Goal: Answer question/provide support: Share knowledge or assist other users

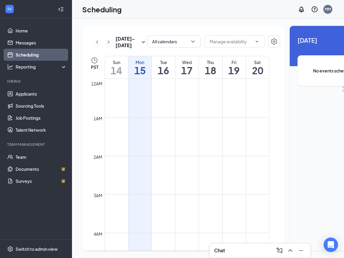
scroll to position [295, 0]
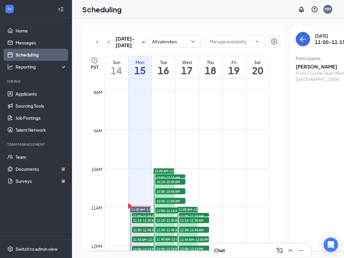
click at [297, 69] on h3 "[PERSON_NAME]" at bounding box center [327, 66] width 63 height 7
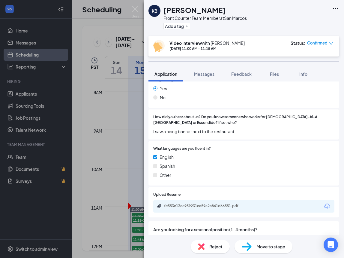
scroll to position [452, 0]
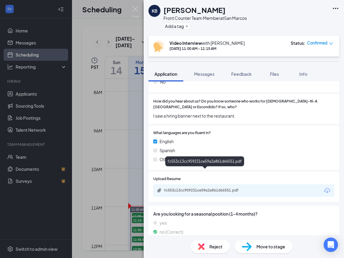
click at [227, 188] on div "fc553c13cc959231ce59a2a861d66551.pdf" at bounding box center [206, 190] width 84 height 5
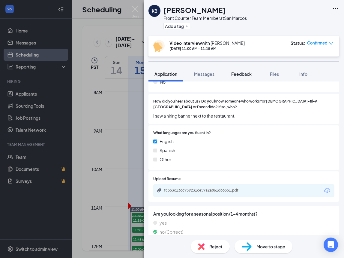
click at [242, 73] on span "Feedback" at bounding box center [241, 73] width 20 height 5
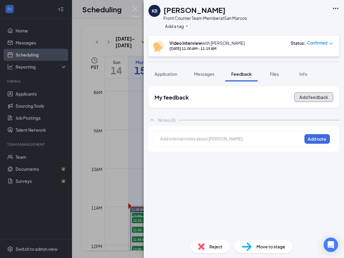
click at [311, 101] on button "Add feedback" at bounding box center [314, 97] width 39 height 10
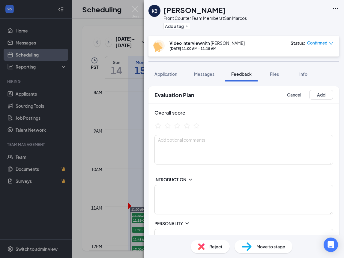
click at [193, 177] on icon "ChevronDown" at bounding box center [191, 179] width 6 height 6
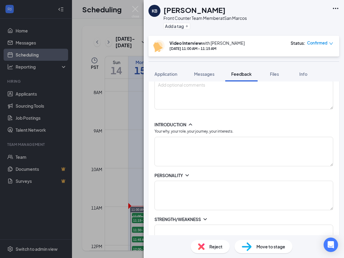
click at [188, 174] on icon "ChevronDown" at bounding box center [187, 175] width 6 height 6
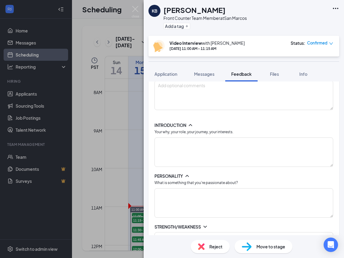
scroll to position [108, 0]
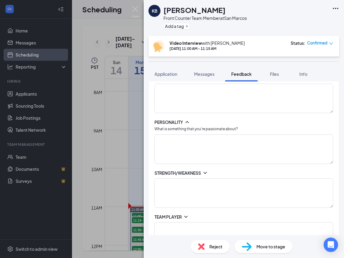
click at [204, 171] on icon "ChevronDown" at bounding box center [205, 173] width 6 height 6
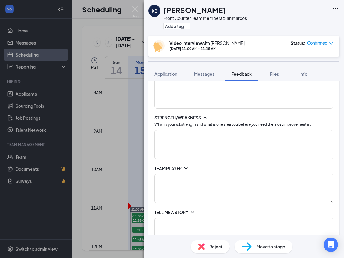
click at [184, 169] on icon "ChevronDown" at bounding box center [186, 168] width 6 height 6
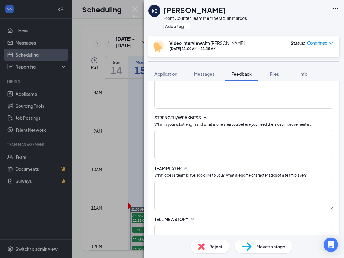
scroll to position [210, 0]
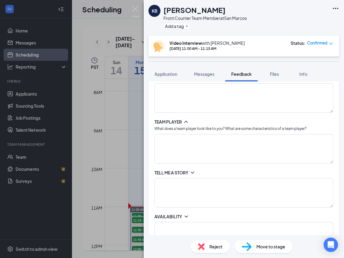
click at [196, 171] on icon "ChevronDown" at bounding box center [193, 172] width 6 height 6
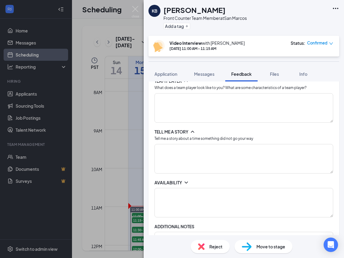
click at [184, 183] on icon "ChevronDown" at bounding box center [186, 182] width 6 height 6
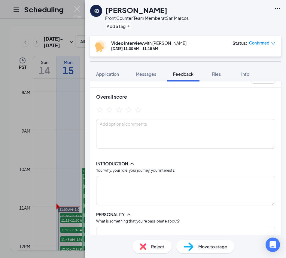
scroll to position [0, 0]
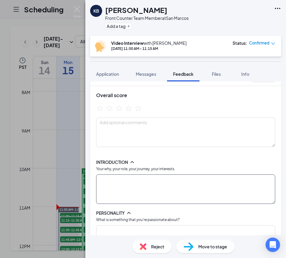
click at [128, 194] on textarea at bounding box center [185, 188] width 179 height 29
type textarea "C"
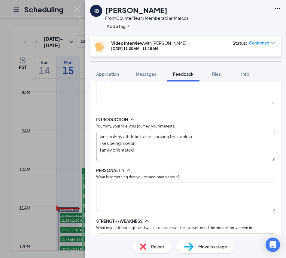
scroll to position [60, 0]
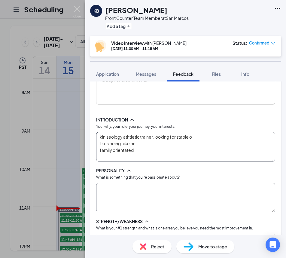
type textarea "kiniseology athtletic trainer, looking for stable o likes being hike on family …"
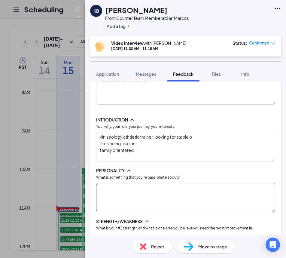
click at [130, 186] on textarea at bounding box center [185, 197] width 179 height 29
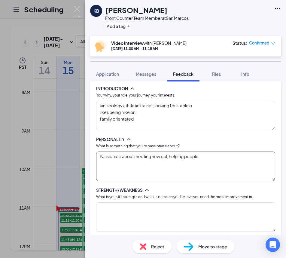
scroll to position [97, 0]
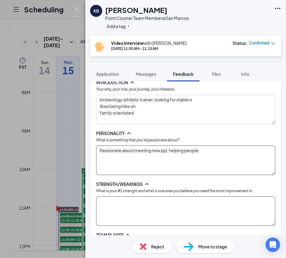
type textarea "Passionate about meeting new ppl, helping people"
click at [122, 201] on textarea at bounding box center [185, 210] width 179 height 29
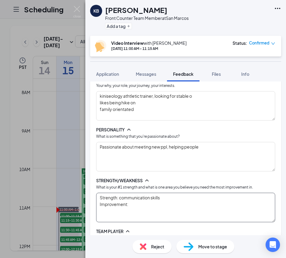
scroll to position [108, 0]
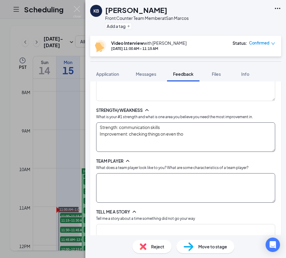
type textarea "Strength: communication skills Improvement: checking things on even tho"
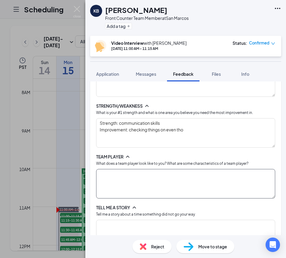
click at [136, 193] on textarea at bounding box center [185, 183] width 179 height 29
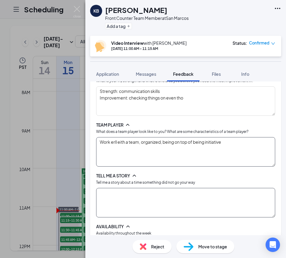
type textarea "Work erll eith a team, organized, being on top of being initiative"
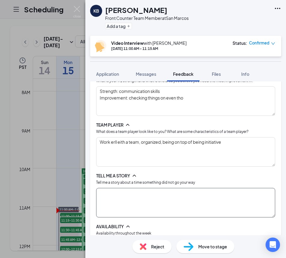
click at [139, 188] on textarea at bounding box center [185, 202] width 179 height 29
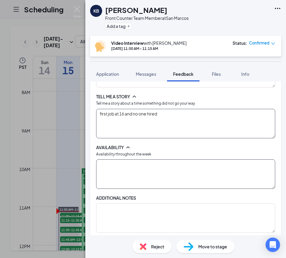
scroll to position [287, 0]
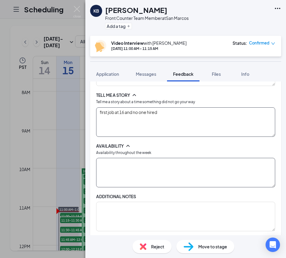
type textarea "first job at 16 and no one hired"
click at [131, 181] on textarea at bounding box center [185, 172] width 179 height 29
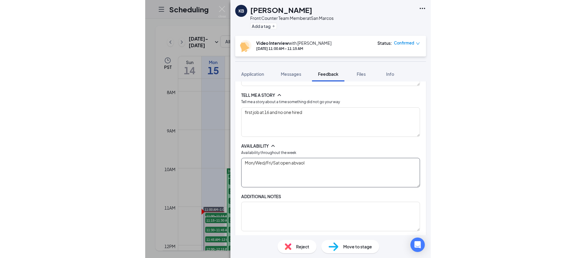
scroll to position [0, 0]
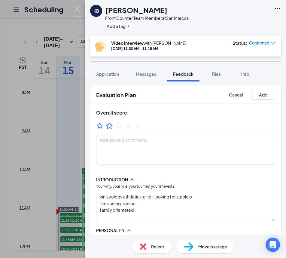
type textarea "Mon/Wed/Fri/Sat open abvaol"
click at [110, 129] on icon "StarBorder" at bounding box center [109, 126] width 8 height 8
click at [259, 97] on button "Add" at bounding box center [263, 95] width 24 height 10
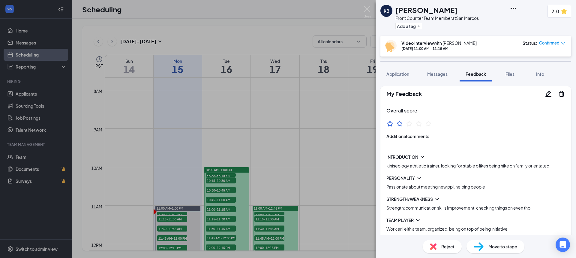
scroll to position [12, 0]
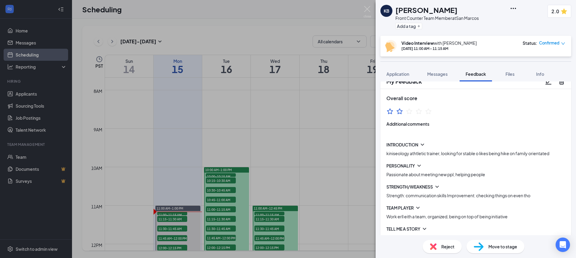
click at [344, 85] on icon "Pencil" at bounding box center [548, 81] width 7 height 7
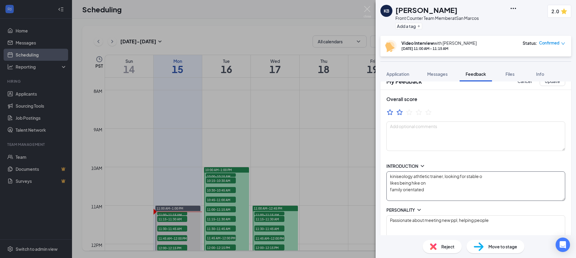
type textarea "kiniseology athtletic trainer, looking for stable o likes being hike on family …"
type textarea "Strength: communication skills Improvement: checking things on even tho"
type textarea "kiniseology athtletic trainer, looking for stable o likes being hike on family …"
type textarea "Strength: communication skills Improvement: checking things on even tho"
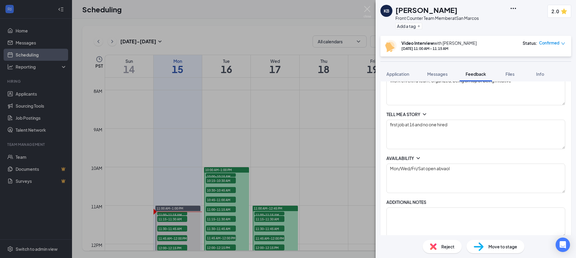
scroll to position [297, 0]
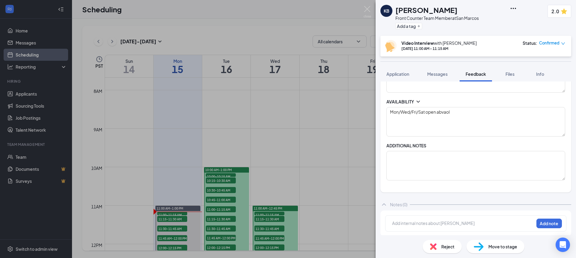
click at [344, 147] on div "ADDITIONAL NOTES" at bounding box center [407, 145] width 40 height 6
click at [344, 159] on textarea at bounding box center [476, 165] width 179 height 29
type textarea "kiniseology athtletic trainer, looking for stable o likes being hike on family …"
type textarea "Strength: communication skills Improvement: checking things on even tho"
type textarea "kiniseology athtletic trainer, looking for stable o likes being hike on family …"
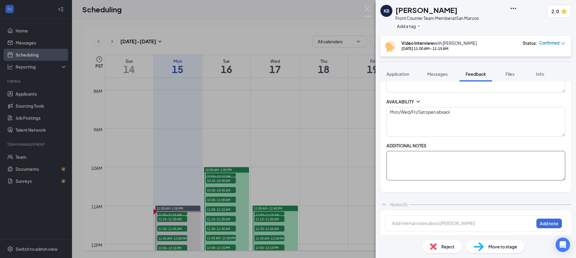
type textarea "Strength: communication skills Improvement: checking things on even tho"
type textarea "K"
type textarea "kiniseology athtletic trainer, looking for stable o likes being hike on family …"
type textarea "Strength: communication skills Improvement: checking things on even tho"
type textarea "Ka"
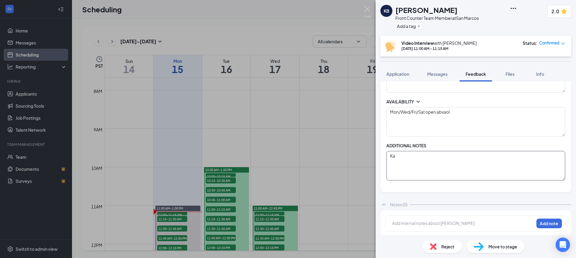
type textarea "kiniseology athtletic trainer, looking for stable o likes being hike on family …"
type textarea "Strength: communication skills Improvement: checking things on even tho"
type textarea "[PERSON_NAME]"
type textarea "kiniseology athtletic trainer, looking for stable o likes being hike on family …"
type textarea "Strength: communication skills Improvement: checking things on even tho"
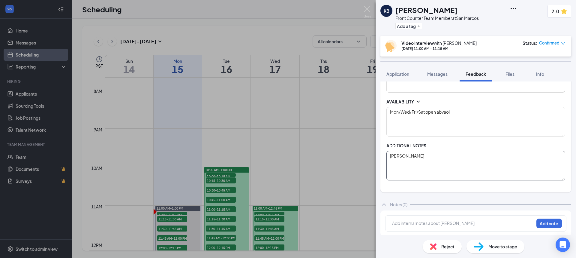
type textarea "Kayd"
type textarea "kiniseology athtletic trainer, looking for stable o likes being hike on family …"
type textarea "Strength: communication skills Improvement: checking things on even tho"
type textarea "Kayde"
type textarea "kiniseology athtletic trainer, looking for stable o likes being hike on family …"
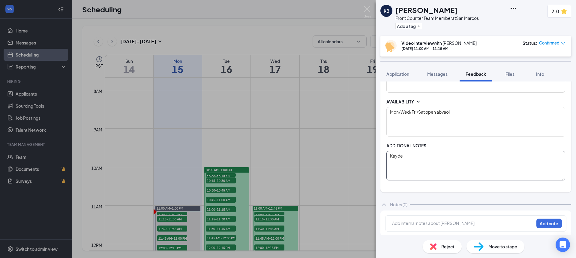
type textarea "Strength: communication skills Improvement: checking things on even tho"
type textarea "Kaydee"
type textarea "kiniseology athtletic trainer, looking for stable o likes being hike on family …"
type textarea "Strength: communication skills Improvement: checking things on even tho"
type textarea "Kaydee"
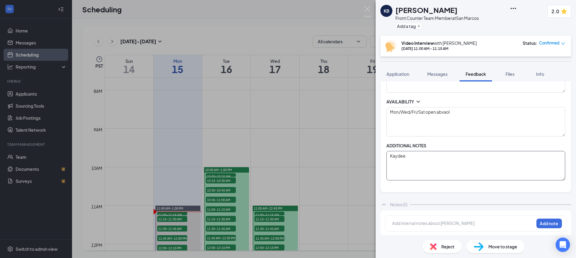
type textarea "kiniseology athtletic trainer, looking for stable o likes being hike on family …"
type textarea "Strength: communication skills Improvement: checking things on even tho"
type textarea "Kaydee w"
type textarea "kiniseology athtletic trainer, looking for stable o likes being hike on family …"
type textarea "Strength: communication skills Improvement: checking things on even tho"
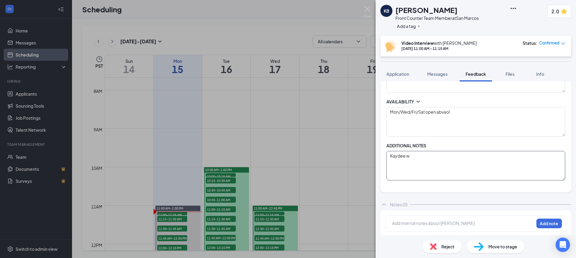
type textarea "Kaydee wa"
type textarea "kiniseology athtletic trainer, looking for stable o likes being hike on family …"
type textarea "Strength: communication skills Improvement: checking things on even tho"
type textarea "Kaydee was"
type textarea "kiniseology athtletic trainer, looking for stable o likes being hike on family …"
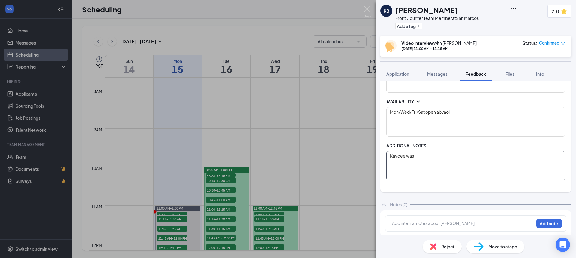
type textarea "Strength: communication skills Improvement: checking things on even tho"
type textarea "Kaydee was"
type textarea "kiniseology athtletic trainer, looking for stable o likes being hike on family …"
type textarea "Strength: communication skills Improvement: checking things on even tho"
type textarea "Kaydee was p"
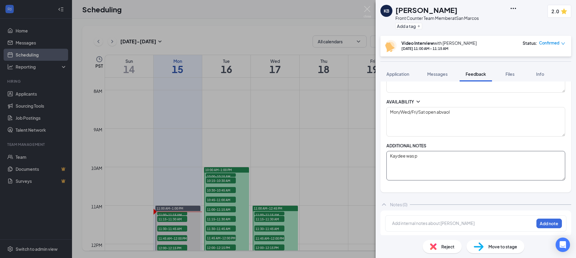
type textarea "kiniseology athtletic trainer, looking for stable o likes being hike on family …"
type textarea "Strength: communication skills Improvement: checking things on even tho"
type textarea "Kaydee was pr"
type textarea "kiniseology athtletic trainer, looking for stable o likes being hike on family …"
type textarea "Strength: communication skills Improvement: checking things on even tho"
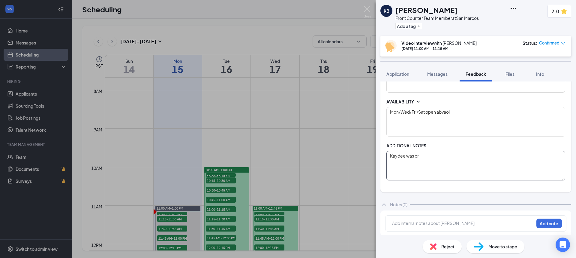
type textarea "Kaydee was pre"
type textarea "kiniseology athtletic trainer, looking for stable o likes being hike on family …"
type textarea "Strength: communication skills Improvement: checking things on even tho"
type textarea "Kaydee was pret"
type textarea "kiniseology athtletic trainer, looking for stable o likes being hike on family …"
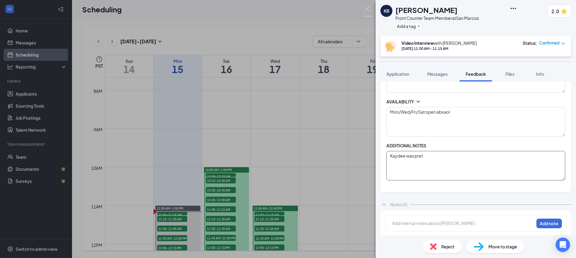
type textarea "Strength: communication skills Improvement: checking things on even tho"
type textarea "Kaydee was prett"
type textarea "kiniseology athtletic trainer, looking for stable o likes being hike on family …"
type textarea "Strength: communication skills Improvement: checking things on even tho"
type textarea "Kaydee was pretty"
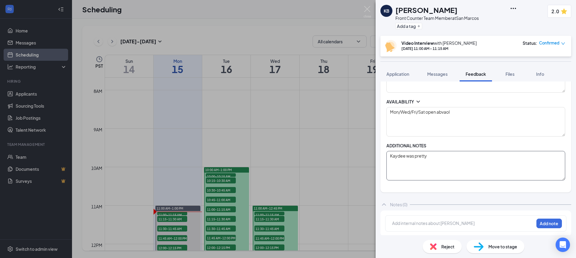
type textarea "kiniseology athtletic trainer, looking for stable o likes being hike on family …"
type textarea "Strength: communication skills Improvement: checking things on even tho"
type textarea "Kaydee was pretty"
type textarea "kiniseology athtletic trainer, looking for stable o likes being hike on family …"
type textarea "Strength: communication skills Improvement: checking things on even tho"
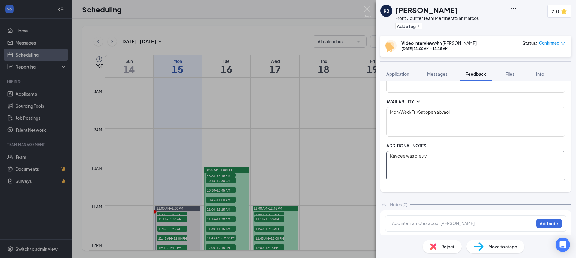
type textarea "Kaydee was pretty s"
type textarea "kiniseology athtletic trainer, looking for stable o likes being hike on family …"
type textarea "Strength: communication skills Improvement: checking things on even tho"
type textarea "Kaydee was pretty ser"
type textarea "kiniseology athtletic trainer, looking for stable o likes being hike on family …"
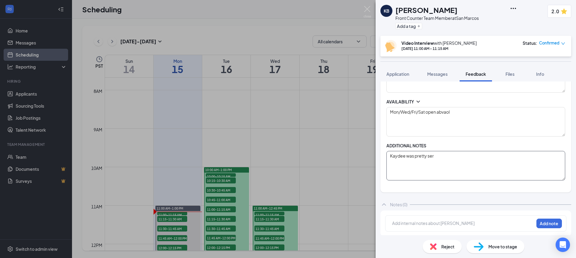
type textarea "Strength: communication skills Improvement: checking things on even tho"
type textarea "kiniseology athtletic trainer, looking for stable o likes being hike on family …"
type textarea "Strength: communication skills Improvement: checking things on even tho"
type textarea "Kaydee was pretty serr"
type textarea "kiniseology athtletic trainer, looking for stable o likes being hike on family …"
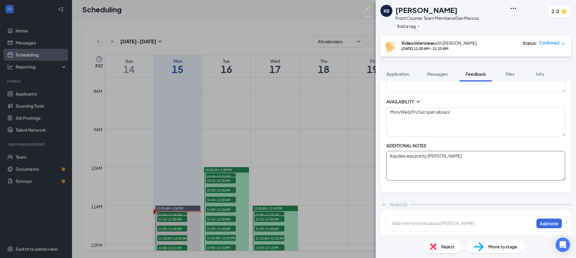
type textarea "Strength: communication skills Improvement: checking things on even tho"
type textarea "Kaydee was pretty ser"
type textarea "kiniseology athtletic trainer, looking for stable o likes being hike on family …"
type textarea "Strength: communication skills Improvement: checking things on even tho"
type textarea "Kaydee was pretty seri"
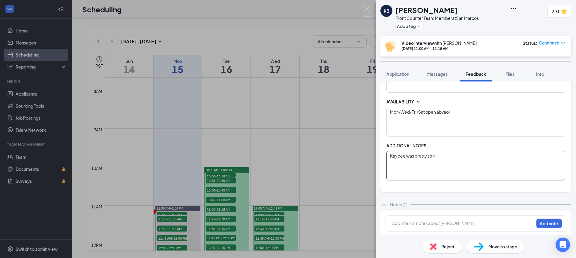
type textarea "kiniseology athtletic trainer, looking for stable o likes being hike on family …"
type textarea "Strength: communication skills Improvement: checking things on even tho"
type textarea "Kaydee was pretty serio"
type textarea "kiniseology athtletic trainer, looking for stable o likes being hike on family …"
type textarea "Strength: communication skills Improvement: checking things on even tho"
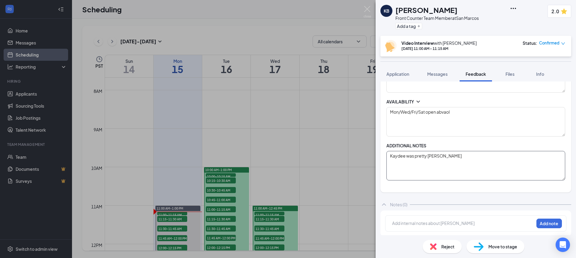
type textarea "Kaydee was pretty seriou"
type textarea "kiniseology athtletic trainer, looking for stable o likes being hike on family …"
type textarea "Strength: communication skills Improvement: checking things on even tho"
type textarea "Kaydee was pretty serious"
type textarea "kiniseology athtletic trainer, looking for stable o likes being hike on family …"
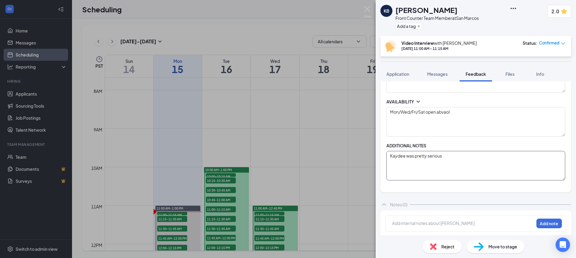
type textarea "Strength: communication skills Improvement: checking things on even tho"
type textarea "Kaydee was pretty serious"
type textarea "kiniseology athtletic trainer, looking for stable o likes being hike on family …"
type textarea "Strength: communication skills Improvement: checking things on even tho"
type textarea "Kaydee was pretty serious a"
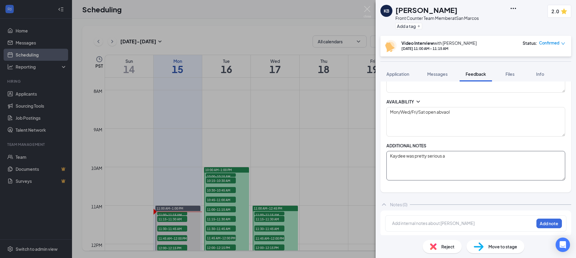
type textarea "kiniseology athtletic trainer, looking for stable o likes being hike on family …"
type textarea "Strength: communication skills Improvement: checking things on even tho"
type textarea "Kaydee was pretty serious an"
type textarea "kiniseology athtletic trainer, looking for stable o likes being hike on family …"
type textarea "Strength: communication skills Improvement: checking things on even tho"
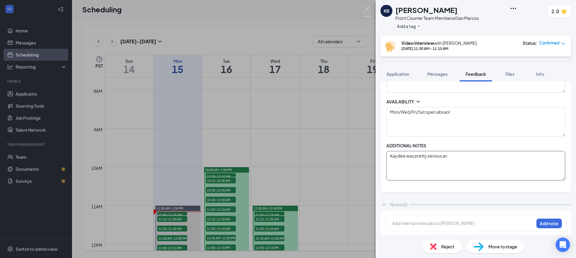
type textarea "Kaydee was pretty serious and"
type textarea "kiniseology athtletic trainer, looking for stable o likes being hike on family …"
type textarea "Strength: communication skills Improvement: checking things on even tho"
type textarea "Kaydee was pretty serious and"
type textarea "kiniseology athtletic trainer, looking for stable o likes being hike on family …"
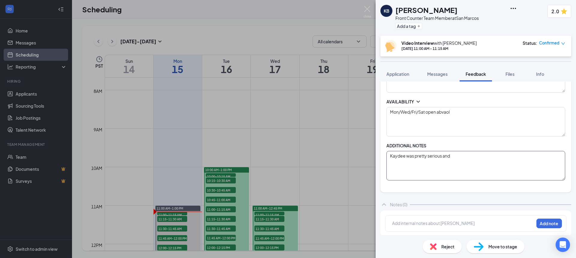
type textarea "Strength: communication skills Improvement: checking things on even tho"
type textarea "Kaydee was pretty serious and d"
type textarea "kiniseology athtletic trainer, looking for stable o likes being hike on family …"
type textarea "Strength: communication skills Improvement: checking things on even tho"
type textarea "Kaydee was pretty serious and di"
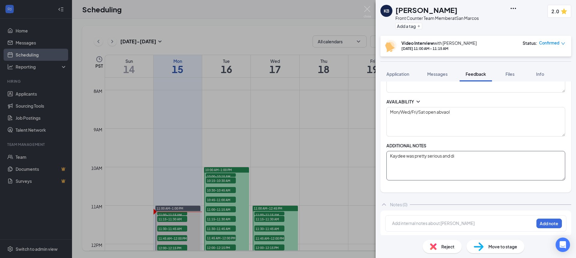
type textarea "kiniseology athtletic trainer, looking for stable o likes being hike on family …"
type textarea "Strength: communication skills Improvement: checking things on even tho"
type textarea "Kaydee was pretty serious and didn"
type textarea "kiniseology athtletic trainer, looking for stable o likes being hike on family …"
type textarea "Strength: communication skills Improvement: checking things on even tho"
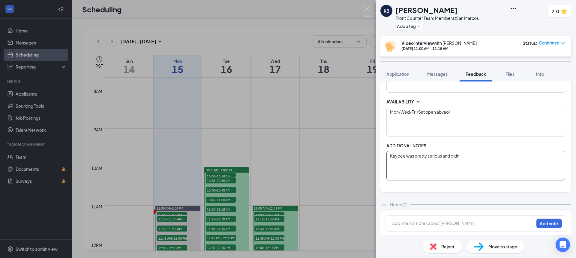
type textarea "kiniseology athtletic trainer, looking for stable o likes being hike on family …"
type textarea "Strength: communication skills Improvement: checking things on even tho"
type textarea "Kaydee was pretty serious and didn;"
type textarea "kiniseology athtletic trainer, looking for stable o likes being hike on family …"
type textarea "Strength: communication skills Improvement: checking things on even tho"
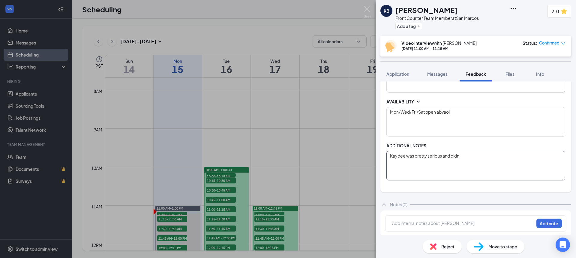
type textarea "Kaydee was pretty serious and didn;t"
type textarea "kiniseology athtletic trainer, looking for stable o likes being hike on family …"
type textarea "Strength: communication skills Improvement: checking things on even tho"
type textarea "Kaydee was pretty serious and didn;t"
type textarea "kiniseology athtletic trainer, looking for stable o likes being hike on family …"
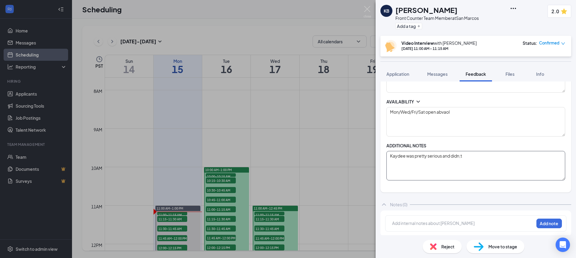
type textarea "Strength: communication skills Improvement: checking things on even tho"
type textarea "Kaydee was pretty serious and didn;t"
type textarea "kiniseology athtletic trainer, looking for stable o likes being hike on family …"
type textarea "Strength: communication skills Improvement: checking things on even tho"
type textarea "Kaydee was pretty serious and didn;"
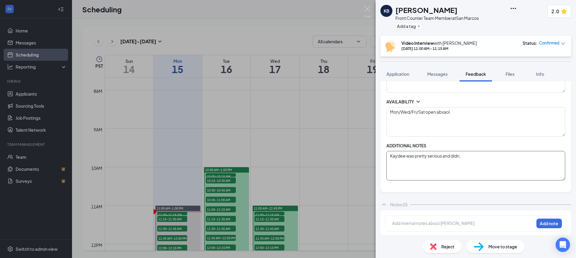
type textarea "kiniseology athtletic trainer, looking for stable o likes being hike on family …"
type textarea "Strength: communication skills Improvement: checking things on even tho"
type textarea "Kaydee was pretty serious and didn"
type textarea "kiniseology athtletic trainer, looking for stable o likes being hike on family …"
type textarea "Strength: communication skills Improvement: checking things on even tho"
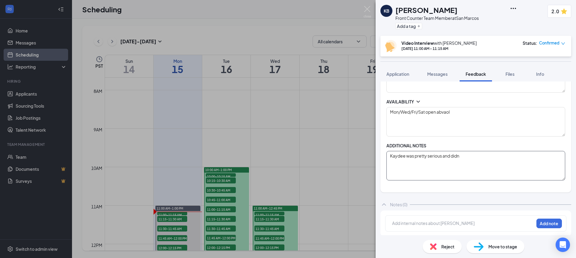
type textarea "Kaydee was pretty serious and didn'"
type textarea "kiniseology athtletic trainer, looking for stable o likes being hike on family …"
type textarea "Strength: communication skills Improvement: checking things on even tho"
type textarea "Kaydee was pretty serious and didn'"
type textarea "kiniseology athtletic trainer, looking for stable o likes being hike on family …"
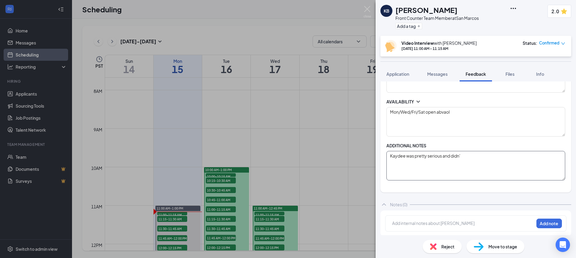
type textarea "Strength: communication skills Improvement: checking things on even tho"
type textarea "Kaydee was pretty serious and didn'"
type textarea "kiniseology athtletic trainer, looking for stable o likes being hike on family …"
type textarea "Strength: communication skills Improvement: checking things on even tho"
type textarea "Kaydee was pretty serious and didn't"
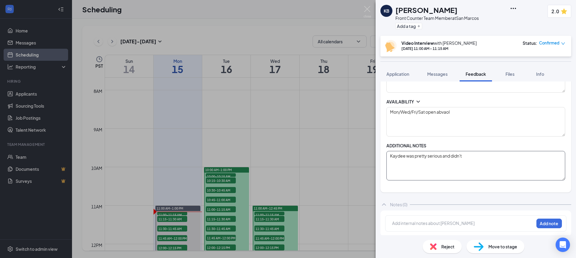
type textarea "kiniseology athtletic trainer, looking for stable o likes being hike on family …"
type textarea "Strength: communication skills Improvement: checking things on even tho"
type textarea "Kaydee was pretty serious and didn't"
type textarea "kiniseology athtletic trainer, looking for stable o likes being hike on family …"
type textarea "Strength: communication skills Improvement: checking things on even tho"
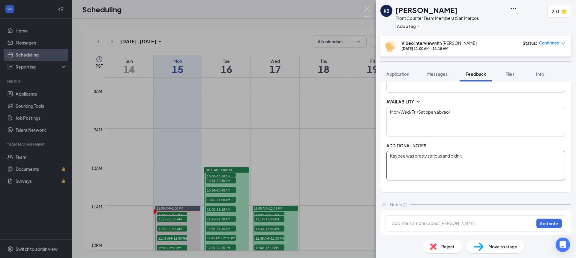
type textarea "Kaydee was pretty serious and didn't s"
type textarea "kiniseology athtletic trainer, looking for stable o likes being hike on family …"
type textarea "Strength: communication skills Improvement: checking things on even tho"
type textarea "Kaydee was pretty serious and didn't sh"
type textarea "kiniseology athtletic trainer, looking for stable o likes being hike on family …"
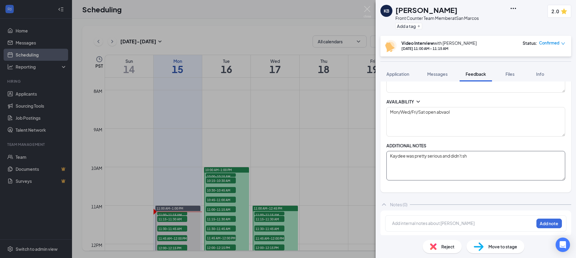
type textarea "Strength: communication skills Improvement: checking things on even tho"
type textarea "Kaydee was pretty serious and didn't sho"
type textarea "kiniseology athtletic trainer, looking for stable o likes being hike on family …"
type textarea "Strength: communication skills Improvement: checking things on even tho"
type textarea "Kaydee was pretty serious and didn't show"
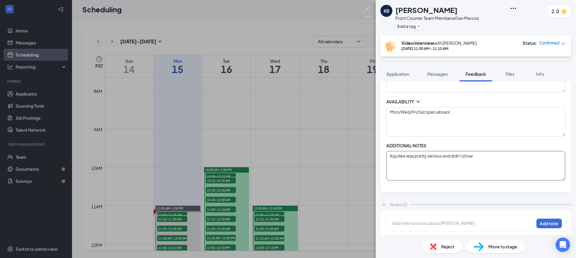
type textarea "kiniseology athtletic trainer, looking for stable o likes being hike on family …"
type textarea "Strength: communication skills Improvement: checking things on even tho"
type textarea "Kaydee was pretty serious and didn't show"
type textarea "kiniseology athtletic trainer, looking for stable o likes being hike on family …"
type textarea "Strength: communication skills Improvement: checking things on even tho"
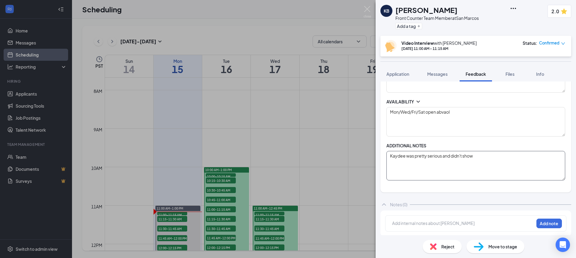
type textarea "Kaydee was pretty serious and didn't show m"
type textarea "kiniseology athtletic trainer, looking for stable o likes being hike on family …"
type textarea "Strength: communication skills Improvement: checking things on even tho"
type textarea "Kaydee was pretty serious and didn't show mu"
type textarea "kiniseology athtletic trainer, looking for stable o likes being hike on family …"
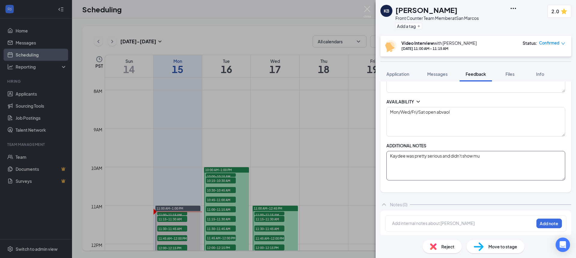
type textarea "Strength: communication skills Improvement: checking things on even tho"
type textarea "Kaydee was pretty serious and didn't show muc"
type textarea "kiniseology athtletic trainer, looking for stable o likes being hike on family …"
type textarea "Strength: communication skills Improvement: checking things on even tho"
type textarea "Kaydee was pretty serious and didn't show much"
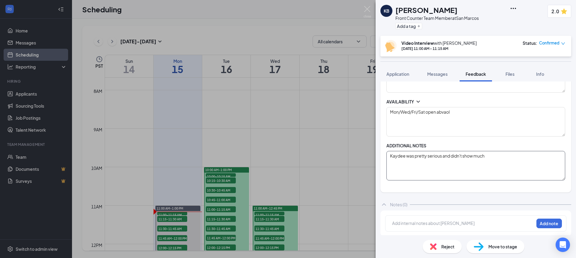
type textarea "kiniseology athtletic trainer, looking for stable o likes being hike on family …"
type textarea "Strength: communication skills Improvement: checking things on even tho"
type textarea "Kaydee was pretty serious and didn't show much"
type textarea "kiniseology athtletic trainer, looking for stable o likes being hike on family …"
type textarea "Strength: communication skills Improvement: checking things on even tho"
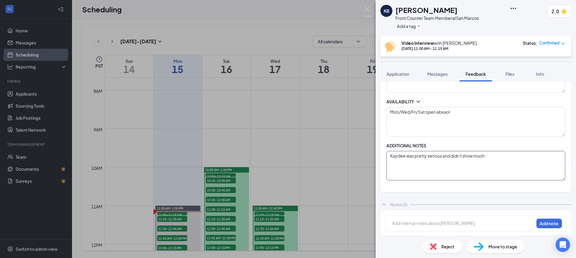
type textarea "Kaydee was pretty serious and didn't show much c"
type textarea "kiniseology athtletic trainer, looking for stable o likes being hike on family …"
type textarea "Strength: communication skills Improvement: checking things on even tho"
type textarea "Kaydee was pretty serious and didn't show much co"
type textarea "kiniseology athtletic trainer, looking for stable o likes being hike on family …"
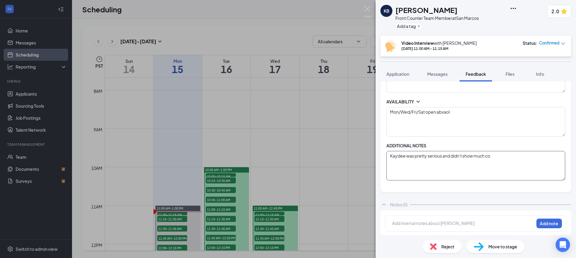
type textarea "Strength: communication skills Improvement: checking things on even tho"
type textarea "Kaydee was pretty serious and didn't show much cor"
type textarea "kiniseology athtletic trainer, looking for stable o likes being hike on family …"
type textarea "Strength: communication skills Improvement: checking things on even tho"
type textarea "Kaydee was pretty serious and didn't show much core"
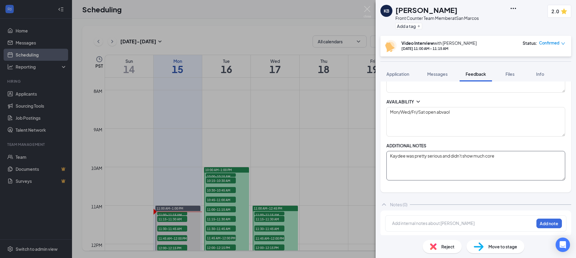
type textarea "kiniseology athtletic trainer, looking for stable o likes being hike on family …"
type textarea "Strength: communication skills Improvement: checking things on even tho"
type textarea "Kaydee was pretty serious and didn't show much core"
type textarea "kiniseology athtletic trainer, looking for stable o likes being hike on family …"
type textarea "Strength: communication skills Improvement: checking things on even tho"
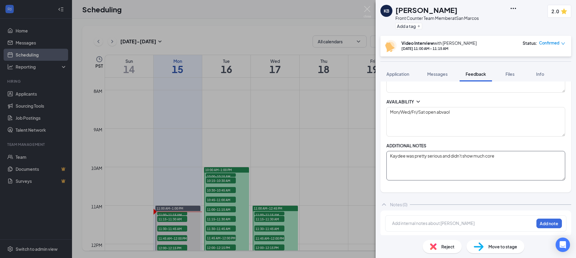
type textarea "Kaydee was pretty serious and didn't show much core 4"
click at [344, 113] on textarea "Mon/Wed/Fri/Sat open abvaol" at bounding box center [476, 121] width 179 height 29
click at [344, 113] on textarea "Mon/Wed/Fri/Sat open abvailability" at bounding box center [476, 121] width 179 height 29
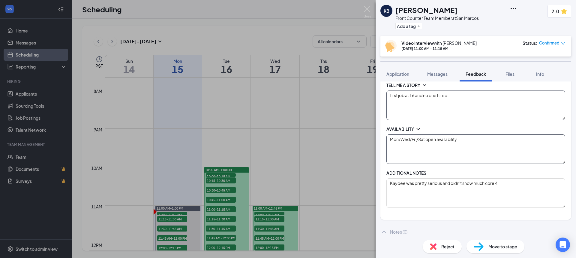
scroll to position [267, 0]
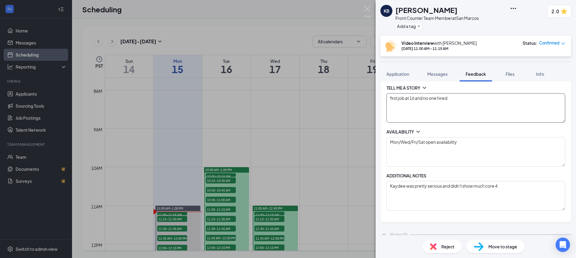
drag, startPoint x: 457, startPoint y: 99, endPoint x: 348, endPoint y: 96, distance: 109.0
click at [344, 96] on div "KB Kaydee Baker Front Counter Team Member at San Marcos Add a tag 2.0 Video Int…" at bounding box center [288, 129] width 576 height 258
click at [344, 104] on textarea "Trying to find a job at 16 and no one hiring her cuz of her experience. She did…" at bounding box center [476, 107] width 179 height 29
click at [344, 107] on textarea "Trying to find a job at 16 and no one hiring her cuz of her experience. She did…" at bounding box center [476, 107] width 179 height 29
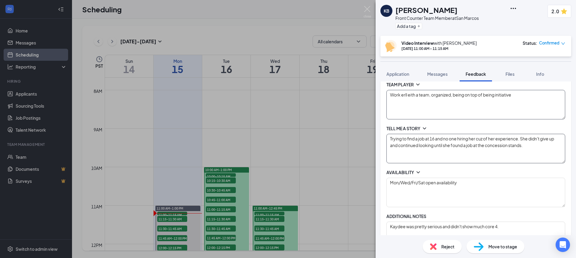
scroll to position [222, 0]
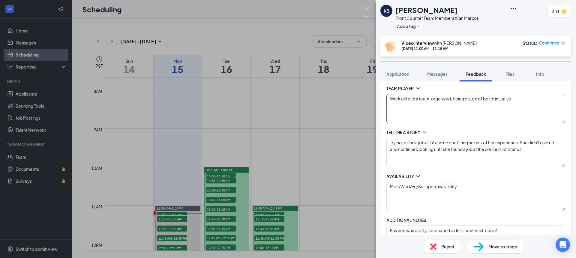
click at [344, 98] on textarea "Work erll eith a team, organized, being on top of being initiative" at bounding box center [476, 108] width 179 height 29
click at [344, 97] on textarea "Work erll eith a team, organized, being on top of being initiative" at bounding box center [476, 108] width 179 height 29
click at [344, 100] on textarea "Works erll eith a team, organized, being on top of being initiative" at bounding box center [476, 108] width 179 height 29
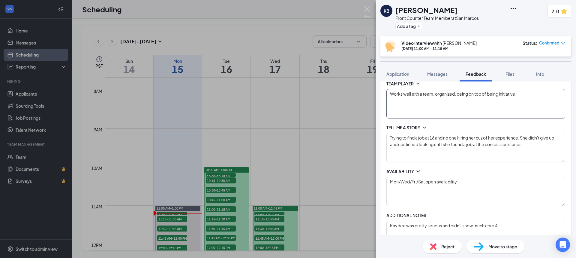
click at [344, 94] on textarea "Works well eith a team, organized, being on top of being initiative" at bounding box center [476, 103] width 179 height 29
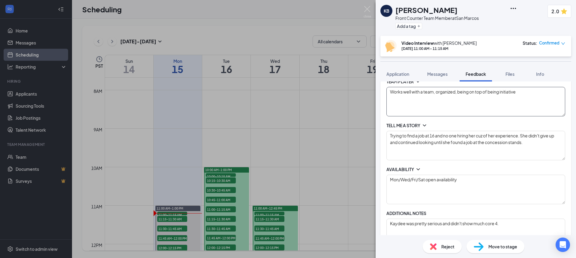
scroll to position [232, 0]
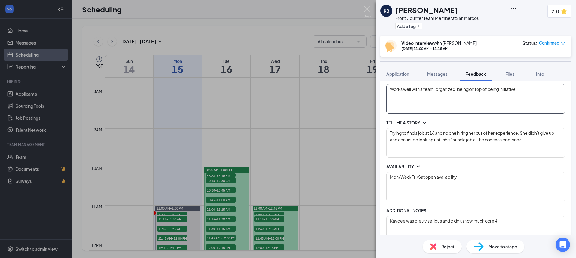
drag, startPoint x: 501, startPoint y: 89, endPoint x: 537, endPoint y: 92, distance: 35.3
click at [344, 92] on textarea "Works well with a team, organized, being on top of being initiative" at bounding box center [476, 98] width 179 height 29
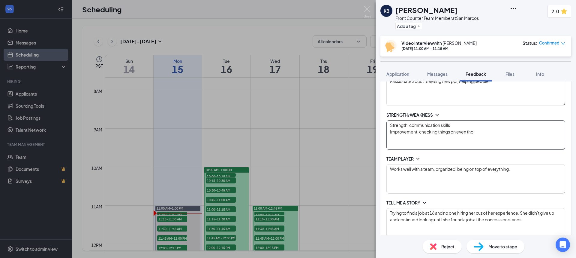
click at [344, 134] on textarea "Strength: communication skills Improvement: checking things on even tho" at bounding box center [476, 134] width 179 height 29
drag, startPoint x: 439, startPoint y: 130, endPoint x: 461, endPoint y: 132, distance: 22.0
click at [344, 130] on textarea "Strength: communication skills Improvement: checking things on even tho" at bounding box center [476, 132] width 179 height 29
click at [344, 130] on textarea "Strength: communication skills Improvement: checking in on things on even tho" at bounding box center [476, 132] width 179 height 29
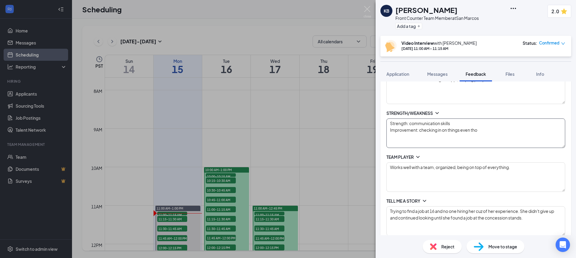
click at [344, 130] on textarea "Strength: communication skills Improvement: checking in on things even tho" at bounding box center [476, 132] width 179 height 29
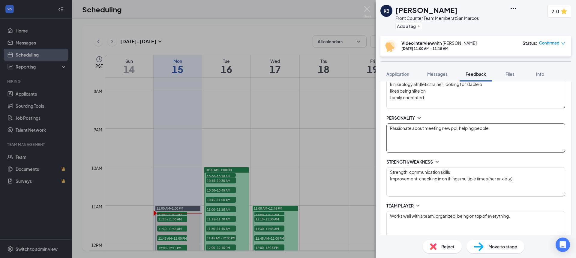
click at [344, 135] on textarea "Passionate about meeting new ppl, helping people" at bounding box center [476, 137] width 179 height 29
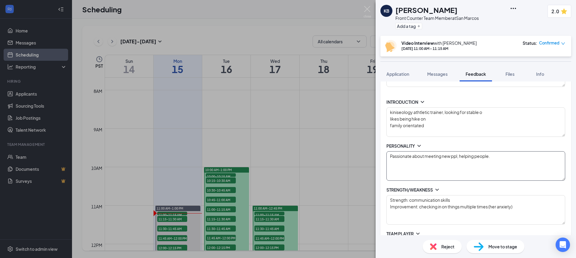
scroll to position [73, 0]
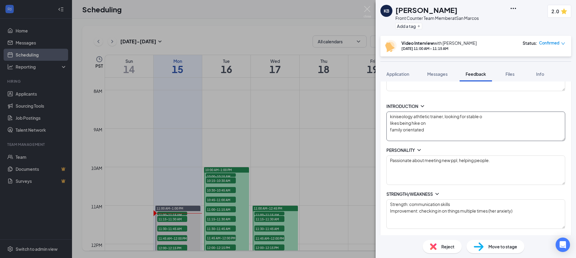
click at [344, 117] on textarea "kiniseology athtletic trainer, looking for stable o likes being hike on family …" at bounding box center [476, 125] width 179 height 29
click at [344, 116] on textarea "kiniseology athtletic trainer, looking for stable o likes being hike on family …" at bounding box center [476, 125] width 179 height 29
click at [344, 115] on textarea "Goes to CSUSM majoring in kiniseology athtletic trainer, looking for stable o l…" at bounding box center [476, 125] width 179 height 29
click at [344, 116] on textarea "Goes to CSUSM majoring in kinisiology athtletic trainer, looking for stable o l…" at bounding box center [476, 125] width 179 height 29
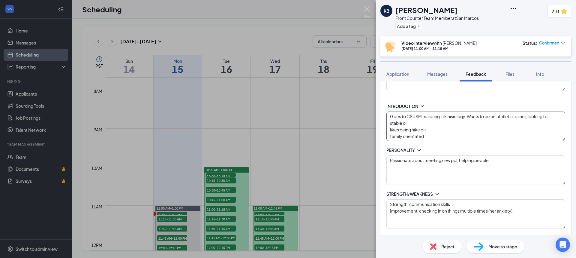
scroll to position [73, 0]
click at [344, 116] on textarea "Goes to CSUSM majoring in kinisiology. Wants to be an athtletic trainer, lookin…" at bounding box center [476, 126] width 179 height 29
click at [344, 116] on textarea "Goes to CSUSM majoring in kinisiology. Wants to be an atletic trainer, looking …" at bounding box center [476, 126] width 179 height 29
click at [344, 134] on textarea "Goes to CSUSM majoring in kinisiology. Wants to be an athletic trainer, looking…" at bounding box center [476, 126] width 179 height 29
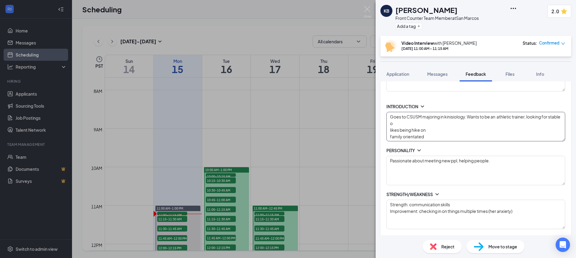
click at [344, 121] on textarea "Goes to CSUSM majoring in kinisiology. Wants to be an athletic trainer, looking…" at bounding box center [476, 126] width 179 height 29
drag, startPoint x: 400, startPoint y: 129, endPoint x: 406, endPoint y: 129, distance: 6.3
click at [344, 129] on textarea "Goes to CSUSM majoring in kinisiology. Wants to be an athletic trainer, looking…" at bounding box center [476, 126] width 179 height 29
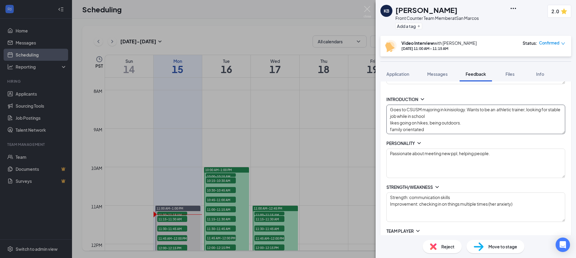
scroll to position [0, 0]
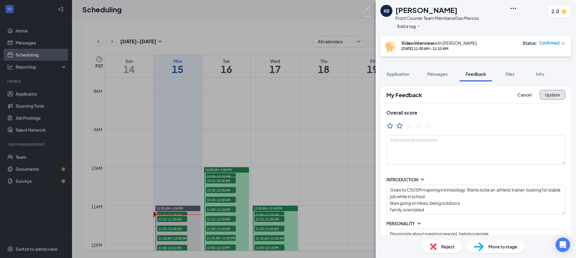
click at [344, 95] on button "Update" at bounding box center [553, 95] width 26 height 10
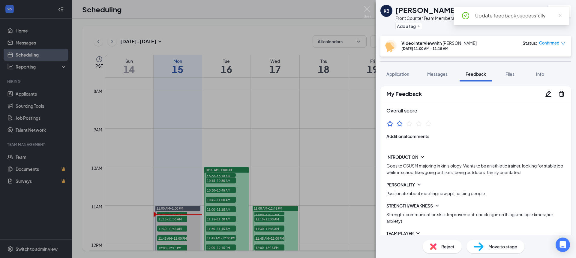
click at [344, 5] on div "KB Kaydee Baker Front Counter Team Member at San Marcos Add a tag 2.0 Video Int…" at bounding box center [288, 129] width 576 height 258
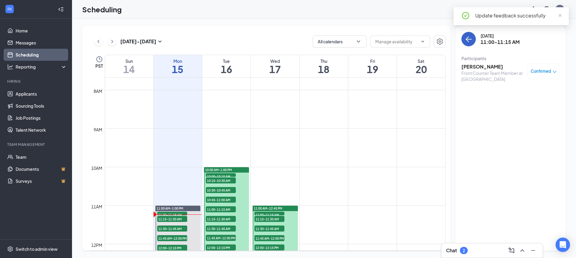
click at [344, 39] on icon "ArrowLeft" at bounding box center [470, 39] width 6 height 1
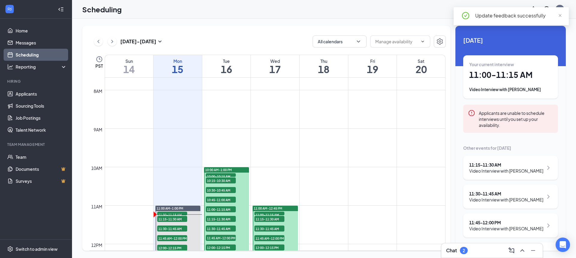
drag, startPoint x: 516, startPoint y: 170, endPoint x: 512, endPoint y: 172, distance: 4.4
click at [344, 170] on div "Video Interview with [PERSON_NAME]" at bounding box center [507, 171] width 74 height 6
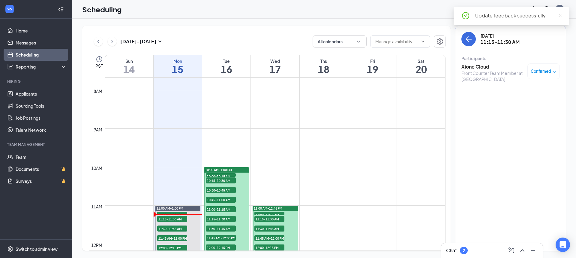
click at [344, 249] on div "2" at bounding box center [464, 250] width 2 height 5
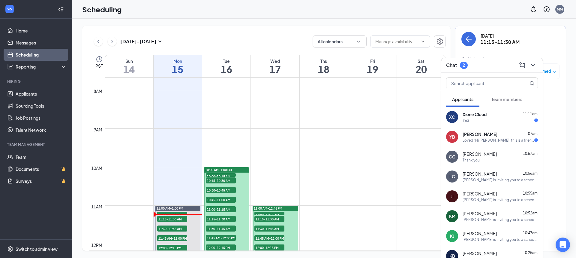
click at [344, 121] on div "YES" at bounding box center [500, 120] width 75 height 5
click at [344, 135] on span "[PERSON_NAME]" at bounding box center [480, 134] width 35 height 6
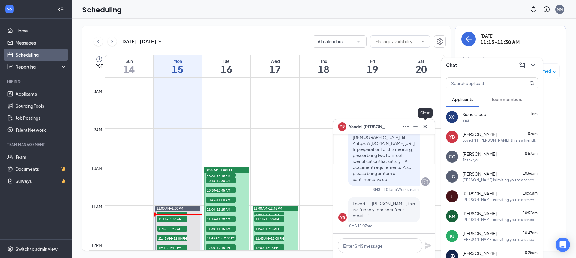
click at [344, 129] on icon "Cross" at bounding box center [425, 126] width 7 height 7
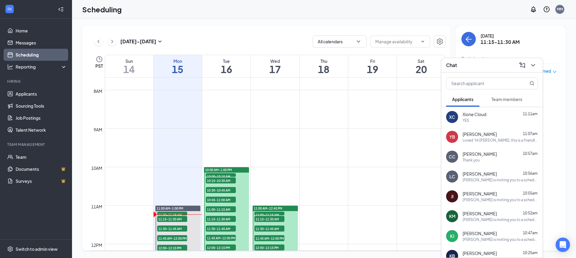
click at [344, 134] on div "Yandel Benitez 11:07am" at bounding box center [500, 134] width 75 height 6
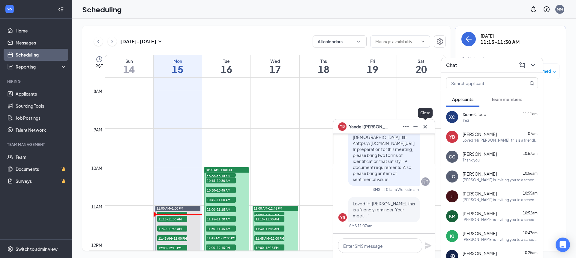
click at [344, 125] on icon "Cross" at bounding box center [426, 126] width 4 height 4
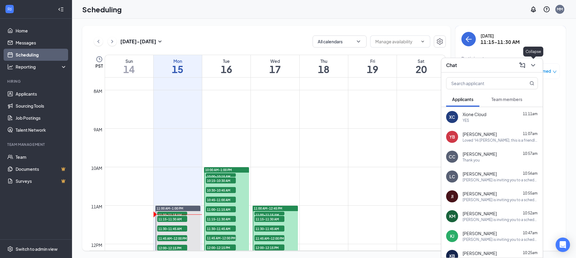
click at [344, 63] on icon "ChevronDown" at bounding box center [533, 65] width 7 height 7
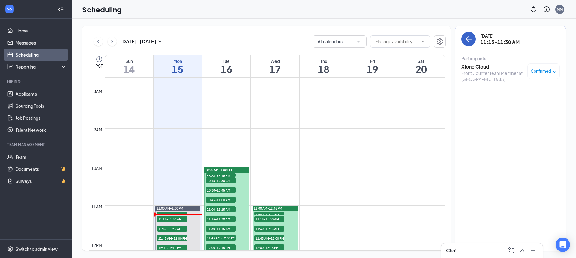
click at [344, 44] on button "back-button" at bounding box center [469, 39] width 14 height 14
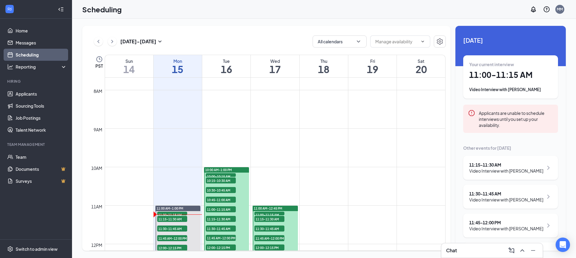
click at [344, 169] on div "Video Interview with [PERSON_NAME]" at bounding box center [507, 171] width 74 height 6
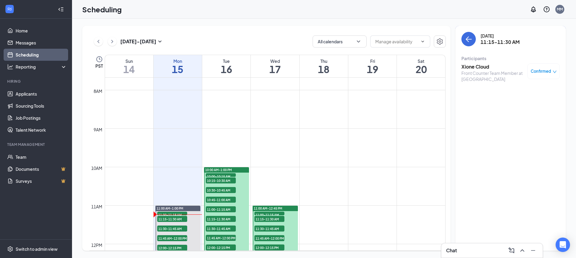
scroll to position [1, 0]
click at [344, 68] on h3 "Xione Cloud" at bounding box center [493, 66] width 63 height 7
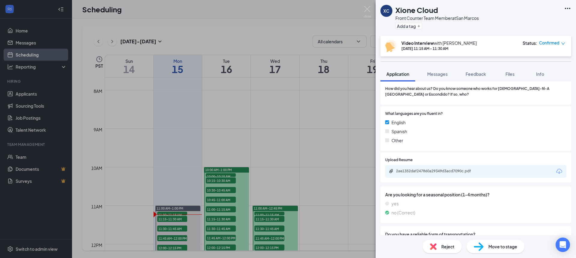
scroll to position [459, 0]
click at [344, 168] on div "2ae1352daf247860a29349d3acd7090c.pdf" at bounding box center [438, 170] width 84 height 5
click at [344, 76] on span "Feedback" at bounding box center [476, 73] width 20 height 5
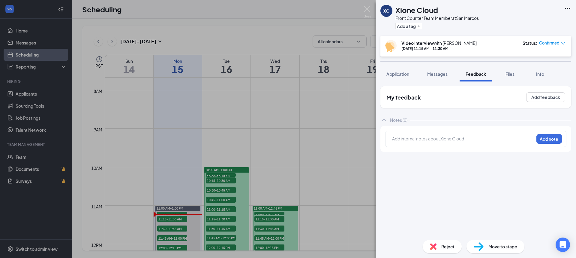
click at [344, 102] on div "My feedback Add feedback" at bounding box center [476, 97] width 191 height 22
click at [344, 100] on button "Add feedback" at bounding box center [546, 97] width 39 height 10
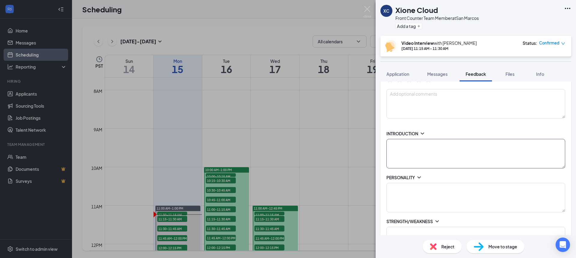
scroll to position [49, 0]
click at [344, 131] on icon "ChevronDown" at bounding box center [423, 130] width 6 height 6
click at [344, 179] on icon "ChevronDown" at bounding box center [419, 181] width 6 height 6
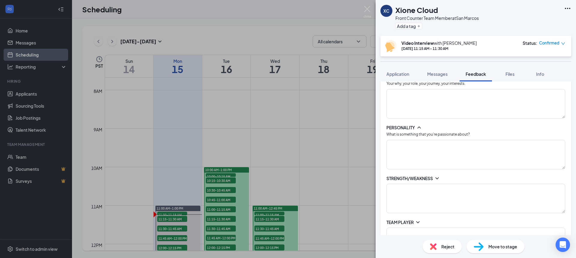
click at [344, 178] on icon "ChevronDown" at bounding box center [437, 178] width 6 height 6
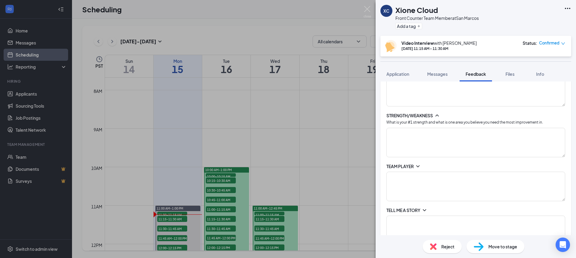
click at [344, 166] on icon "ChevronDown" at bounding box center [417, 166] width 3 height 2
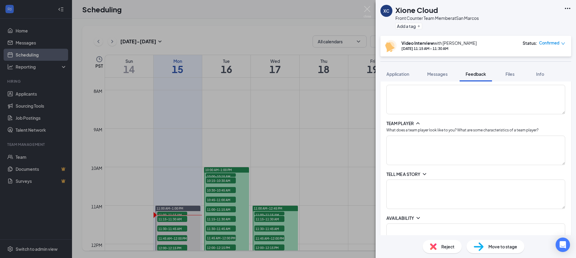
click at [344, 171] on icon "ChevronDown" at bounding box center [425, 174] width 6 height 6
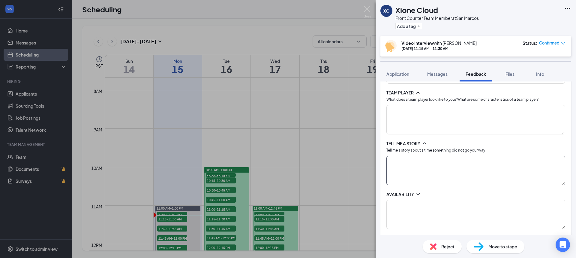
scroll to position [242, 0]
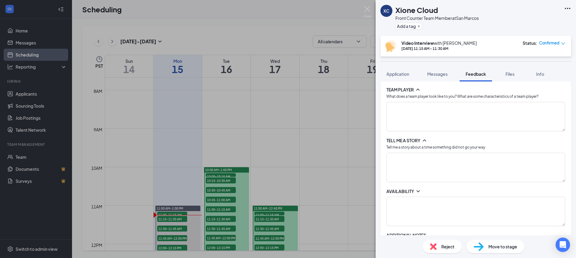
click at [344, 189] on icon "ChevronDown" at bounding box center [419, 191] width 6 height 6
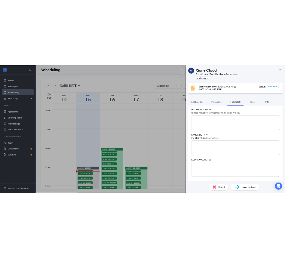
scroll to position [286, 0]
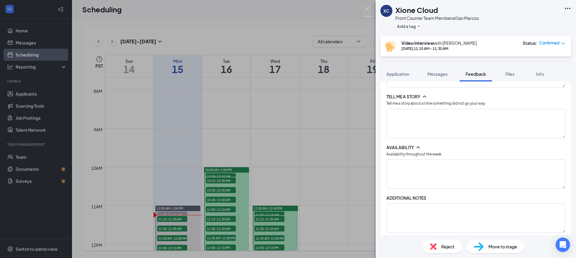
click at [344, 252] on div "Reject Move to stage" at bounding box center [476, 246] width 201 height 23
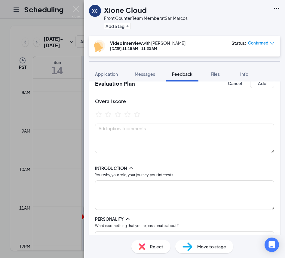
scroll to position [0, 0]
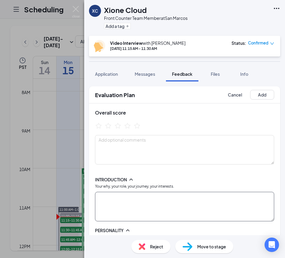
click at [134, 205] on textarea at bounding box center [184, 206] width 179 height 29
click at [166, 197] on textarea "Sophmore at Cal ststae SM cooking and going on hikes" at bounding box center [184, 206] width 179 height 29
click at [185, 219] on textarea "Sophmore at Cal ststae SM, law school once she graduates cooking and going on h…" at bounding box center [184, 206] width 179 height 29
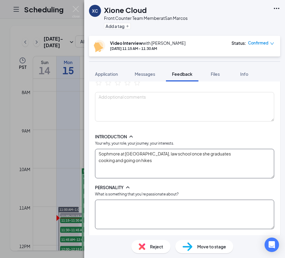
scroll to position [59, 0]
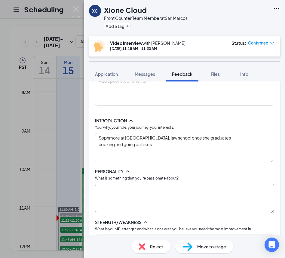
click at [145, 198] on textarea at bounding box center [184, 197] width 179 height 29
click at [156, 188] on textarea "passionate about mental hea;th" at bounding box center [184, 197] width 179 height 29
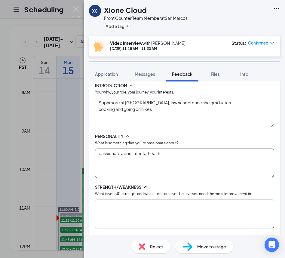
scroll to position [99, 0]
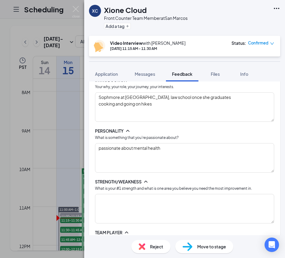
click at [156, 193] on div "STRENGTH/WEAKNESS What is your #1 strength and what is one area you believe you…" at bounding box center [184, 200] width 179 height 45
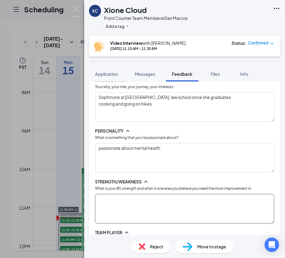
click at [148, 206] on textarea at bounding box center [184, 208] width 179 height 29
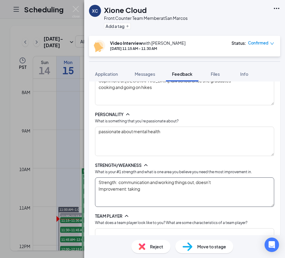
scroll to position [150, 0]
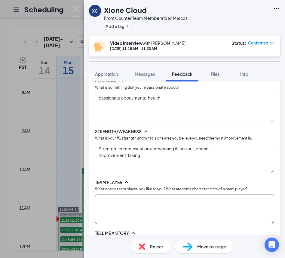
click at [150, 196] on textarea at bounding box center [184, 208] width 179 height 29
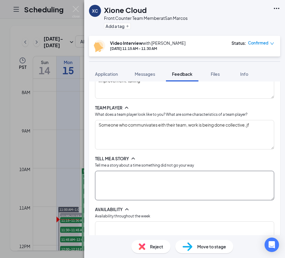
click at [126, 191] on textarea at bounding box center [184, 185] width 179 height 29
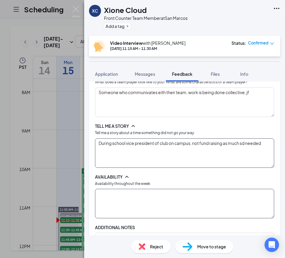
scroll to position [259, 0]
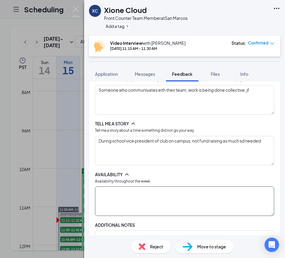
click at [128, 195] on textarea at bounding box center [184, 200] width 179 height 29
click at [150, 200] on textarea "Mon/Wed/Fri 11-CL Tue/Thurs not avail Sat open availabulity" at bounding box center [184, 200] width 179 height 29
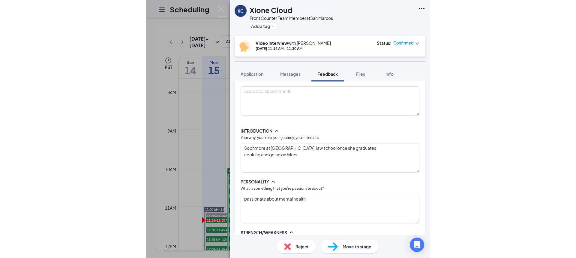
scroll to position [0, 0]
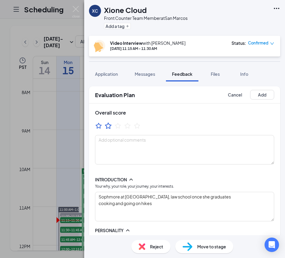
click at [109, 125] on icon "StarBorder" at bounding box center [108, 126] width 8 height 8
click at [266, 95] on button "Add" at bounding box center [262, 95] width 24 height 10
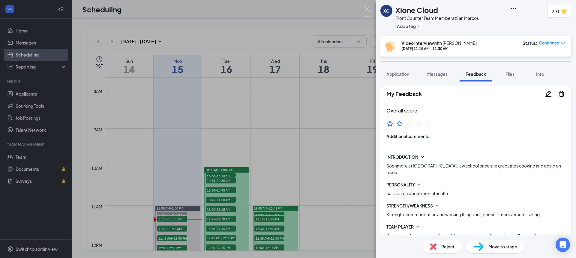
click at [344, 95] on icon "Pencil" at bounding box center [548, 93] width 7 height 7
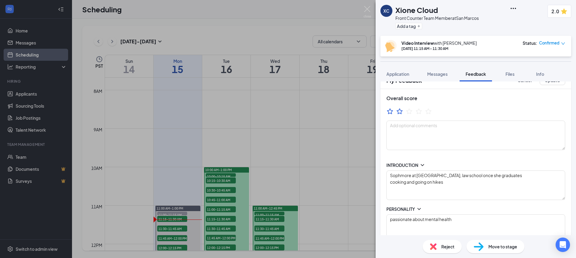
scroll to position [17, 0]
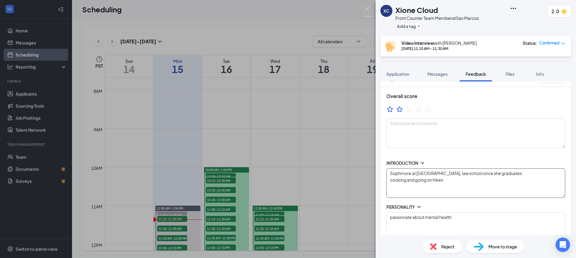
click at [344, 173] on textarea "Sophmore at Cal ststae SM, law school once she graduates cooking and going on h…" at bounding box center [476, 182] width 179 height 29
click at [344, 174] on textarea "Sophmore at Cal state SM, law school once she graduates cooking and going on hi…" at bounding box center [476, 182] width 179 height 29
click at [344, 173] on textarea "Sophmore at Cal state SM, law school once she graduates cooking and going on hi…" at bounding box center [476, 182] width 179 height 29
click at [344, 172] on textarea "Sophmore at Cal state SM, law school once she graduates cooking and going on hi…" at bounding box center [476, 182] width 179 height 29
click at [344, 189] on textarea "Sophemore at Cal state SM, law school once she graduates cooking and going on h…" at bounding box center [476, 182] width 179 height 29
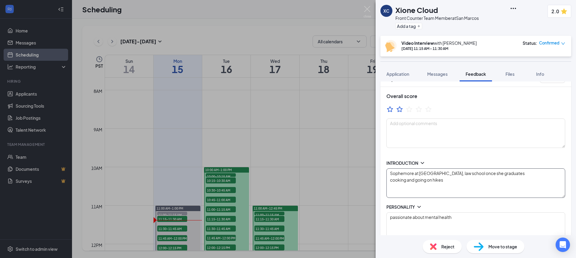
scroll to position [13, 0]
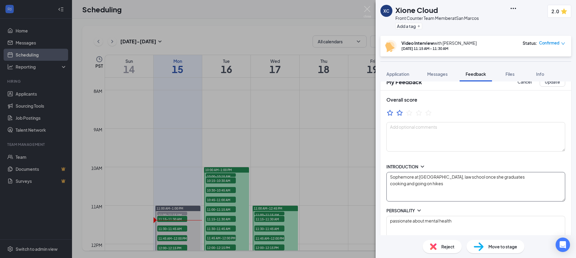
click at [344, 183] on textarea "Sophemore at Cal state SM, law school once she graduates cooking and going on h…" at bounding box center [476, 186] width 179 height 29
click at [344, 187] on textarea "Sophemore at Cal state SM, law school once she graduates Likes cooking and goin…" at bounding box center [476, 186] width 179 height 29
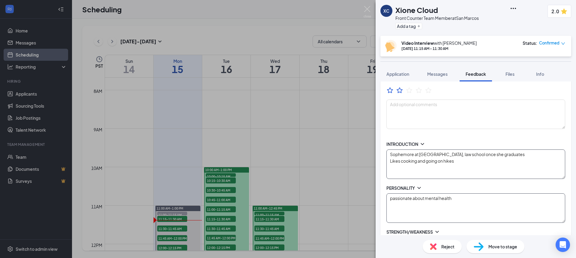
scroll to position [36, 0]
drag, startPoint x: 391, startPoint y: 198, endPoint x: 382, endPoint y: 198, distance: 9.3
drag, startPoint x: 393, startPoint y: 198, endPoint x: 381, endPoint y: 198, distance: 12.3
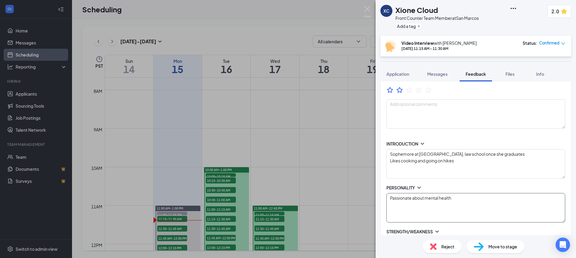
scroll to position [75, 0]
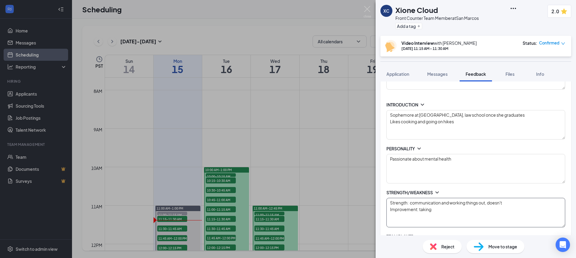
click at [344, 210] on textarea "Strength: communication and working things out, doesn't Improvement: taking" at bounding box center [476, 212] width 179 height 29
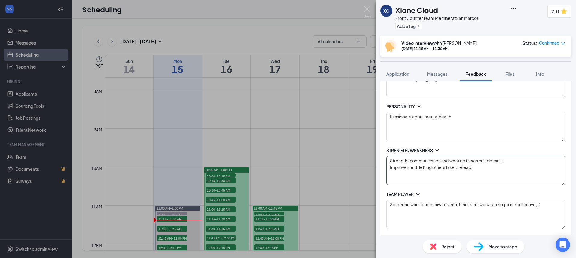
scroll to position [117, 0]
click at [344, 160] on textarea "Strength: communication and working things out, doesn't Improvement: letting ot…" at bounding box center [476, 169] width 179 height 29
click at [344, 161] on textarea "Strength: communication and working things out, doesn't Improvement: letting ot…" at bounding box center [476, 169] width 179 height 29
click at [344, 202] on textarea "Someone who communivates eith their team, work is being done collective, jf" at bounding box center [476, 213] width 179 height 29
click at [344, 204] on textarea "Someone who communicates eith their team, work is being done collective, jf" at bounding box center [476, 213] width 179 height 29
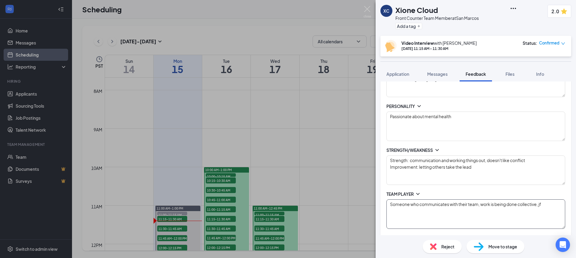
click at [344, 205] on textarea "Someone who communicates with their team, work is being done collective, jf" at bounding box center [476, 213] width 179 height 29
drag, startPoint x: 539, startPoint y: 204, endPoint x: 563, endPoint y: 209, distance: 24.8
click at [344, 204] on textarea "Someone who communicates with their team, work is being done collective, jf" at bounding box center [476, 213] width 179 height 29
drag, startPoint x: 543, startPoint y: 203, endPoint x: 563, endPoint y: 204, distance: 19.9
click at [344, 204] on textarea "Someone who communicates with their team, work is being done collectively, jf" at bounding box center [476, 213] width 179 height 29
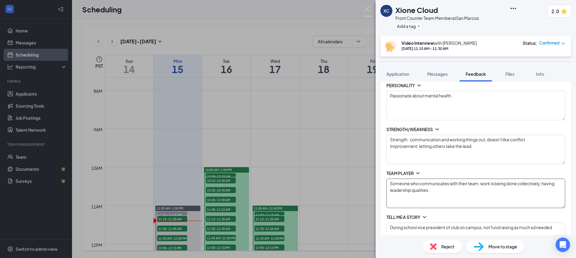
scroll to position [182, 0]
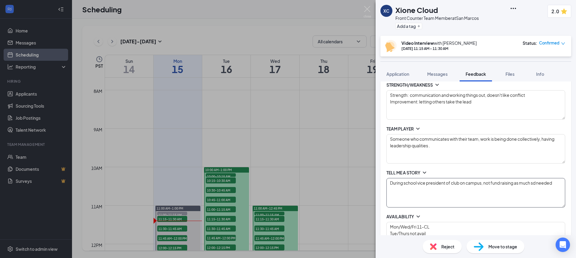
drag, startPoint x: 562, startPoint y: 183, endPoint x: 405, endPoint y: 184, distance: 157.3
click at [344, 184] on textarea "During school vice president of club on campus, not fund raising as much sd nee…" at bounding box center [476, 192] width 179 height 29
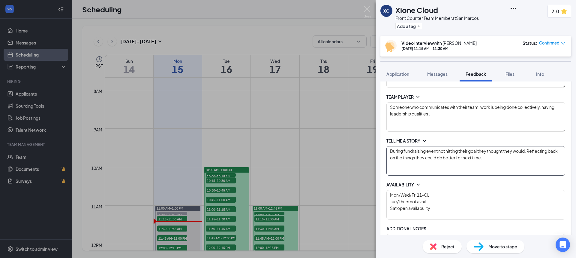
scroll to position [212, 0]
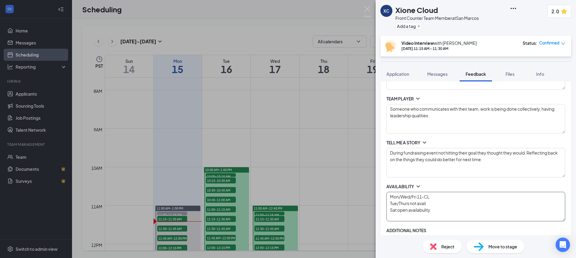
drag, startPoint x: 411, startPoint y: 202, endPoint x: 439, endPoint y: 204, distance: 28.0
click at [344, 203] on textarea "Mon/Wed/Fri 11-CL Tue/Thurs not avail Sat open availabulity" at bounding box center [476, 206] width 179 height 29
drag, startPoint x: 424, startPoint y: 210, endPoint x: 441, endPoint y: 213, distance: 17.5
click at [344, 210] on textarea "Mon/Wed/Fri 11-CL Tue/Thurs open-1:30pm or 4:30-CL Sat open availabulity" at bounding box center [476, 206] width 179 height 29
click at [344, 216] on textarea "Mon/Wed/Fri 11-CL Tue/Thurs open-1:30pm or 4:30-CL Sat open availability" at bounding box center [476, 206] width 179 height 29
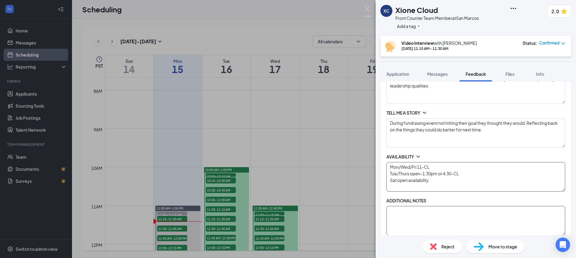
scroll to position [258, 0]
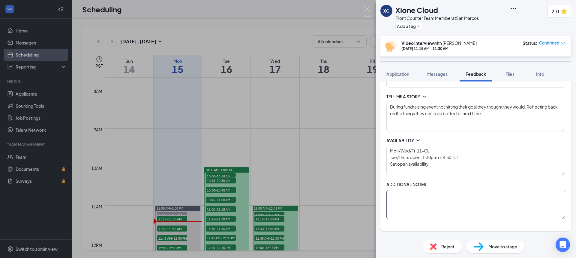
click at [344, 203] on textarea at bounding box center [476, 203] width 179 height 29
drag, startPoint x: 469, startPoint y: 193, endPoint x: 416, endPoint y: 195, distance: 53.2
click at [344, 195] on textarea "Xione didn't engage much when trying to keep conversation flowing" at bounding box center [476, 203] width 179 height 29
click at [344, 196] on textarea "Xione didn't keep conversation flowing" at bounding box center [476, 203] width 179 height 29
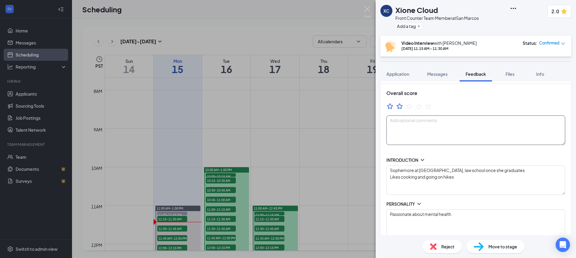
scroll to position [0, 0]
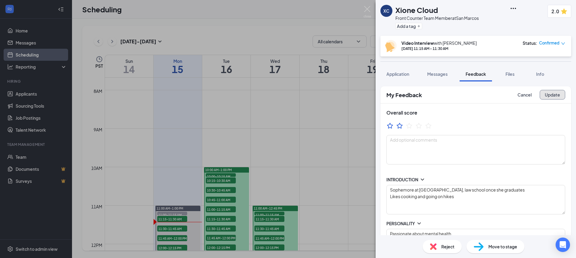
click at [344, 97] on button "Update" at bounding box center [553, 95] width 26 height 10
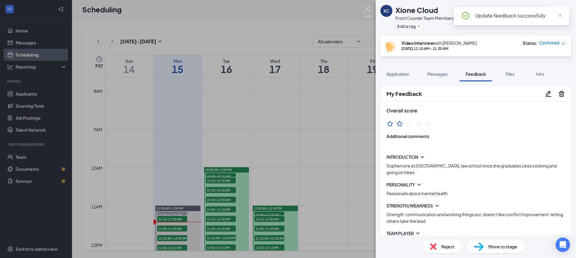
click at [344, 12] on img at bounding box center [368, 12] width 8 height 12
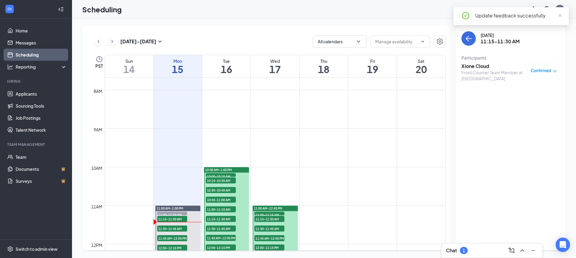
click at [344, 44] on div "Monday, Sep 15 11:15-11:30 AM" at bounding box center [511, 38] width 98 height 14
click at [344, 42] on icon "ArrowLeft" at bounding box center [468, 38] width 7 height 7
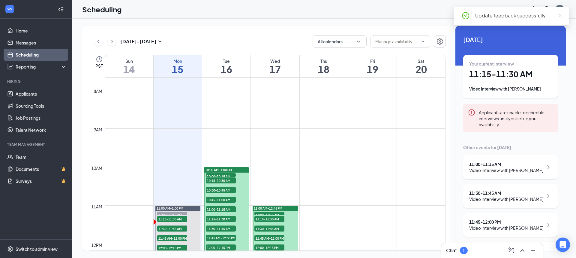
click at [344, 248] on div "Chat 1" at bounding box center [492, 250] width 92 height 10
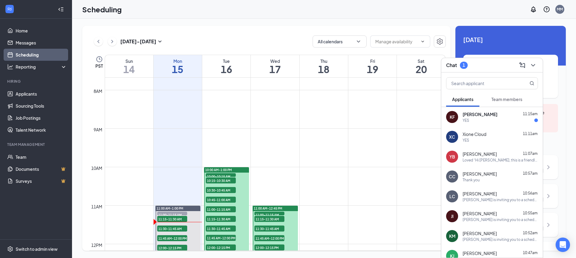
click at [344, 126] on div "KF kayla fifer 11:15am YES" at bounding box center [492, 117] width 101 height 20
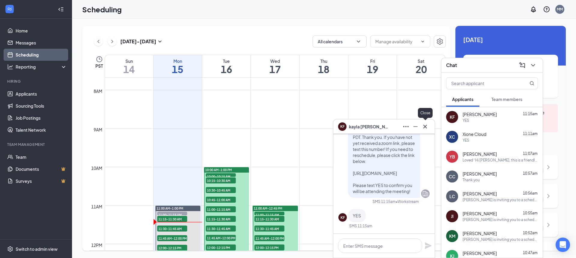
click at [344, 129] on icon "Cross" at bounding box center [425, 126] width 7 height 7
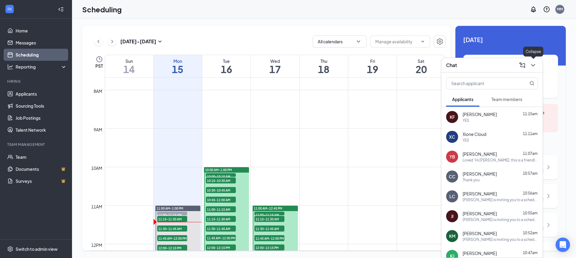
click at [344, 66] on icon "ChevronDown" at bounding box center [533, 65] width 7 height 7
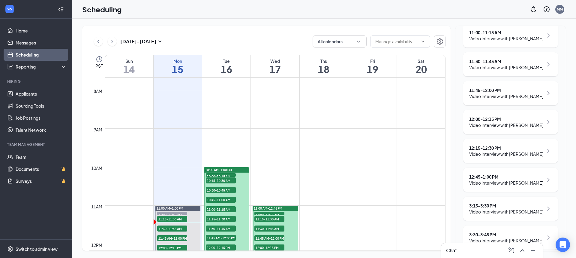
scroll to position [99, 0]
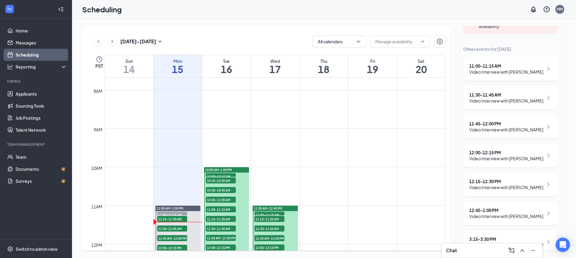
click at [344, 98] on div "Video Interview with [PERSON_NAME]" at bounding box center [507, 101] width 74 height 6
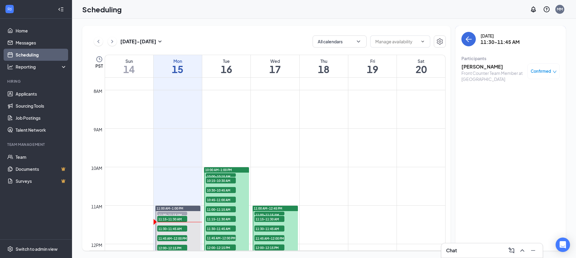
click at [344, 70] on div "Front Counter Team Member at [GEOGRAPHIC_DATA]" at bounding box center [493, 76] width 63 height 12
click at [344, 66] on h3 "[PERSON_NAME]" at bounding box center [493, 66] width 63 height 7
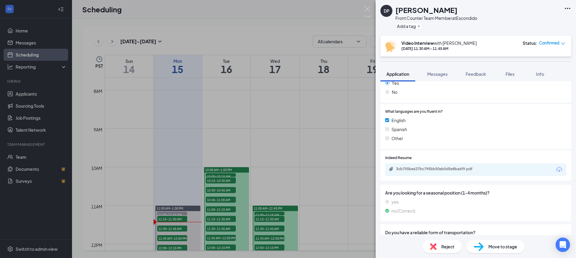
scroll to position [499, 0]
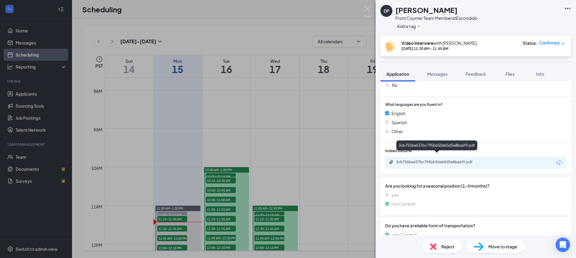
click at [344, 159] on div "3cb755be637bc795bb50eb5d5e8ba6f9.pdf" at bounding box center [438, 161] width 84 height 5
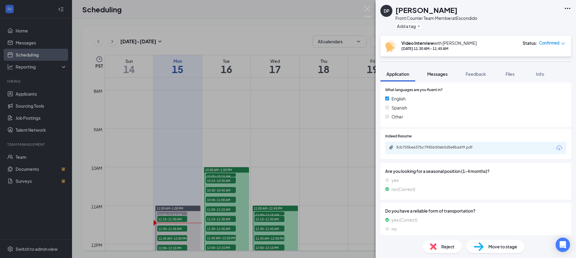
click at [344, 74] on span "Messages" at bounding box center [438, 73] width 20 height 5
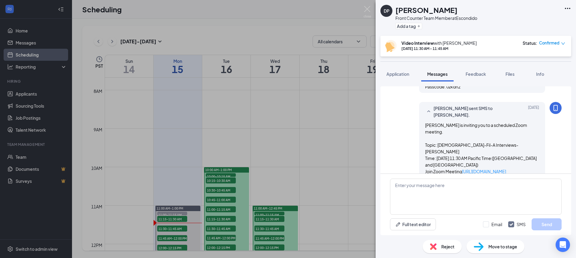
scroll to position [358, 0]
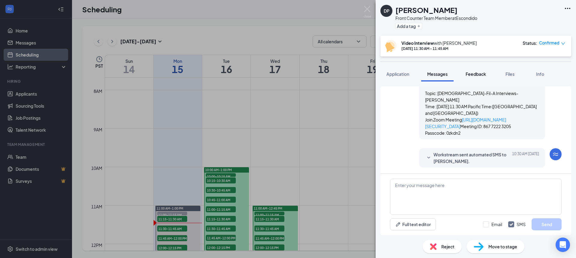
click at [344, 75] on span "Feedback" at bounding box center [476, 73] width 20 height 5
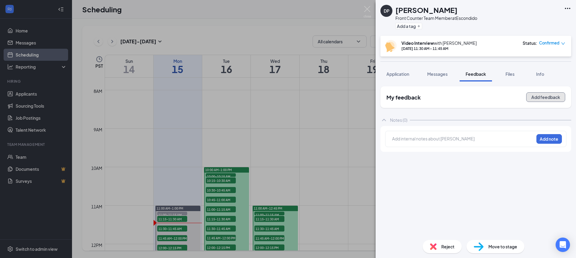
click at [344, 97] on button "Add feedback" at bounding box center [546, 97] width 39 height 10
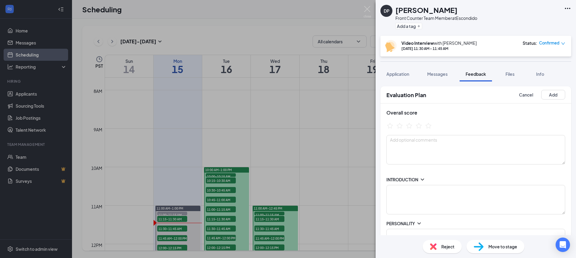
click at [344, 182] on icon "ChevronDown" at bounding box center [423, 179] width 6 height 6
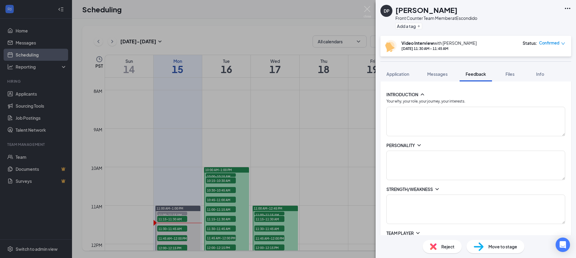
click at [344, 145] on icon "ChevronDown" at bounding box center [419, 145] width 3 height 2
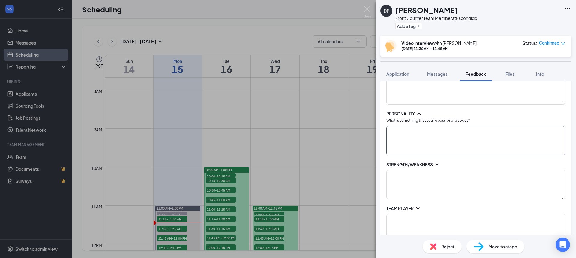
scroll to position [118, 0]
click at [344, 163] on icon "ChevronDown" at bounding box center [437, 163] width 6 height 6
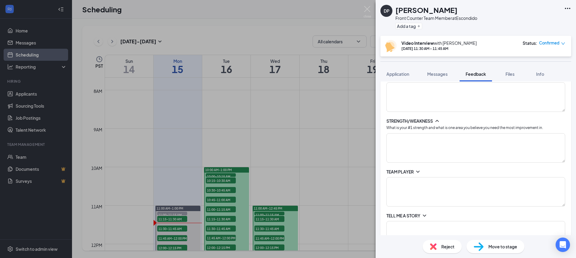
click at [344, 169] on icon "ChevronDown" at bounding box center [418, 171] width 6 height 6
click at [344, 172] on icon "ChevronDown" at bounding box center [424, 172] width 3 height 2
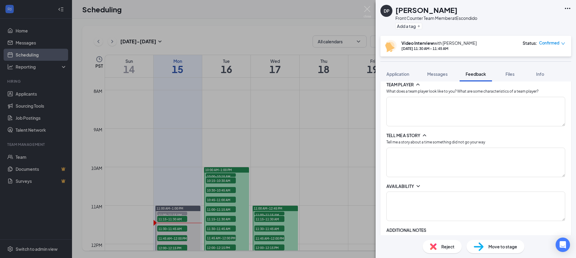
click at [344, 185] on icon "ChevronDown" at bounding box center [419, 186] width 6 height 6
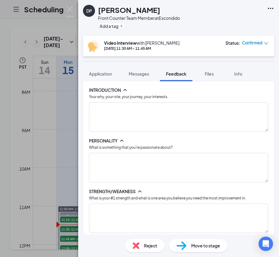
scroll to position [75, 0]
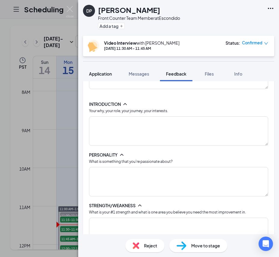
click at [108, 74] on span "Application" at bounding box center [100, 73] width 23 height 5
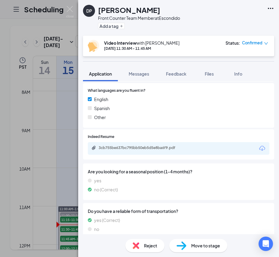
scroll to position [514, 0]
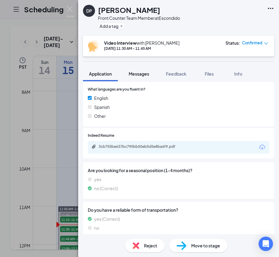
click at [145, 72] on span "Messages" at bounding box center [139, 73] width 20 height 5
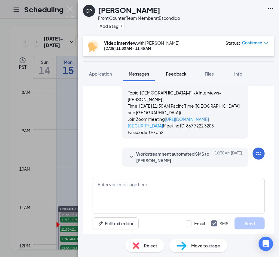
scroll to position [359, 0]
click at [173, 74] on span "Feedback" at bounding box center [176, 73] width 20 height 5
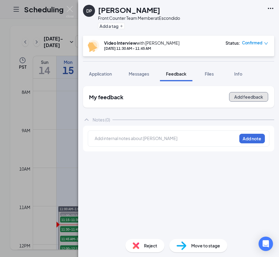
click at [252, 97] on button "Add feedback" at bounding box center [248, 97] width 39 height 10
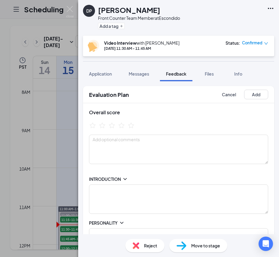
click at [125, 179] on icon "ChevronDown" at bounding box center [125, 179] width 6 height 6
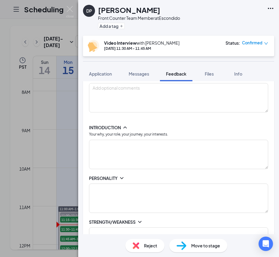
click at [122, 177] on icon "ChevronDown" at bounding box center [122, 178] width 6 height 6
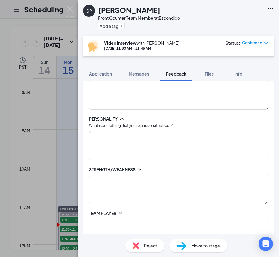
click at [141, 170] on icon "ChevronDown" at bounding box center [139, 170] width 3 height 2
click at [121, 168] on icon "ChevronDown" at bounding box center [120, 170] width 6 height 6
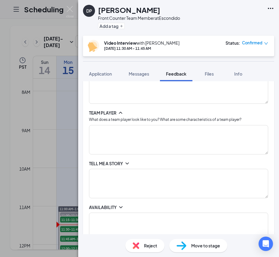
scroll to position [232, 0]
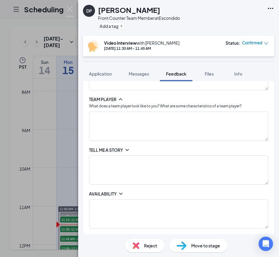
click at [127, 152] on icon "ChevronDown" at bounding box center [127, 150] width 6 height 6
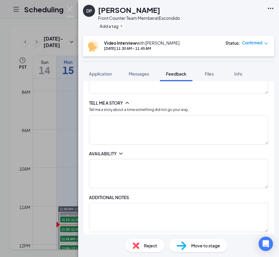
click at [122, 154] on icon "ChevronDown" at bounding box center [121, 154] width 6 height 6
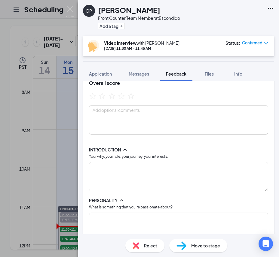
scroll to position [30, 0]
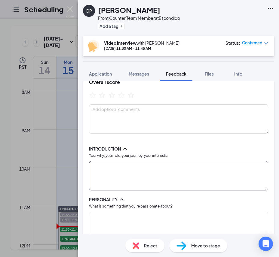
click at [175, 181] on textarea at bounding box center [178, 175] width 179 height 29
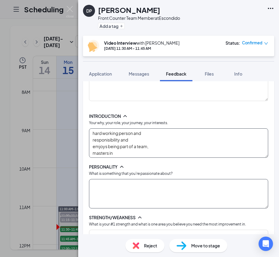
scroll to position [7, 0]
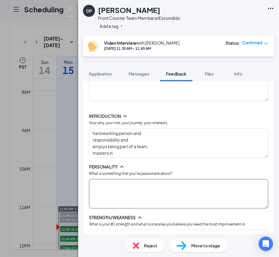
click at [141, 198] on textarea at bounding box center [178, 193] width 179 height 29
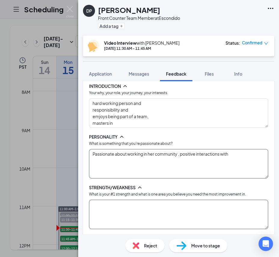
scroll to position [95, 0]
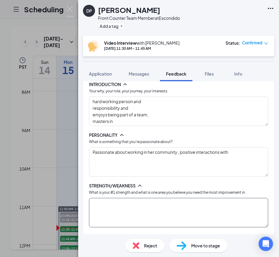
click at [139, 201] on textarea at bounding box center [178, 212] width 179 height 29
click at [157, 202] on textarea "Strength: her attitiude and rilisient Improve:" at bounding box center [178, 212] width 179 height 29
click at [165, 210] on textarea "Strength: her attitiude and risileintt Improve:" at bounding box center [178, 212] width 179 height 29
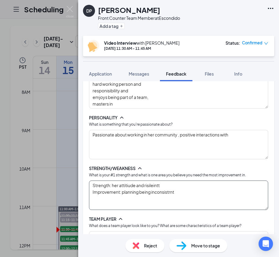
scroll to position [117, 0]
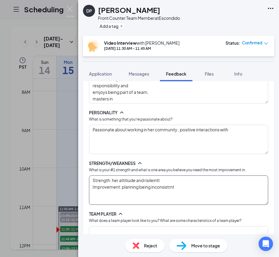
click at [170, 187] on textarea "Strength: her attitiude and risileintt Improvement: planning being inconsistrnt" at bounding box center [178, 190] width 179 height 29
click at [171, 187] on textarea "Strength: her attitiude and risileintt Improvement: planning being inconsistrnt" at bounding box center [178, 190] width 179 height 29
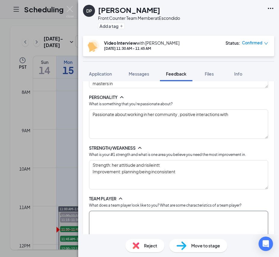
click at [159, 226] on textarea at bounding box center [178, 225] width 179 height 29
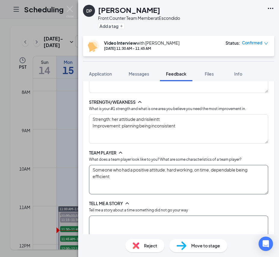
scroll to position [179, 0]
click at [119, 182] on textarea "Someone who had a positive attitude, hard working, on time, dependable being ef…" at bounding box center [178, 179] width 179 height 29
click at [218, 177] on textarea "Someone who had a positive attitude, hard working, on time, dependable being ef…" at bounding box center [178, 179] width 179 height 29
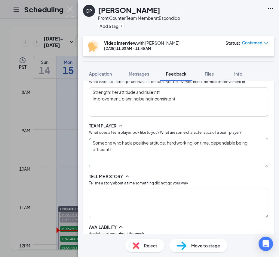
scroll to position [207, 0]
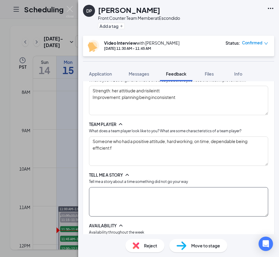
click at [190, 197] on textarea at bounding box center [178, 201] width 179 height 29
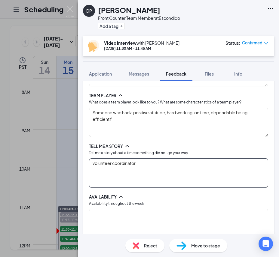
scroll to position [240, 0]
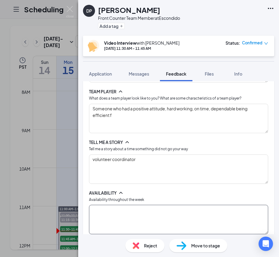
click at [156, 215] on textarea at bounding box center [178, 219] width 179 height 29
click at [160, 214] on textarea "Mon-Thurs" at bounding box center [178, 219] width 179 height 29
click at [160, 208] on textarea "Mon-Thurs Fri/S" at bounding box center [178, 219] width 179 height 29
click at [158, 216] on textarea "Mon-Thurs 5:30-4:30pm Fri/S" at bounding box center [178, 219] width 179 height 29
click at [99, 217] on textarea "Mon-Thurs 5:30-4:30pm Fri/Sat open availability" at bounding box center [178, 219] width 179 height 29
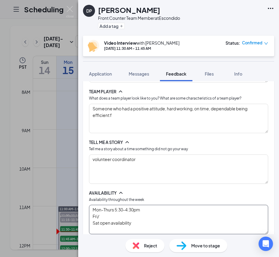
click at [103, 217] on textarea "Mon-Thurs 5:30-4:30pm Fri/ Sat open availability" at bounding box center [178, 219] width 179 height 29
drag, startPoint x: 99, startPoint y: 224, endPoint x: 150, endPoint y: 222, distance: 50.8
click at [150, 222] on textarea "Mon-Thurs 5:30-4:30pm Fri open availability Sat open availability" at bounding box center [178, 219] width 179 height 29
drag, startPoint x: 144, startPoint y: 223, endPoint x: 101, endPoint y: 225, distance: 42.7
click at [101, 225] on textarea "Mon-Thurs 5:30-4:30pm Fri open availability Sat open availability" at bounding box center [178, 219] width 179 height 29
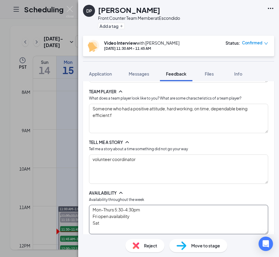
click at [101, 225] on textarea "Mon-Thurs 5:30-4:30pm Fri open availability Sat" at bounding box center [178, 219] width 179 height 29
drag, startPoint x: 100, startPoint y: 225, endPoint x: 151, endPoint y: 223, distance: 51.1
click at [151, 223] on textarea "Mon-Thurs 5:30-4:30pm Fri open availability Sat looking for" at bounding box center [178, 219] width 179 height 29
click at [151, 219] on textarea "Mon-Thurs 5:30-4:30pm Fri open availability Sat 2p-CL" at bounding box center [178, 219] width 179 height 29
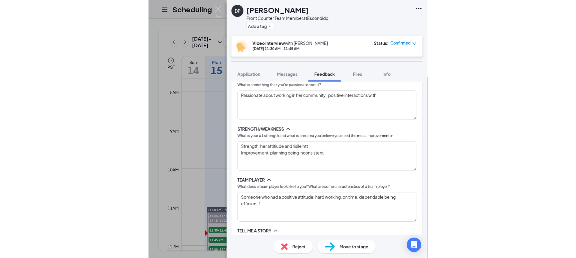
scroll to position [0, 0]
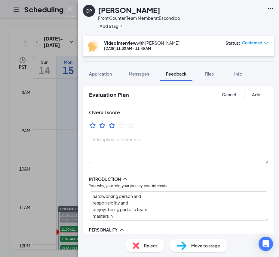
click at [119, 125] on icon "StarBorder" at bounding box center [121, 125] width 7 height 6
click at [253, 97] on button "Add" at bounding box center [256, 95] width 24 height 10
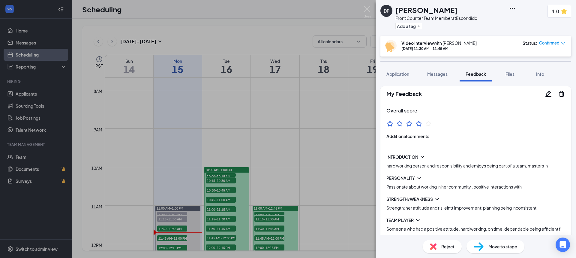
click at [344, 95] on icon "Pencil" at bounding box center [548, 93] width 7 height 7
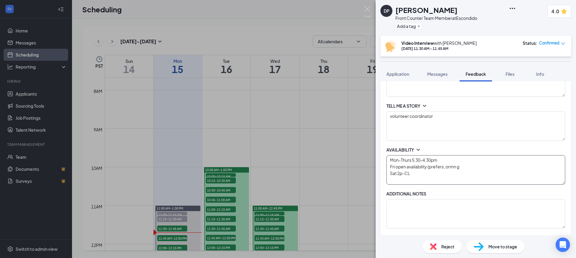
scroll to position [252, 0]
click at [344, 165] on textarea "Mon-Thurs 5:30-4:30pm Fri open availability (prefers ,ormn g Sat 2p-CL" at bounding box center [476, 165] width 179 height 29
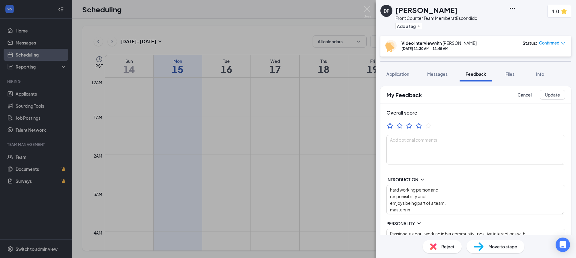
scroll to position [252, 0]
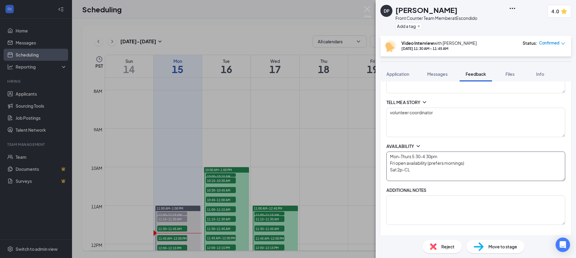
click at [454, 173] on textarea "Mon-Thurs 5:30-4:30pm Fri open availability (prefers mornings) Sat 2p-CL" at bounding box center [476, 165] width 179 height 29
click at [410, 176] on textarea "Mon-Thurs 5:30-4:30pm Fri open availability (prefers mornings) Sat 2p-CL (at fi…" at bounding box center [476, 165] width 179 height 29
click at [431, 177] on textarea "Mon-Thurs 5:30-4:30pm Fri open availability (prefers mornings) Sat 2p-CL (at fi…" at bounding box center [476, 165] width 179 height 29
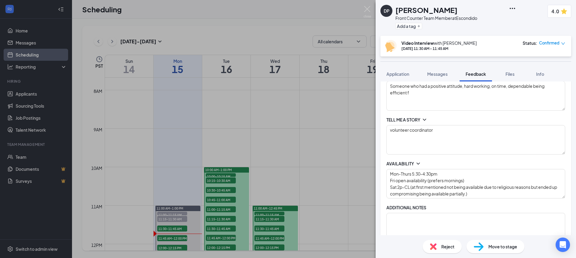
scroll to position [234, 0]
type textarea "Mon-Thurs 5:30-4:30pm Fri open availability (prefers mornings) Sat 2p-CL (at fi…"
click at [449, 131] on textarea "volunteer coordinator" at bounding box center [476, 140] width 179 height 29
click at [389, 130] on textarea "volunteer coordinator" at bounding box center [476, 140] width 179 height 29
drag, startPoint x: 467, startPoint y: 125, endPoint x: 470, endPoint y: 128, distance: 3.9
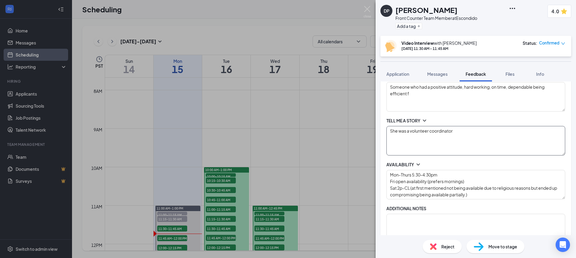
click at [467, 125] on div "TELL ME A STORY She was a volunteer coordinator" at bounding box center [476, 136] width 179 height 38
click at [471, 131] on textarea "She was a volunteer coordinator" at bounding box center [476, 140] width 179 height 29
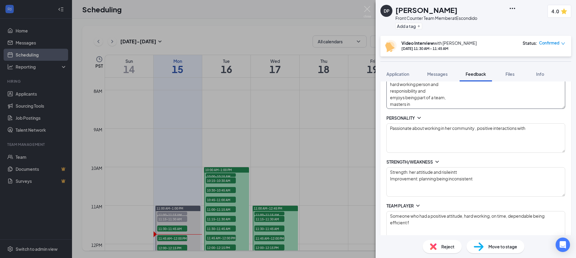
scroll to position [120, 0]
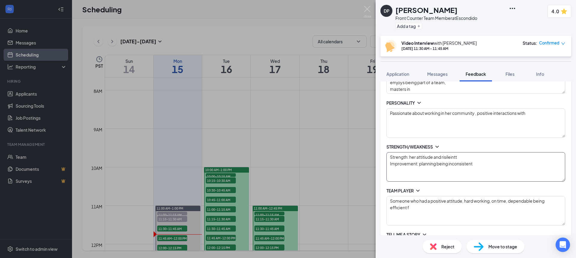
type textarea "She was a volunteer coordinator and had a staff member that wasn't comfortable …"
click at [464, 157] on textarea "Strength: her attitiude and risileintt Improvement: planning being inconsistent" at bounding box center [476, 166] width 179 height 29
click at [452, 157] on textarea "Strength: her attitiude and risilience Improvement: planning being inconsistent" at bounding box center [476, 166] width 179 height 29
click at [460, 157] on textarea "Strength: her attitiude and risilince Improvement: planning being inconsistent" at bounding box center [476, 166] width 179 height 29
drag, startPoint x: 423, startPoint y: 157, endPoint x: 443, endPoint y: 161, distance: 20.4
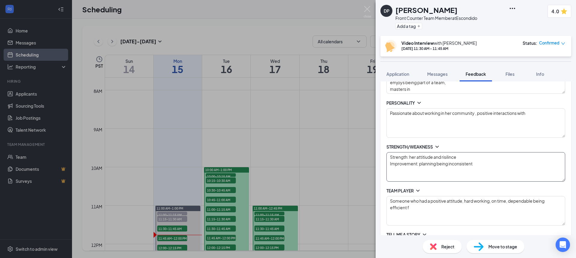
click at [424, 157] on textarea "Strength: her attitiude and risilince Improvement: planning being inconsistent" at bounding box center [476, 166] width 179 height 29
click at [448, 157] on textarea "Strength: her atttiude and risilince Improvement: planning being inconsistent" at bounding box center [476, 166] width 179 height 29
click at [508, 168] on textarea "Strength: her atttiude and risilence Improvement: planning being inconsistent" at bounding box center [476, 166] width 179 height 29
click at [426, 158] on textarea "Strength: her atttiude and risilence Improvement: planning being inconsistent" at bounding box center [476, 166] width 179 height 29
click at [490, 168] on textarea "Strength: her attitude and risilence Improvement: planning being inconsistent" at bounding box center [476, 166] width 179 height 29
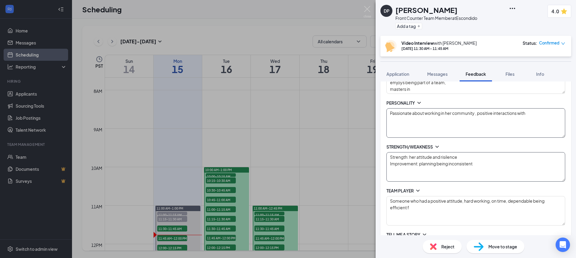
scroll to position [0, 0]
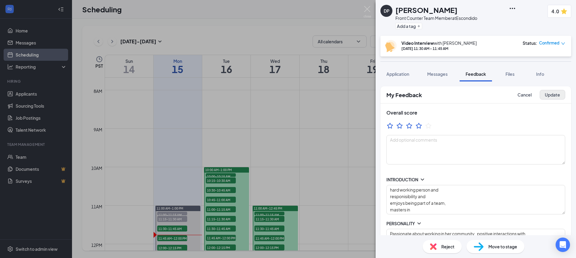
type textarea "Strength: her attitude and risilence Improvement: planning being inconsistent"
click at [552, 99] on button "Update" at bounding box center [553, 95] width 26 height 10
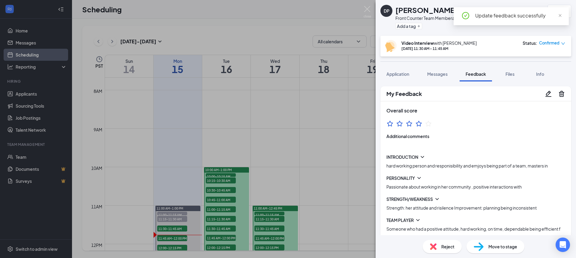
drag, startPoint x: 364, startPoint y: 4, endPoint x: 368, endPoint y: 6, distance: 4.1
click at [366, 5] on div "DP [PERSON_NAME] Front Counter Team Member at Escondido Add a tag 4.0 Video Int…" at bounding box center [288, 129] width 576 height 258
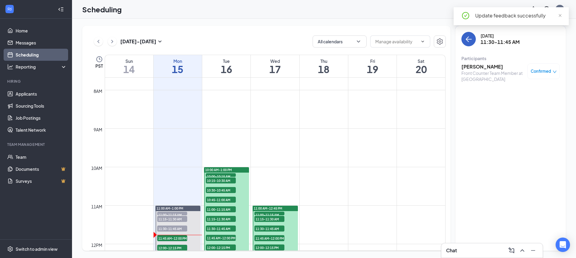
click at [462, 37] on button "back-button" at bounding box center [469, 39] width 14 height 14
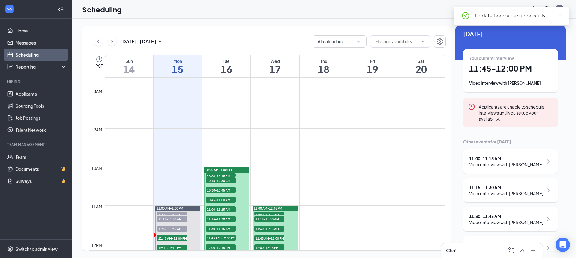
scroll to position [8, 0]
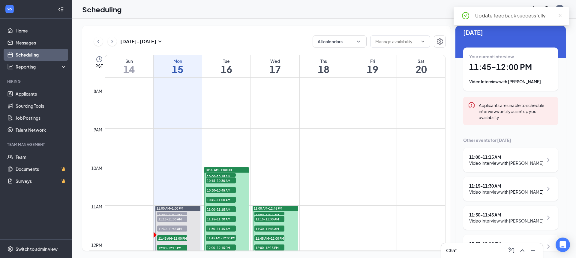
click at [497, 71] on h1 "11:45 - 12:00 PM" at bounding box center [511, 67] width 83 height 10
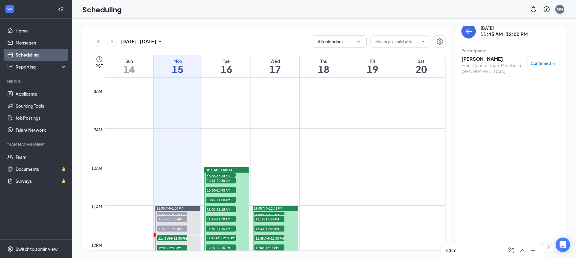
click at [479, 57] on h3 "[PERSON_NAME]" at bounding box center [493, 59] width 63 height 7
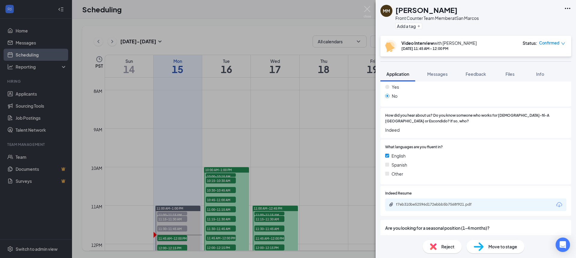
scroll to position [443, 0]
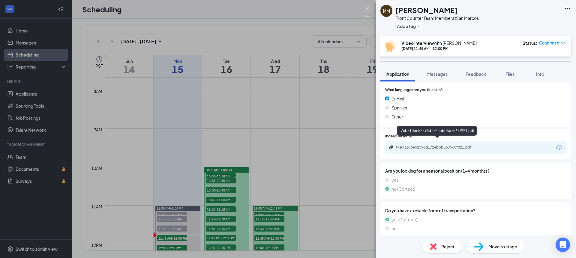
click at [439, 145] on div "f7eb310be52596d172ebbb5b7568f921.pdf" at bounding box center [438, 147] width 84 height 5
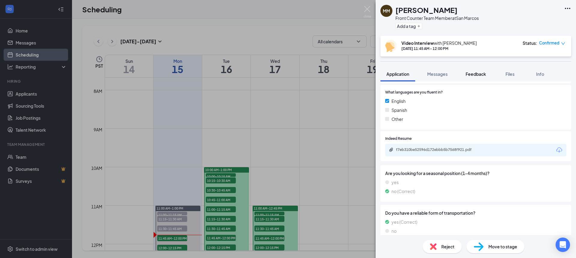
click at [479, 71] on span "Feedback" at bounding box center [476, 73] width 20 height 5
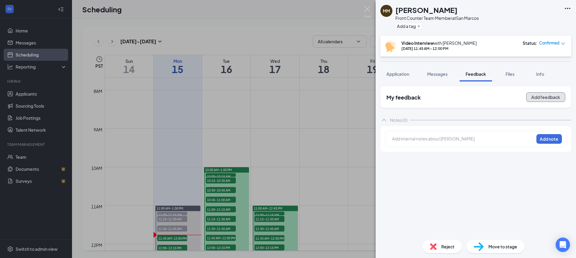
click at [547, 99] on button "Add feedback" at bounding box center [546, 97] width 39 height 10
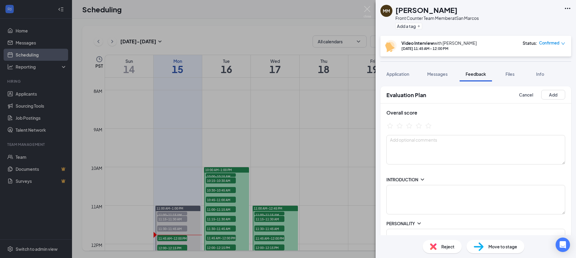
click at [422, 181] on icon "ChevronDown" at bounding box center [423, 179] width 6 height 6
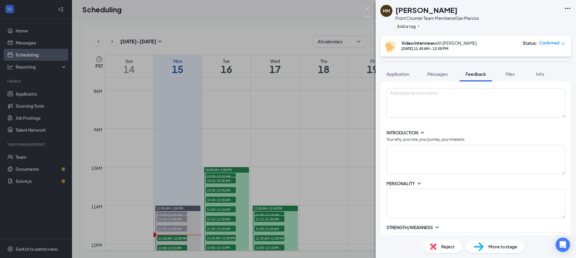
scroll to position [49, 0]
click at [419, 180] on icon "ChevronDown" at bounding box center [419, 181] width 6 height 6
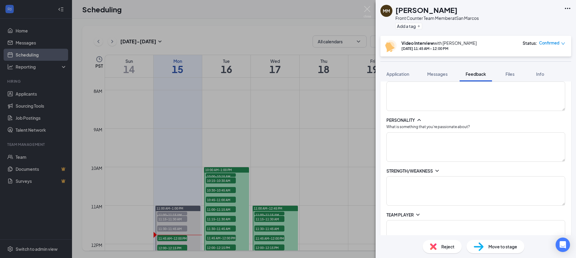
click at [438, 170] on icon "ChevronDown" at bounding box center [437, 171] width 6 height 6
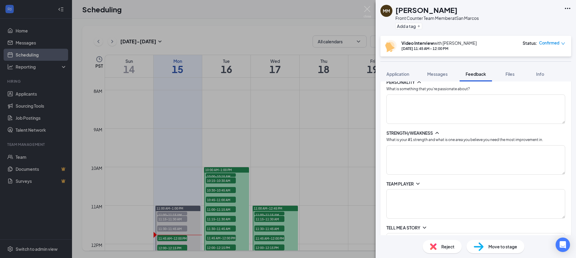
click at [418, 183] on icon "ChevronDown" at bounding box center [418, 183] width 6 height 6
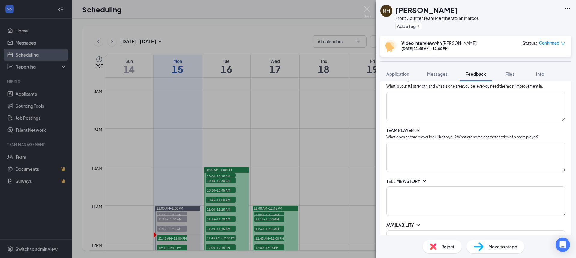
click at [425, 178] on icon "ChevronDown" at bounding box center [425, 181] width 6 height 6
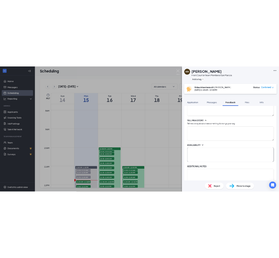
scroll to position [271, 0]
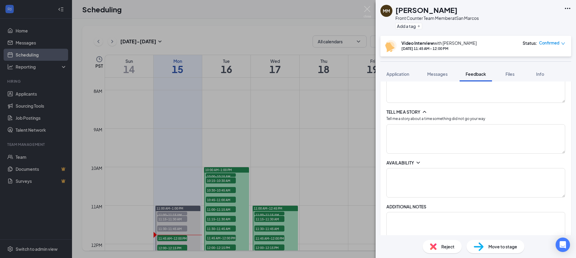
click at [419, 165] on div "AVAILABILITY" at bounding box center [476, 178] width 179 height 38
click at [417, 163] on icon "ChevronDown" at bounding box center [419, 162] width 6 height 6
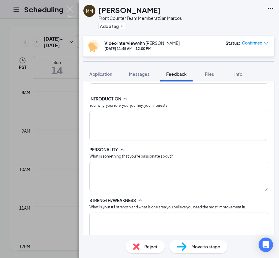
scroll to position [80, 0]
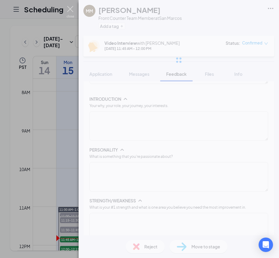
click at [70, 9] on img at bounding box center [71, 12] width 8 height 12
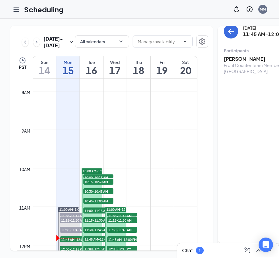
click at [230, 34] on div "[DATE] 11:45 AM-12:00 PM" at bounding box center [273, 31] width 98 height 14
click at [228, 33] on icon "ArrowLeft" at bounding box center [231, 31] width 7 height 7
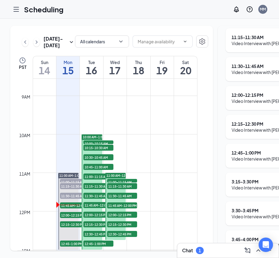
scroll to position [157, 0]
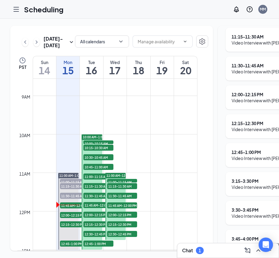
click at [195, 250] on div "Chat 1" at bounding box center [193, 249] width 22 height 7
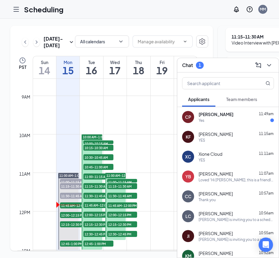
click at [225, 111] on span "[PERSON_NAME]" at bounding box center [216, 114] width 35 height 6
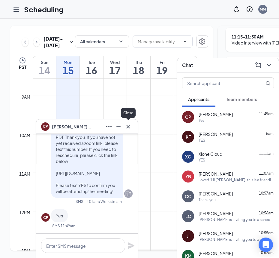
click at [127, 126] on icon "Cross" at bounding box center [128, 126] width 4 height 4
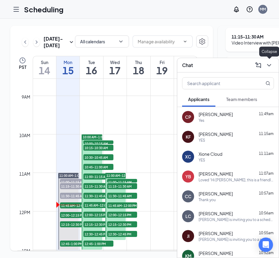
click at [267, 66] on icon "ChevronDown" at bounding box center [269, 65] width 7 height 7
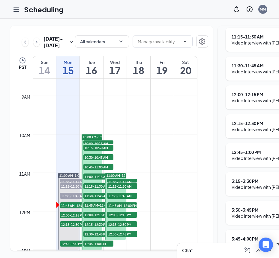
click at [228, 248] on div "Chat" at bounding box center [228, 250] width 92 height 10
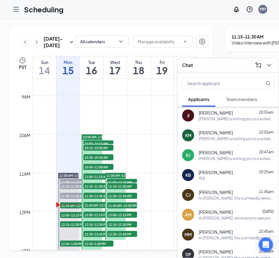
scroll to position [125, 0]
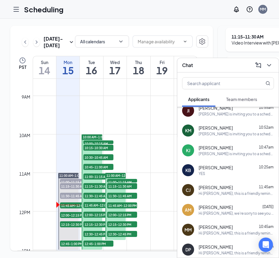
click at [228, 212] on div "Hi [PERSON_NAME], we’re sorry to see you go! Your meeting with [DEMOGRAPHIC_DAT…" at bounding box center [236, 212] width 75 height 5
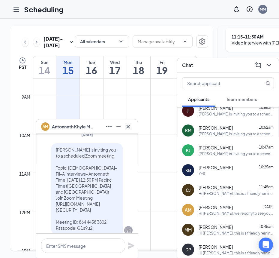
scroll to position [-103, 0]
click at [128, 128] on icon "Cross" at bounding box center [128, 126] width 7 height 7
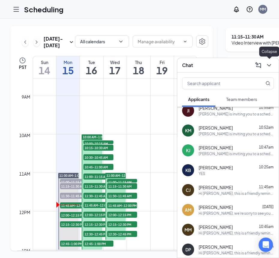
click at [269, 67] on icon "ChevronDown" at bounding box center [269, 65] width 7 height 7
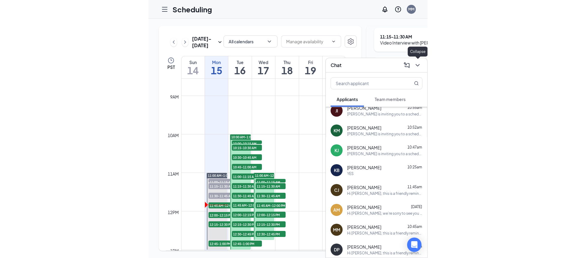
scroll to position [0, 0]
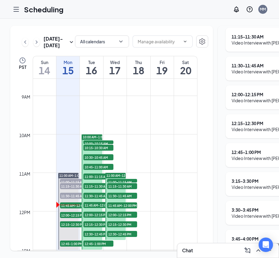
click at [190, 244] on div "Chat" at bounding box center [227, 250] width 101 height 14
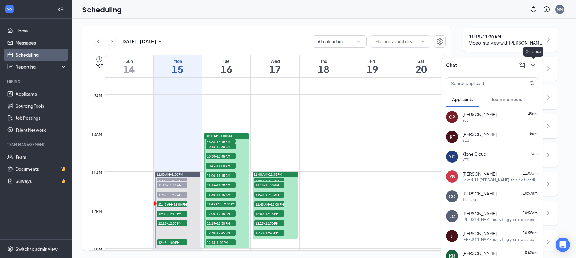
click at [533, 65] on icon "ChevronDown" at bounding box center [533, 65] width 7 height 7
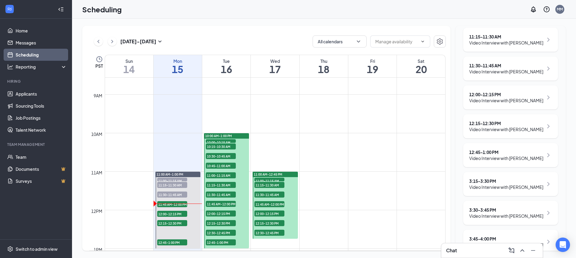
click at [516, 63] on div "11:30 - 11:45 AM" at bounding box center [507, 65] width 74 height 6
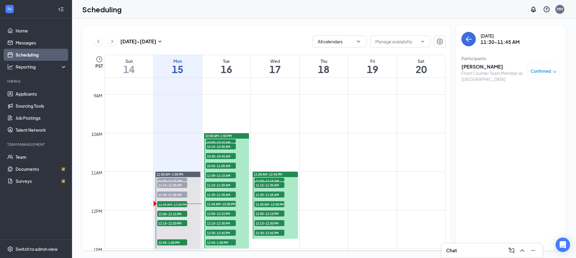
click at [478, 68] on h3 "[PERSON_NAME]" at bounding box center [493, 66] width 63 height 7
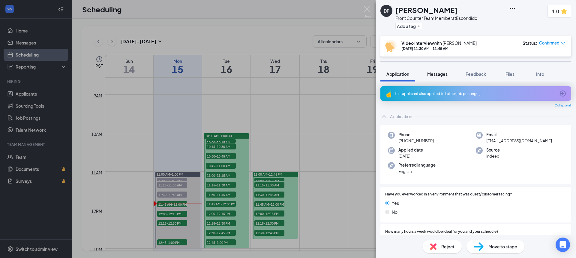
click at [434, 82] on div "This applicant also applied to 1 other job posting(s) Collapse all Application …" at bounding box center [476, 157] width 201 height 153
click at [436, 79] on button "Messages" at bounding box center [438, 73] width 32 height 15
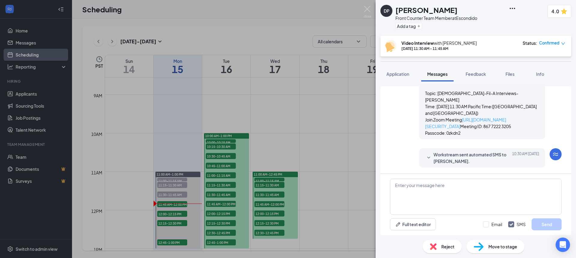
scroll to position [358, 0]
click at [481, 73] on span "Feedback" at bounding box center [476, 73] width 20 height 5
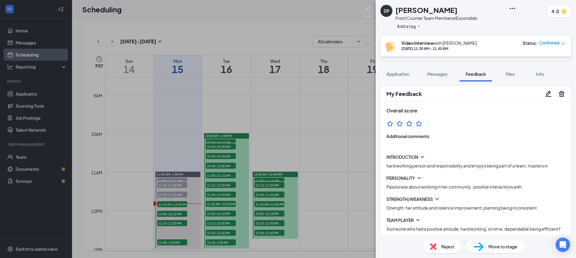
click at [546, 94] on icon "Pencil" at bounding box center [548, 93] width 7 height 7
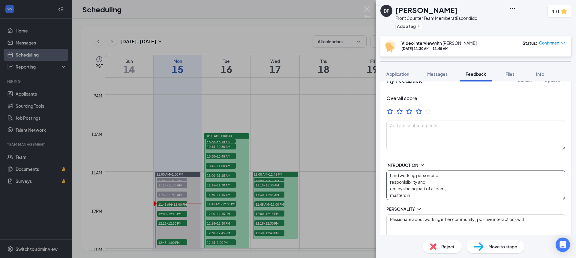
scroll to position [17, 0]
click at [444, 174] on textarea "hard working person and responisibility and emjoys being part of a team, master…" at bounding box center [476, 182] width 179 height 29
click at [388, 174] on textarea "hard working person and responisibility and emjoys being part of a team, master…" at bounding box center [476, 182] width 179 height 29
click at [405, 171] on textarea "hard working person and responisibility and emjoys being part of a team, master…" at bounding box center [476, 182] width 179 height 29
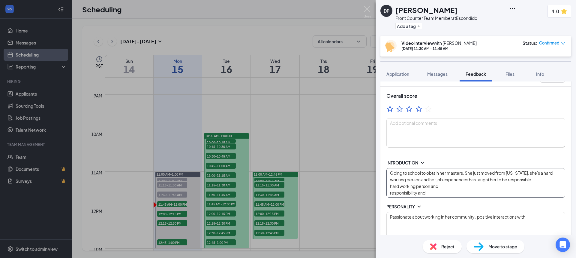
scroll to position [1, 0]
drag, startPoint x: 428, startPoint y: 190, endPoint x: 391, endPoint y: 186, distance: 37.4
click at [391, 186] on textarea "Going to school to obtain her masters. She just moved from [US_STATE], she's a …" at bounding box center [476, 182] width 179 height 29
click at [538, 185] on textarea "Going to school to obtain her masters. She just moved from [US_STATE], she's a …" at bounding box center [476, 182] width 179 height 29
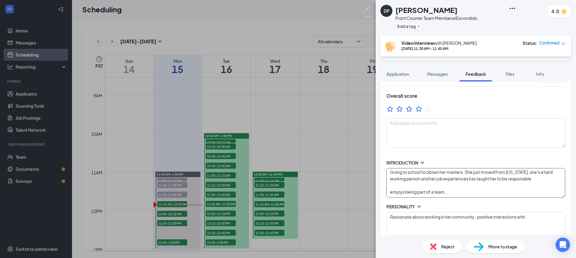
scroll to position [4, 0]
click at [508, 176] on textarea "Going to school to obtain her masters. She just moved from [US_STATE], she's a …" at bounding box center [476, 182] width 179 height 29
click at [545, 180] on textarea "Going to school to obtain her masters. She just moved from [US_STATE], she's a …" at bounding box center [476, 182] width 179 height 29
click at [535, 179] on textarea "Going to school to obtain her masters. She just moved from [US_STATE], she's a …" at bounding box center [476, 182] width 179 height 29
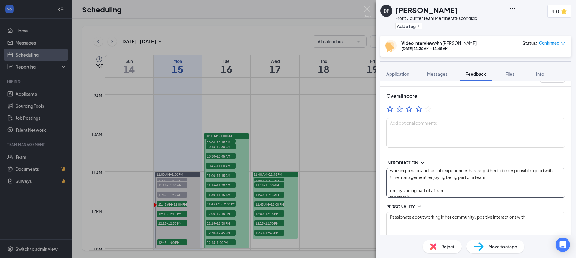
scroll to position [20, 0]
drag, startPoint x: 431, startPoint y: 187, endPoint x: 390, endPoint y: 180, distance: 41.3
click at [390, 180] on textarea "Going to school to obtain her masters. She just moved from [US_STATE], she's a …" at bounding box center [476, 182] width 179 height 29
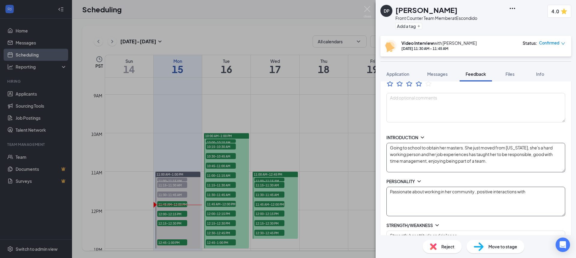
scroll to position [44, 0]
type textarea "Going to school to obtain her masters. She just moved from [US_STATE], she's a …"
drag, startPoint x: 509, startPoint y: 190, endPoint x: 522, endPoint y: 192, distance: 13.0
click at [510, 191] on textarea "Passionate about working in her community , positive interactions with" at bounding box center [476, 199] width 179 height 29
click at [531, 191] on textarea "Passionate about working in her community , positive interactions with" at bounding box center [476, 199] width 179 height 29
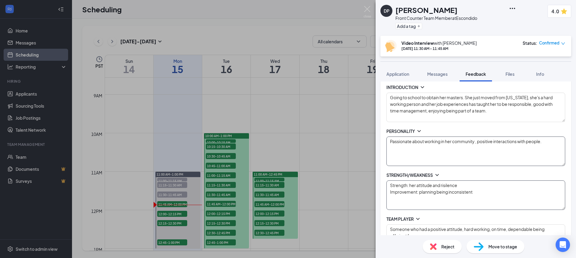
type textarea "Passionate about working in her community , positive interactions with people."
click at [497, 199] on textarea "Strength: her attitude and risilence Improvement: planning being inconsistent" at bounding box center [476, 194] width 179 height 29
click at [488, 190] on textarea "Strength: her attitude and risilence Improvement: planning being inconsistent" at bounding box center [476, 194] width 179 height 29
drag, startPoint x: 420, startPoint y: 192, endPoint x: 477, endPoint y: 198, distance: 57.6
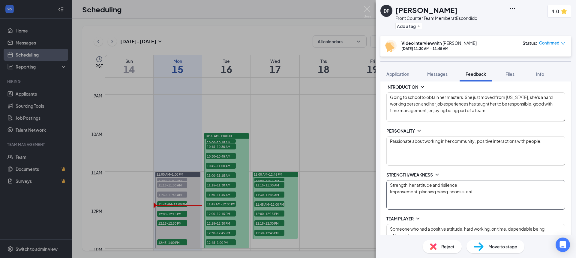
click at [477, 198] on textarea "Strength: her attitude and risilence Improvement: planning being inconsistent" at bounding box center [476, 194] width 179 height 29
click at [449, 185] on textarea "Strength: her attitude and risilence Improvement: didn't really give me a clear…" at bounding box center [476, 194] width 179 height 29
click at [445, 184] on textarea "Strength: her attitude and risilence Improvement: didn't really give me a clear…" at bounding box center [476, 194] width 179 height 29
drag, startPoint x: 451, startPoint y: 186, endPoint x: 461, endPoint y: 188, distance: 10.4
click at [451, 186] on textarea "Strength: her attitude and resilence Improvement: didn't really give me a clear…" at bounding box center [476, 194] width 179 height 29
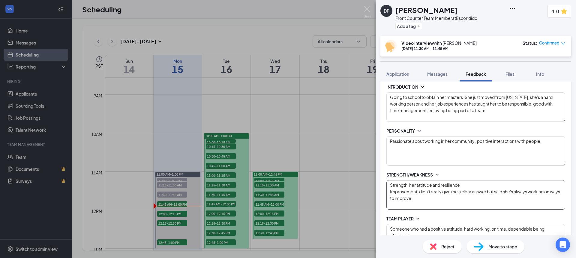
click at [457, 195] on textarea "Strength: her attitude and resilience Improvement: didn't really give me a clea…" at bounding box center [476, 194] width 179 height 29
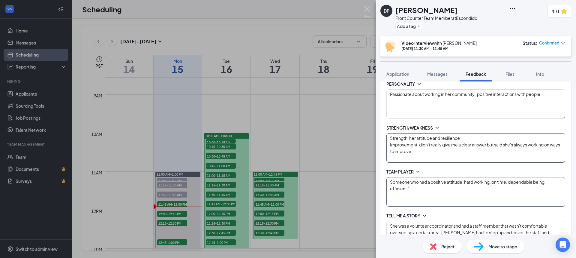
type textarea "Strength: her attitude and resilience Improvement: didn't really give me a clea…"
click at [426, 181] on textarea "Someone who had a positive attitude, hard working, on time, dependable being ef…" at bounding box center [476, 191] width 179 height 29
click at [438, 188] on textarea "Someone who has a positive attitude, hard working, on time, dependable being ef…" at bounding box center [476, 191] width 179 height 29
click at [434, 189] on textarea "Someone who has a positive attitude, hard working, on time, dependable being ef…" at bounding box center [476, 191] width 179 height 29
click at [409, 189] on textarea "Someone who has a positive attitude, hard working, on time, dependable being ef…" at bounding box center [476, 191] width 179 height 29
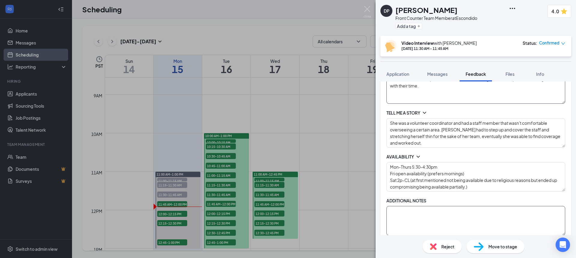
scroll to position [266, 0]
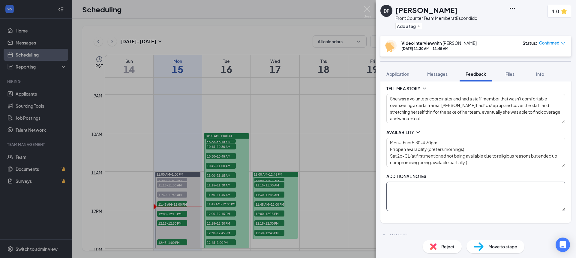
type textarea "Someone who has a positive attitude, hard working, on time, dependable being ef…"
click at [467, 192] on textarea at bounding box center [476, 195] width 179 height 29
type textarea "G"
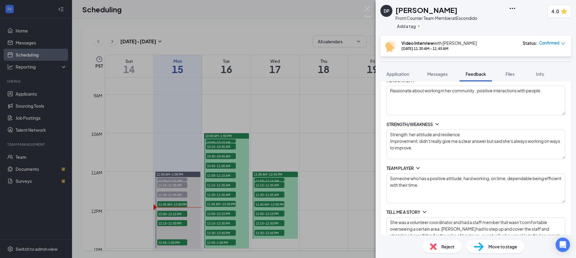
scroll to position [0, 0]
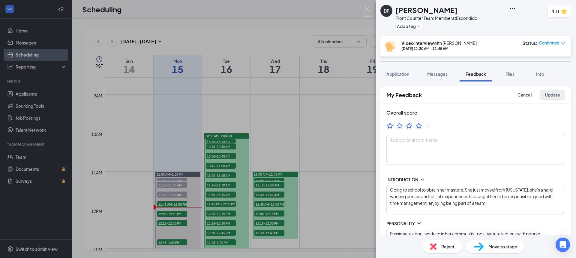
type textarea "[PERSON_NAME] was very sweet and easy to talk to, I love when people are about …"
click at [555, 98] on button "Update" at bounding box center [553, 95] width 26 height 10
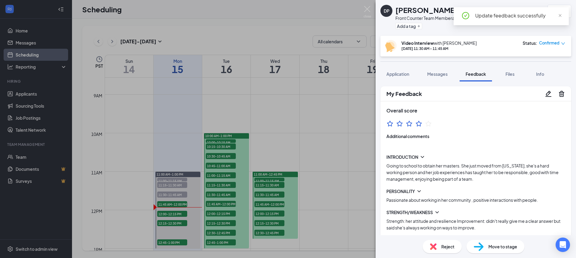
click at [368, 9] on img at bounding box center [368, 12] width 8 height 12
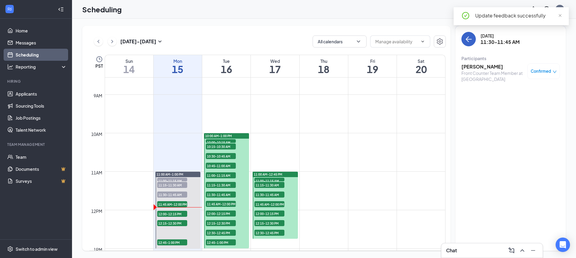
click at [466, 40] on icon "ArrowLeft" at bounding box center [468, 38] width 7 height 7
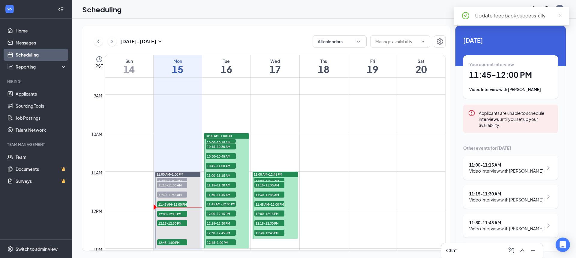
scroll to position [36, 0]
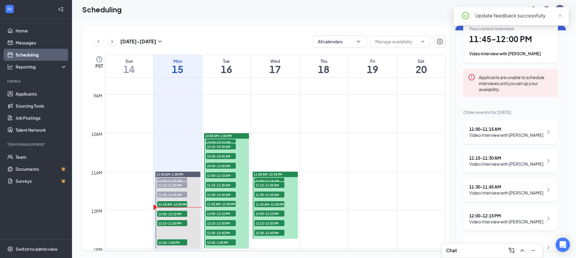
click at [488, 53] on div "Video Interview with [PERSON_NAME]" at bounding box center [511, 54] width 83 height 6
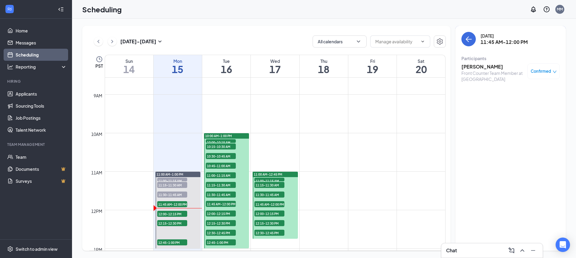
click at [478, 68] on h3 "[PERSON_NAME]" at bounding box center [493, 66] width 63 height 7
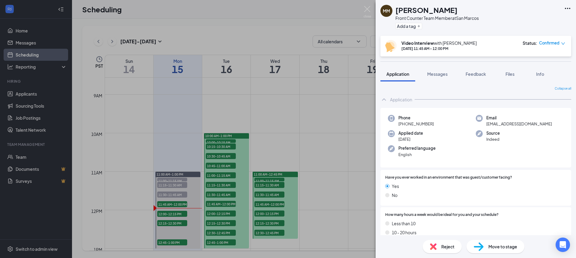
click at [451, 247] on span "Reject" at bounding box center [448, 246] width 13 height 7
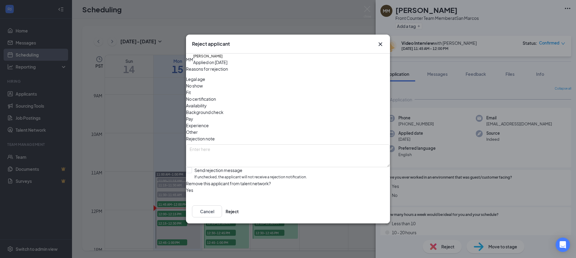
click at [203, 89] on span "No show" at bounding box center [194, 85] width 17 height 7
click at [195, 167] on input "Send rejection message If unchecked, the applicant will not receive a rejection…" at bounding box center [246, 173] width 121 height 13
checkbox input "true"
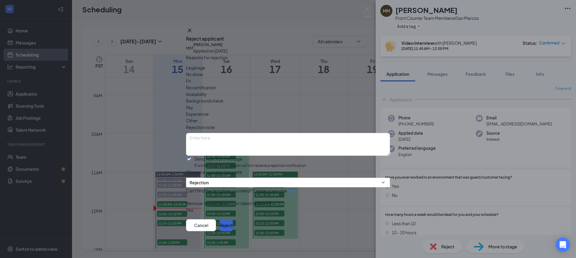
click at [233, 226] on button "Reject" at bounding box center [226, 225] width 13 height 12
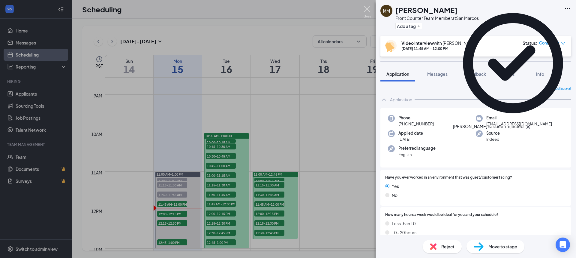
click at [367, 11] on img at bounding box center [368, 12] width 8 height 12
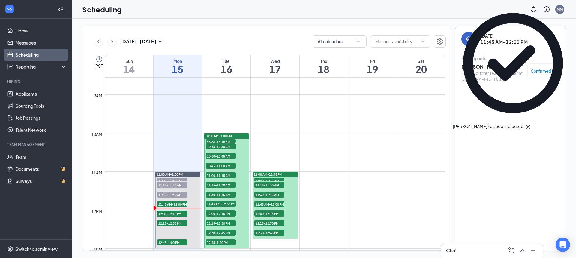
click at [466, 43] on button "back-button" at bounding box center [469, 39] width 14 height 14
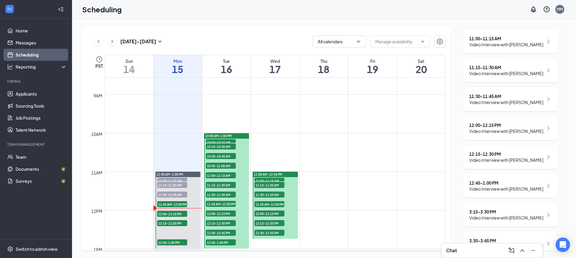
scroll to position [146, 0]
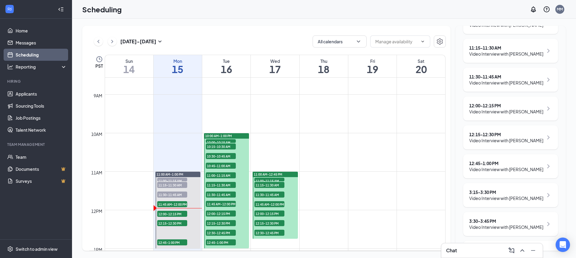
click at [480, 114] on div "Video Interview with [PERSON_NAME]" at bounding box center [507, 111] width 74 height 6
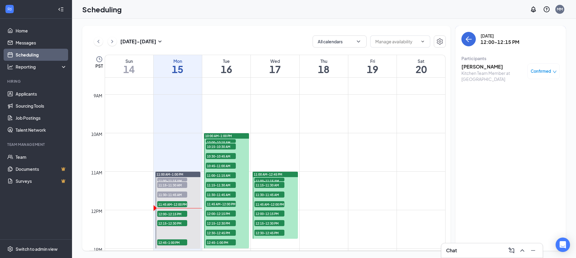
click at [477, 68] on h3 "[PERSON_NAME]" at bounding box center [493, 66] width 63 height 7
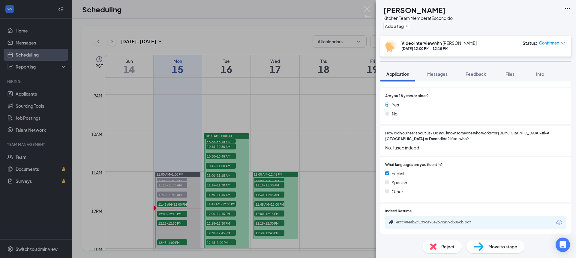
scroll to position [436, 0]
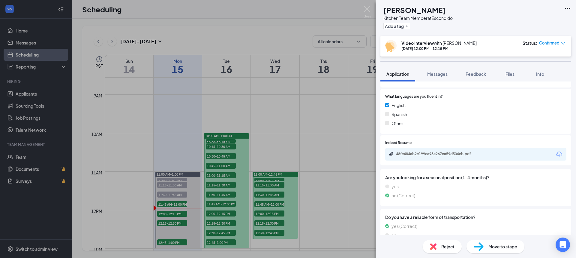
click at [425, 151] on div "48fc484ab2c199ca98e267ca59d506cb.pdf" at bounding box center [438, 153] width 84 height 5
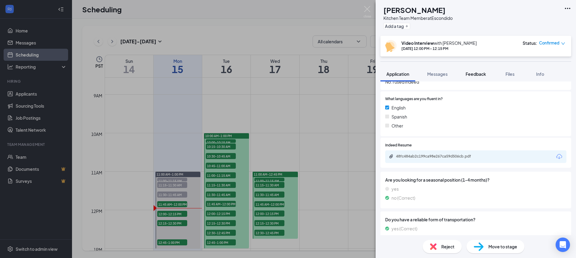
click at [480, 76] on span "Feedback" at bounding box center [476, 73] width 20 height 5
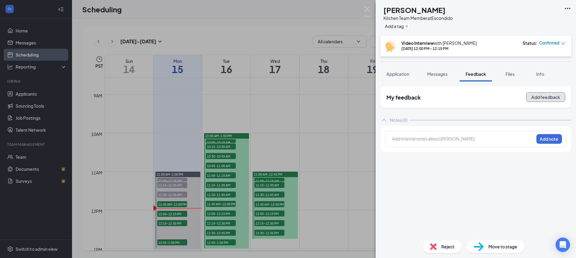
click at [543, 100] on button "Add feedback" at bounding box center [546, 97] width 39 height 10
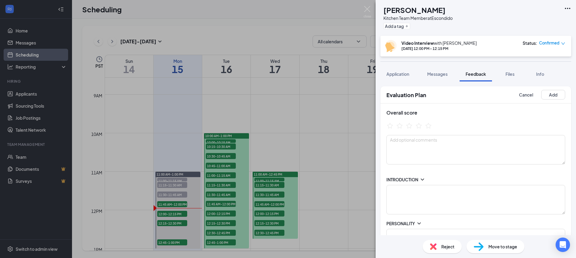
click at [425, 179] on icon "ChevronDown" at bounding box center [423, 179] width 6 height 6
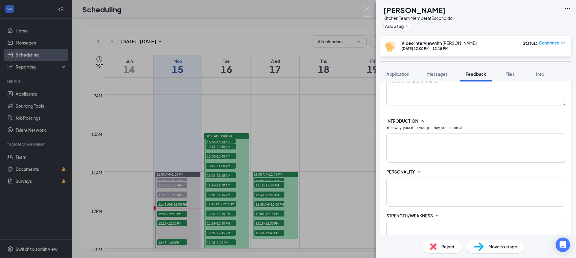
click at [422, 171] on icon "ChevronDown" at bounding box center [419, 171] width 6 height 6
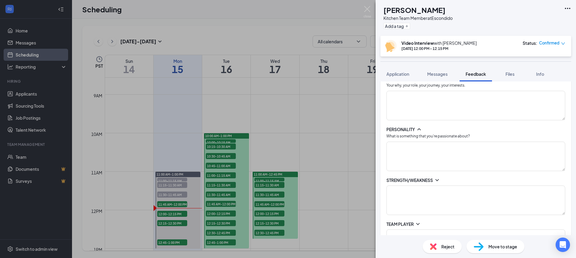
scroll to position [116, 0]
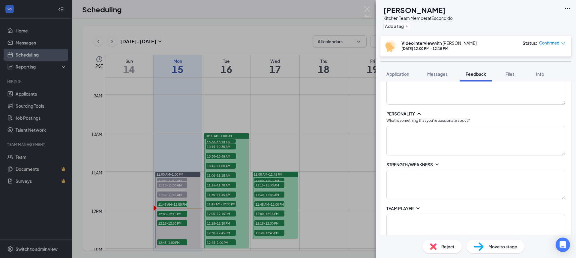
click at [439, 166] on icon "ChevronDown" at bounding box center [437, 164] width 6 height 6
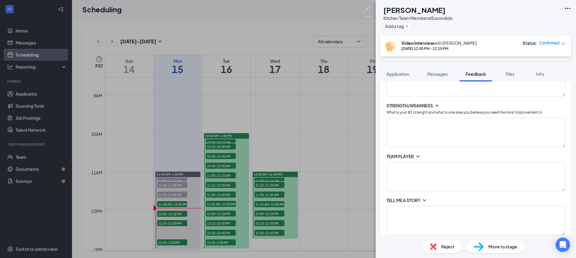
click at [418, 155] on icon "ChevronDown" at bounding box center [418, 156] width 6 height 6
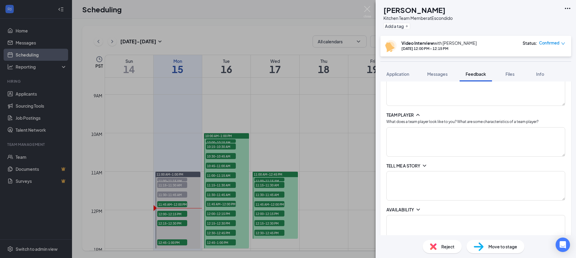
click at [425, 165] on icon "ChevronDown" at bounding box center [425, 165] width 6 height 6
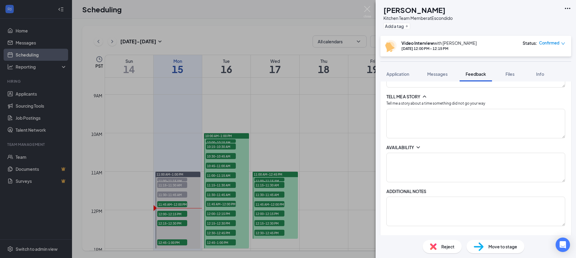
click at [417, 146] on icon "ChevronDown" at bounding box center [419, 147] width 6 height 6
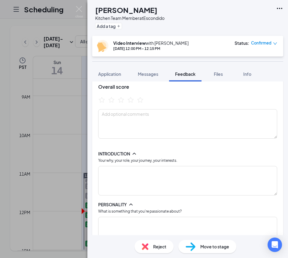
scroll to position [27, 0]
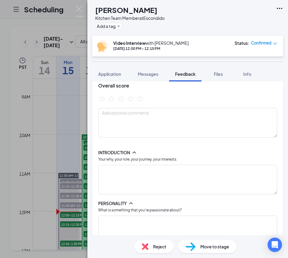
click at [161, 173] on div "CP [PERSON_NAME] Kitchen Team Member at Escondido Add a tag Video Interview wit…" at bounding box center [187, 129] width 201 height 258
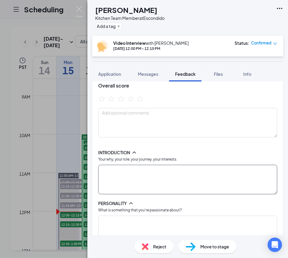
click at [161, 173] on textarea at bounding box center [187, 179] width 179 height 29
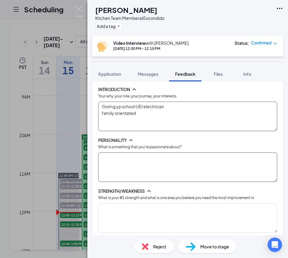
scroll to position [95, 0]
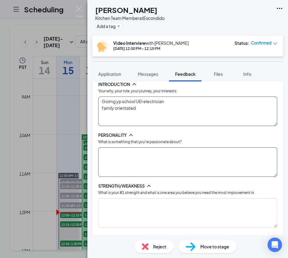
type textarea "Goimg yp school UEI electrician family orientated"
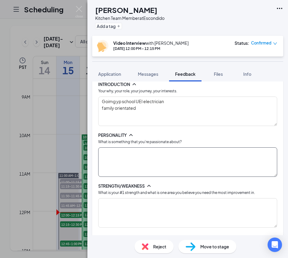
click at [166, 164] on textarea at bounding box center [187, 161] width 179 height 29
type textarea "Pssioante abit your work, how to"
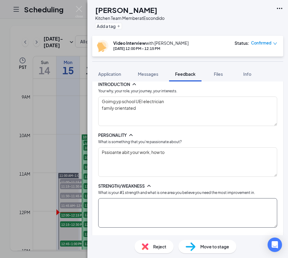
click at [141, 208] on textarea at bounding box center [187, 212] width 179 height 29
click at [171, 201] on textarea "Strength: diversity Improvemnt:" at bounding box center [187, 212] width 179 height 29
click at [169, 214] on textarea "Strength: diversity , quick learner Improvemnt:" at bounding box center [187, 212] width 179 height 29
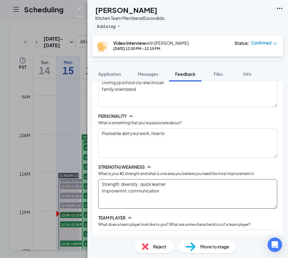
scroll to position [120, 0]
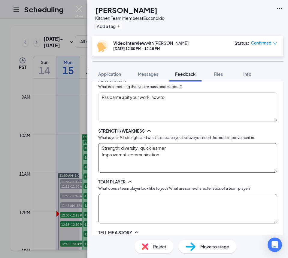
type textarea "Strength: diversity , quick learner Improvemnt: communication"
click at [146, 198] on textarea at bounding box center [187, 208] width 179 height 29
click at [145, 199] on textarea at bounding box center [187, 208] width 179 height 29
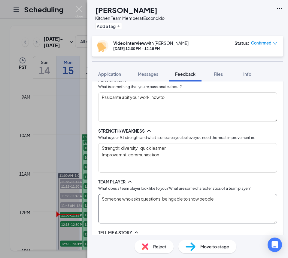
scroll to position [191, 0]
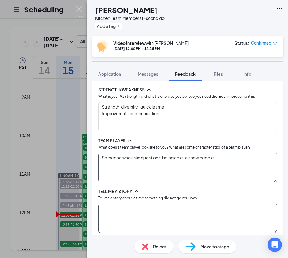
type textarea "Someone who asks questions, being able to show people"
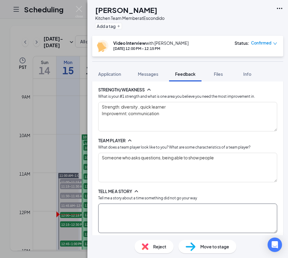
click at [127, 217] on textarea at bounding box center [187, 217] width 179 height 29
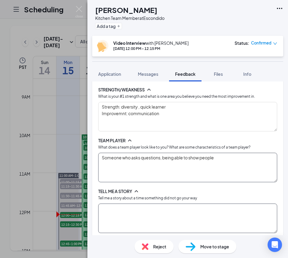
scroll to position [0, 0]
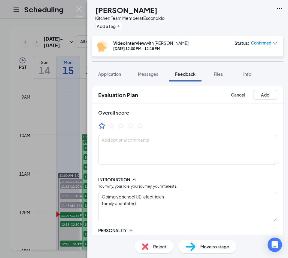
click at [104, 125] on icon "StarBorder" at bounding box center [101, 125] width 7 height 6
click at [108, 125] on icon "StarBorder" at bounding box center [111, 126] width 8 height 8
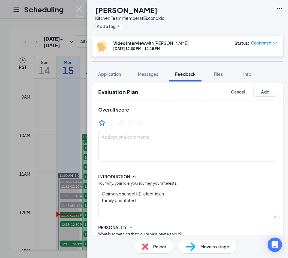
click at [103, 124] on icon "StarBorder" at bounding box center [101, 122] width 7 height 6
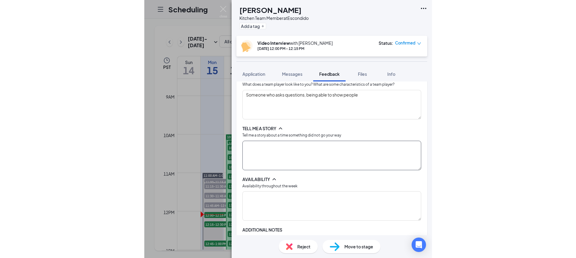
scroll to position [257, 0]
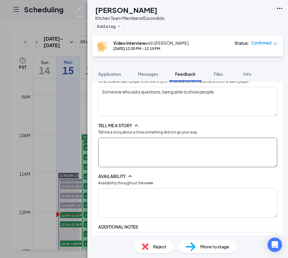
click at [163, 144] on textarea at bounding box center [187, 152] width 179 height 29
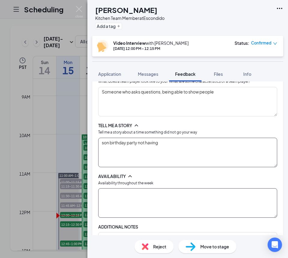
type textarea "son birthday party not having"
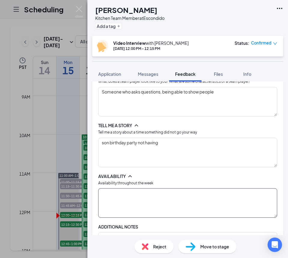
click at [138, 198] on textarea at bounding box center [187, 202] width 179 height 29
type textarea "Mon/Wed/Fri/Sat open availability Tue."
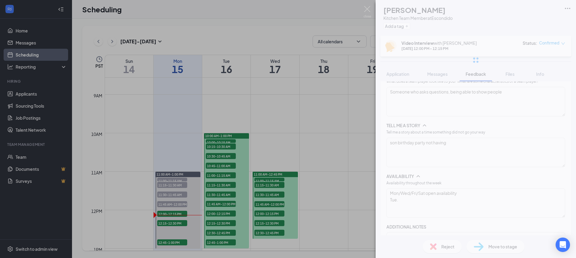
click at [454, 144] on div "CP [PERSON_NAME] Kitchen Team Member at Escondido Add a tag Video Interview wit…" at bounding box center [476, 129] width 201 height 258
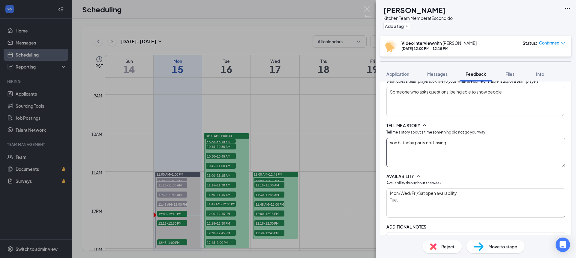
drag, startPoint x: 454, startPoint y: 144, endPoint x: 436, endPoint y: 145, distance: 17.8
click at [435, 145] on textarea "son birthday party not having" at bounding box center [476, 152] width 179 height 29
click at [429, 148] on textarea "son birthday party not going the way they had planned, in laws ended up taking …" at bounding box center [476, 152] width 179 height 29
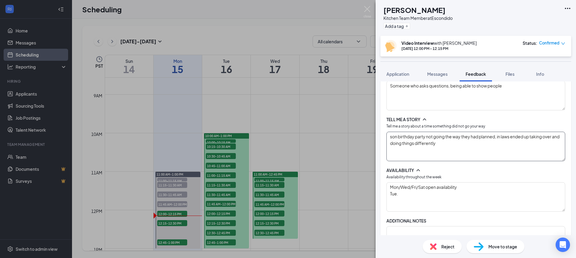
scroll to position [263, 0]
drag, startPoint x: 392, startPoint y: 136, endPoint x: 372, endPoint y: 135, distance: 19.6
click at [372, 135] on div "CP [PERSON_NAME] Kitchen Team Member at Escondido Add a tag Video Interview wit…" at bounding box center [288, 129] width 576 height 258
click at [397, 138] on textarea "Son birthday party not going the way they had planned, in laws ended up taking …" at bounding box center [476, 146] width 179 height 29
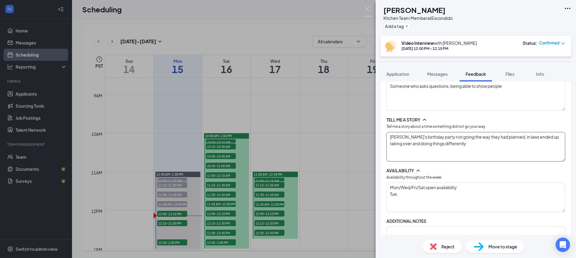
click at [464, 141] on textarea "[PERSON_NAME]'s birthday party not going the way they had planned, in laws ende…" at bounding box center [476, 146] width 179 height 29
type textarea "[PERSON_NAME]'s birthday party not going the way they had planned, in laws ende…"
click at [414, 195] on textarea "Mon/Wed/Fri/Sat open availability Tue." at bounding box center [476, 196] width 179 height 29
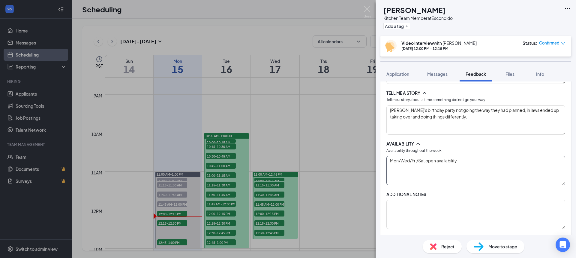
scroll to position [339, 0]
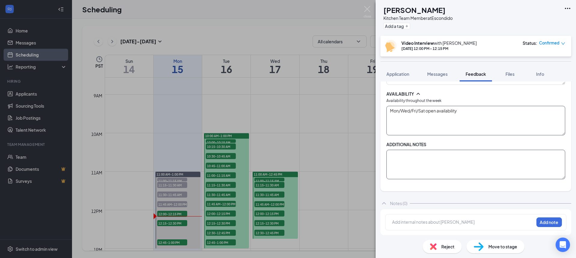
type textarea "Mon/Wed/Fri/Sat open availability"
click at [413, 167] on textarea at bounding box center [476, 164] width 179 height 29
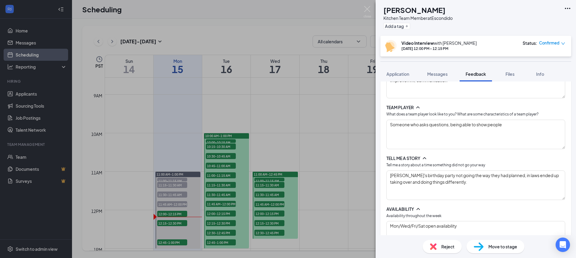
scroll to position [0, 0]
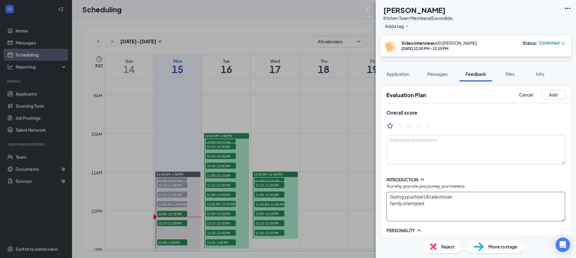
type textarea "Seemed pretty distracted, at some point paused the interview to [PERSON_NAME] a…"
drag, startPoint x: 410, startPoint y: 198, endPoint x: 387, endPoint y: 195, distance: 22.9
click at [387, 195] on textarea "Goimg yp school UEI electrician family orientated" at bounding box center [476, 206] width 179 height 29
click at [429, 196] on textarea "Going to school UEI electrician family orientated" at bounding box center [476, 206] width 179 height 29
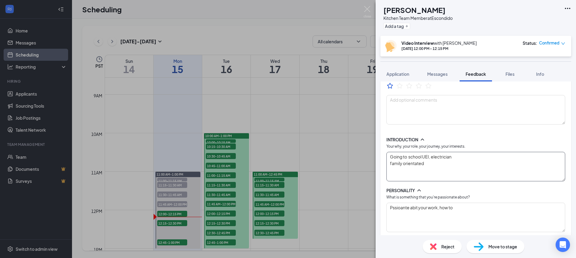
scroll to position [50, 0]
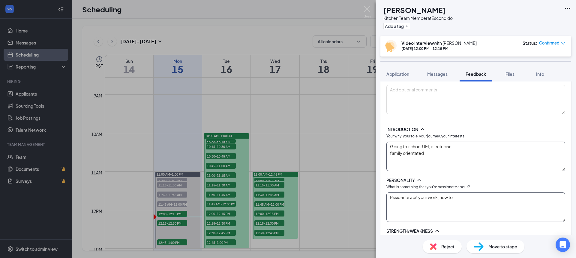
type textarea "Going to school UEI, electrician family orientated"
drag, startPoint x: 418, startPoint y: 198, endPoint x: 363, endPoint y: 193, distance: 54.9
click at [363, 193] on div "CP [PERSON_NAME] Kitchen Team Member at Escondido Add a tag Video Interview wit…" at bounding box center [288, 129] width 576 height 258
click at [443, 199] on textarea "Passionate about his your work, how to" at bounding box center [476, 206] width 179 height 29
click at [459, 198] on textarea "Passionate about his work, how to" at bounding box center [476, 206] width 179 height 29
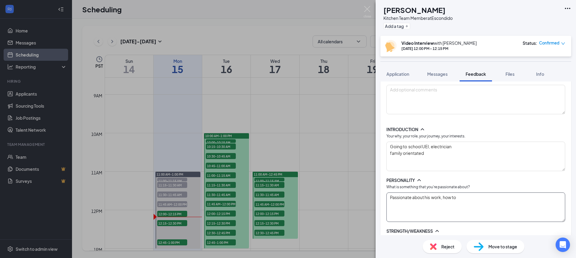
click at [472, 200] on textarea "Passionate about his work, how to" at bounding box center [476, 206] width 179 height 29
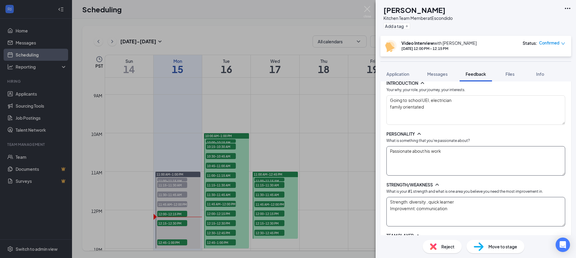
scroll to position [97, 0]
type textarea "Passionate about his work"
click at [425, 202] on textarea "Strength: diversity , quick learner Improvemnt: communication" at bounding box center [476, 210] width 179 height 29
click at [410, 209] on textarea "Strength: diversity , quick learner Improvemnt: communication" at bounding box center [476, 210] width 179 height 29
click at [457, 211] on textarea "Strength: diversity , quick learner Improvement: communication" at bounding box center [476, 210] width 179 height 29
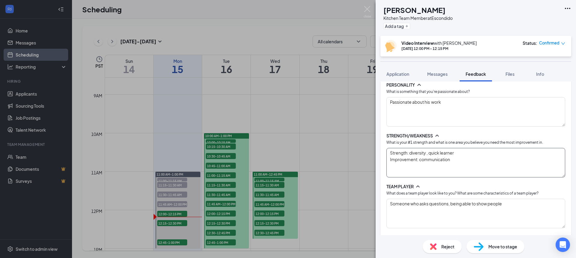
scroll to position [159, 0]
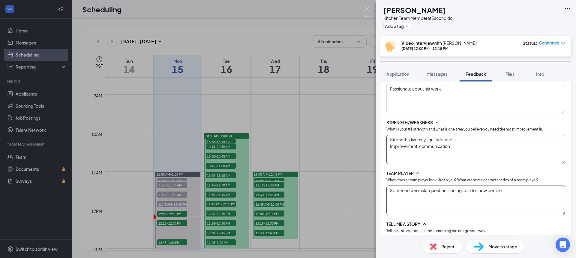
type textarea "Strength: diversity , quick learner Improvement: communication"
click at [513, 194] on textarea "Someone who asks questions, being able to show people" at bounding box center [476, 199] width 179 height 29
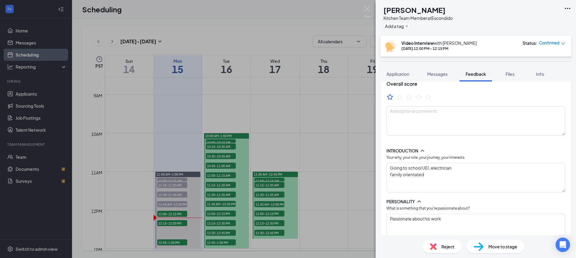
scroll to position [0, 0]
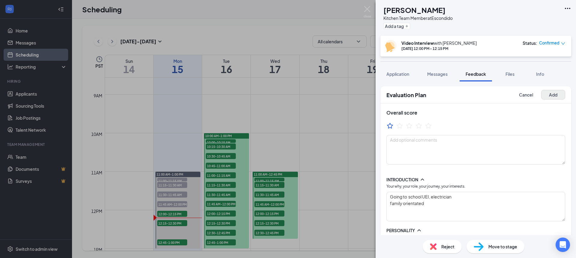
type textarea "Someone who asks questions, being able to show people how to do stuff if they n…"
click at [552, 94] on button "Add" at bounding box center [554, 95] width 24 height 10
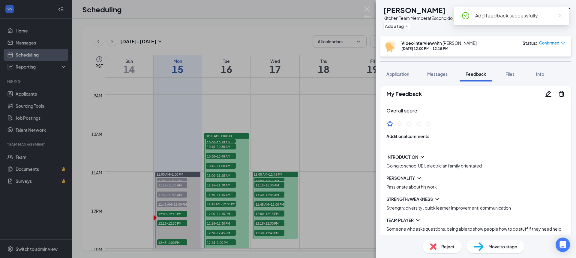
click at [371, 10] on img at bounding box center [368, 12] width 8 height 12
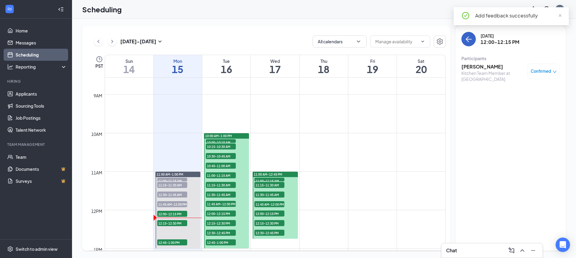
click at [471, 44] on button "back-button" at bounding box center [469, 39] width 14 height 14
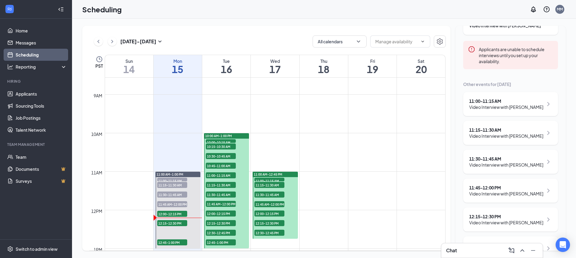
scroll to position [63, 0]
click at [500, 161] on div "11:30 - 11:45 AM" at bounding box center [507, 159] width 74 height 6
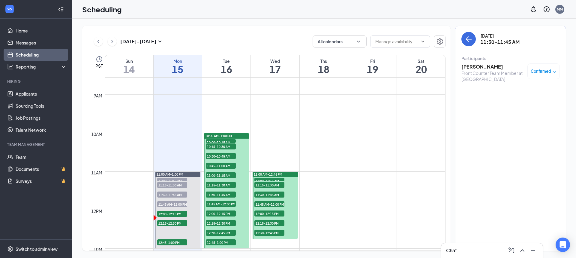
click at [474, 67] on h3 "[PERSON_NAME]" at bounding box center [493, 66] width 63 height 7
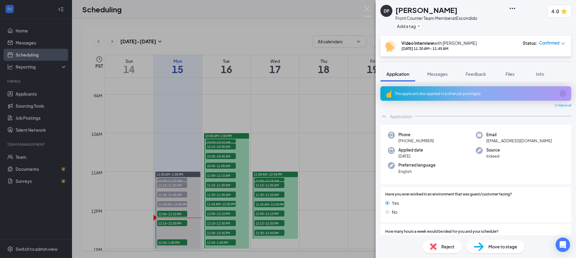
click at [505, 243] on span "Move to stage" at bounding box center [503, 246] width 29 height 7
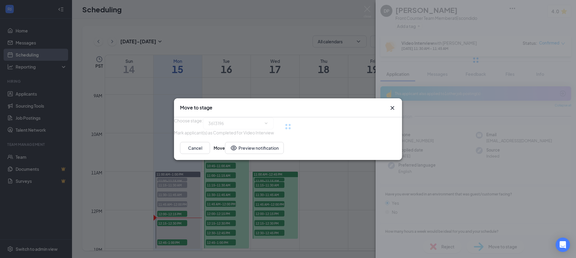
type input "Restaurant Interview (next stage)"
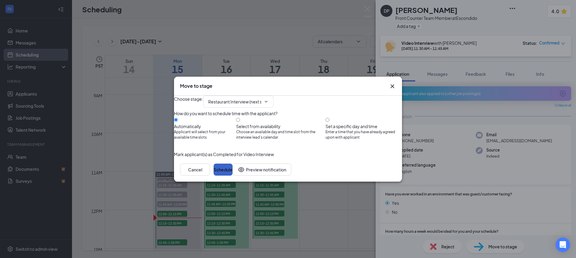
click at [233, 175] on button "Schedule" at bounding box center [223, 169] width 19 height 12
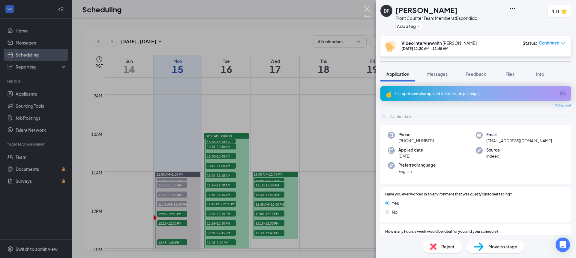
click at [368, 9] on img at bounding box center [368, 12] width 8 height 12
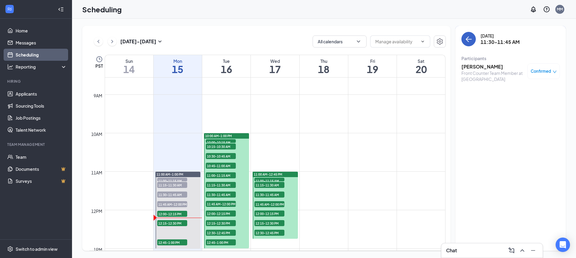
click at [469, 35] on button "back-button" at bounding box center [469, 39] width 14 height 14
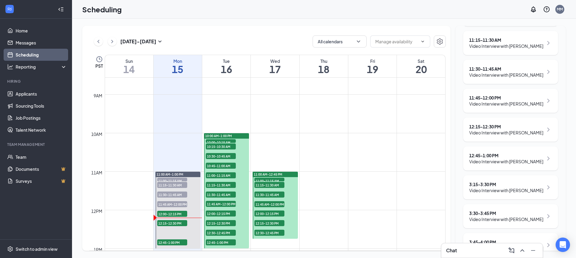
scroll to position [155, 0]
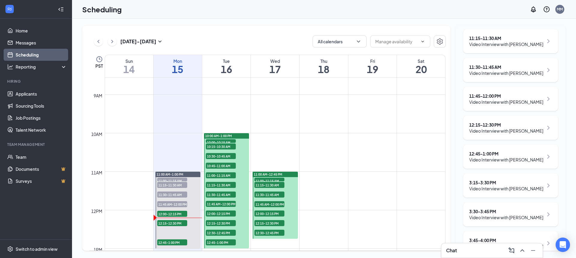
click at [497, 125] on div "12:15 - 12:30 PM" at bounding box center [507, 125] width 74 height 6
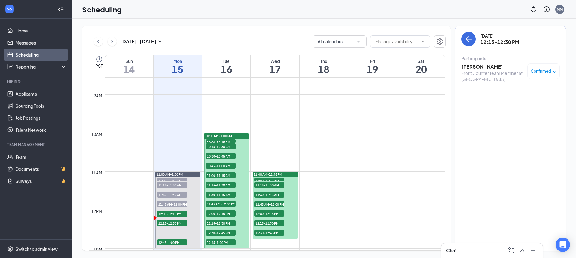
click at [482, 67] on h3 "[PERSON_NAME]" at bounding box center [493, 66] width 63 height 7
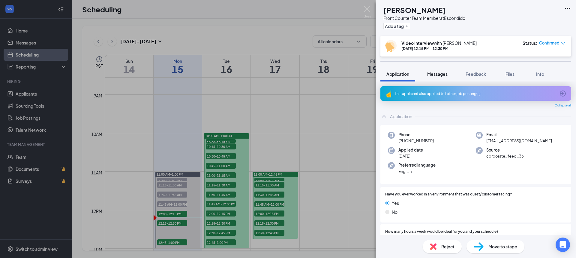
click at [435, 73] on span "Messages" at bounding box center [438, 73] width 20 height 5
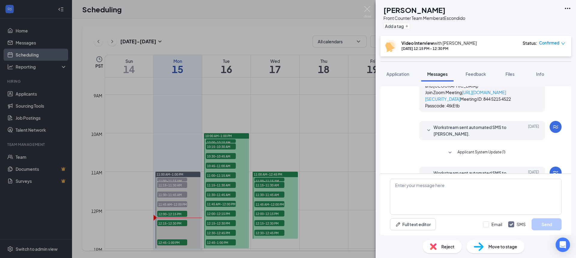
scroll to position [210, 0]
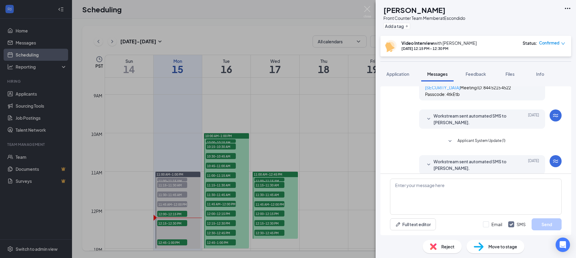
click at [433, 125] on div "Workstream sent automated SMS to [PERSON_NAME]. [DATE]" at bounding box center [482, 118] width 114 height 13
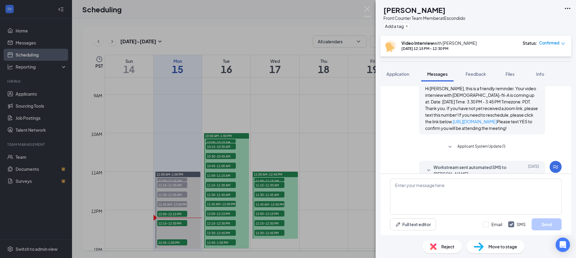
scroll to position [281, 0]
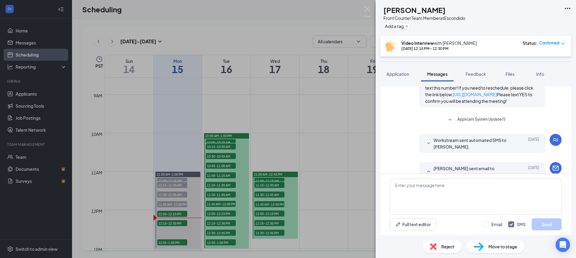
click at [449, 123] on icon "SmallChevronDown" at bounding box center [450, 119] width 7 height 7
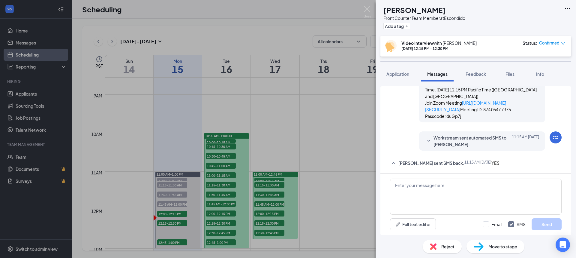
scroll to position [580, 0]
click at [403, 73] on span "Application" at bounding box center [398, 73] width 23 height 5
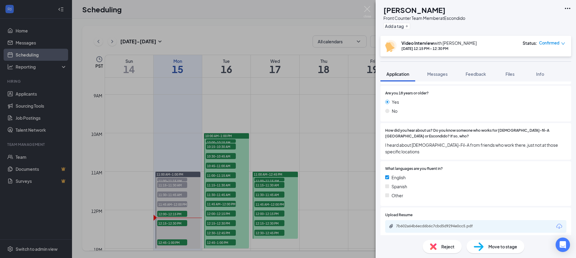
scroll to position [519, 0]
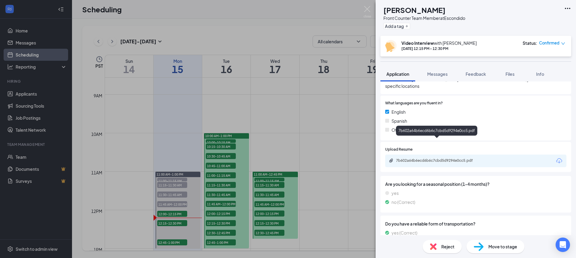
click at [417, 158] on div "7b602a64b6ecd6b6c7cbd5d9294e0cc5.pdf" at bounding box center [438, 160] width 84 height 5
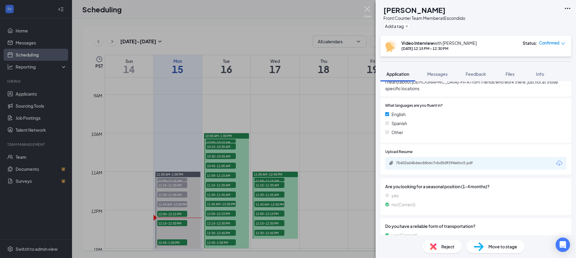
click at [367, 9] on img at bounding box center [368, 12] width 8 height 12
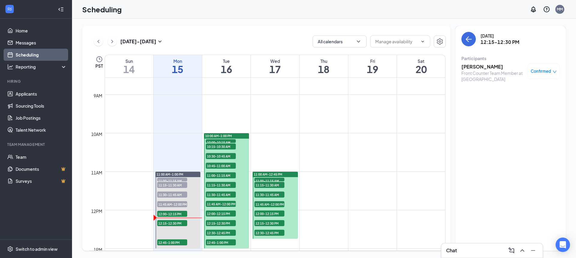
click at [471, 65] on h3 "[PERSON_NAME]" at bounding box center [493, 66] width 63 height 7
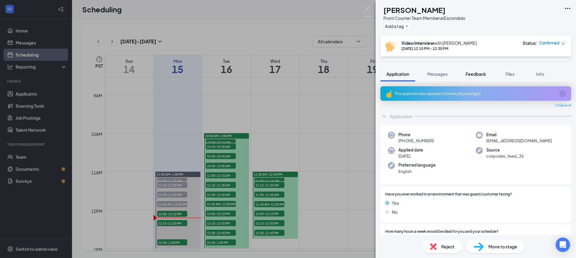
click at [478, 78] on button "Feedback" at bounding box center [476, 73] width 32 height 15
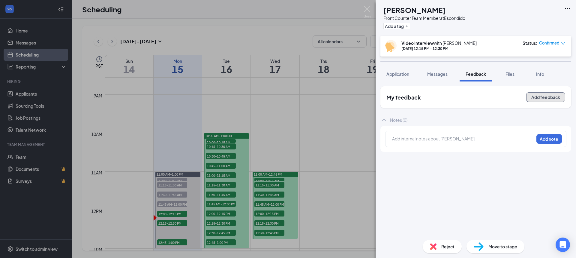
click at [533, 99] on button "Add feedback" at bounding box center [546, 97] width 39 height 10
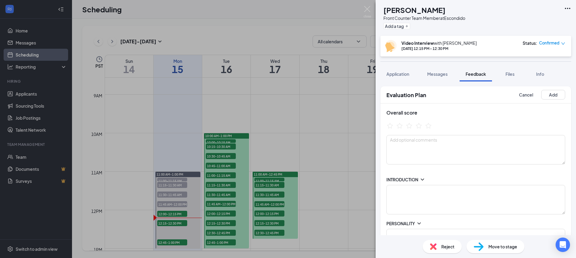
click at [423, 179] on icon "ChevronDown" at bounding box center [423, 179] width 6 height 6
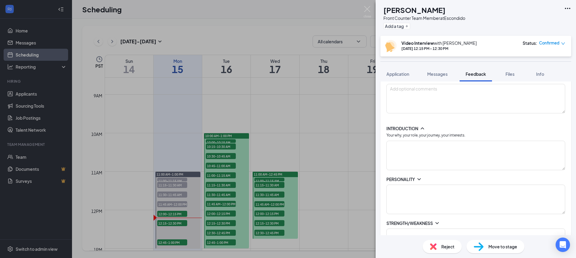
click at [421, 177] on icon "ChevronDown" at bounding box center [419, 179] width 6 height 6
click at [438, 180] on icon "ChevronDown" at bounding box center [437, 180] width 6 height 6
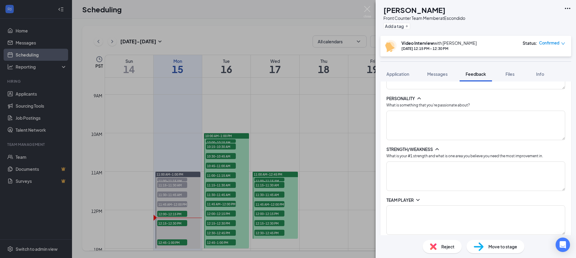
scroll to position [134, 0]
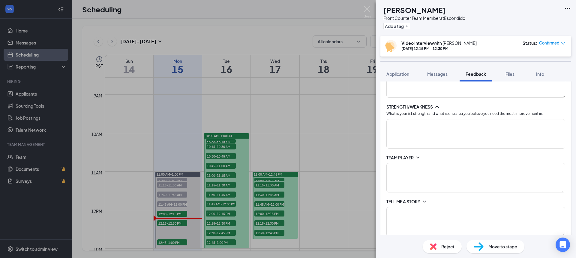
click at [416, 160] on div "TEAM PLAYER" at bounding box center [476, 173] width 179 height 38
click at [419, 157] on icon "ChevronDown" at bounding box center [418, 157] width 6 height 6
click at [426, 153] on icon "ChevronDown" at bounding box center [425, 155] width 6 height 6
click at [420, 156] on icon "ChevronDown" at bounding box center [419, 155] width 6 height 6
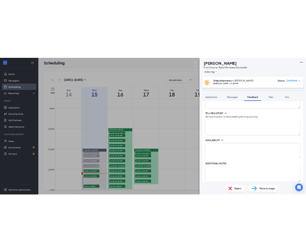
scroll to position [279, 0]
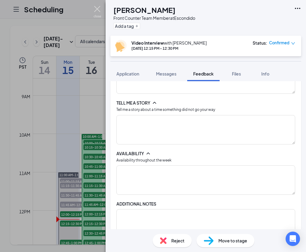
click at [101, 10] on img at bounding box center [98, 12] width 8 height 12
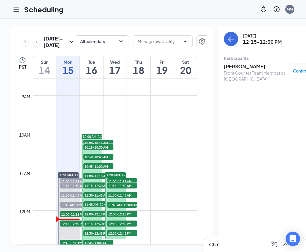
click at [224, 68] on h3 "[PERSON_NAME]" at bounding box center [255, 66] width 63 height 7
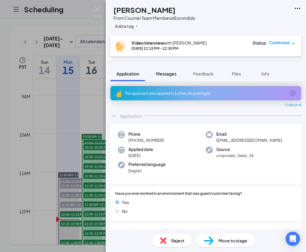
click at [168, 76] on span "Messages" at bounding box center [166, 73] width 20 height 5
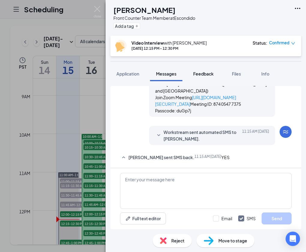
scroll to position [494, 0]
click at [204, 77] on div "Feedback" at bounding box center [203, 74] width 20 height 6
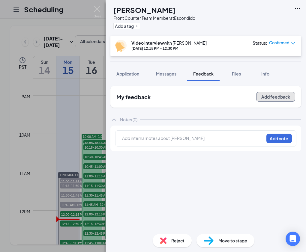
click at [265, 100] on button "Add feedback" at bounding box center [275, 97] width 39 height 10
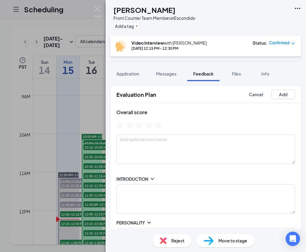
click at [153, 180] on icon "ChevronDown" at bounding box center [152, 179] width 3 height 2
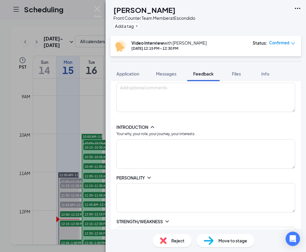
click at [150, 177] on icon "ChevronDown" at bounding box center [149, 178] width 6 height 6
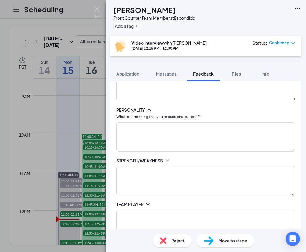
click at [165, 165] on div "STRENGTH/WEAKNESS" at bounding box center [205, 177] width 179 height 38
click at [167, 164] on div "STRENGTH/WEAKNESS" at bounding box center [205, 177] width 179 height 38
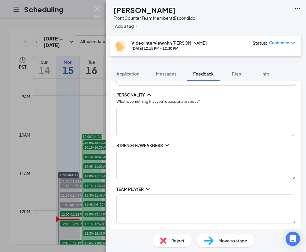
click at [168, 144] on icon "ChevronDown" at bounding box center [167, 146] width 6 height 6
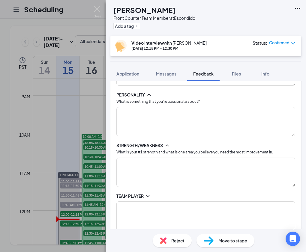
scroll to position [174, 0]
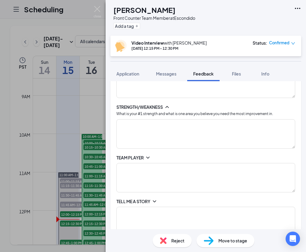
click at [150, 158] on icon "ChevronDown" at bounding box center [148, 158] width 6 height 6
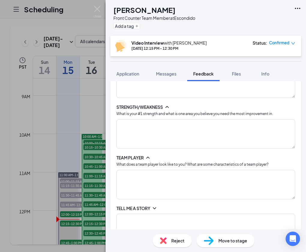
scroll to position [236, 0]
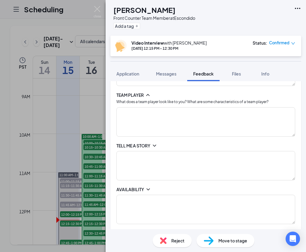
click at [156, 146] on icon "ChevronDown" at bounding box center [155, 146] width 6 height 6
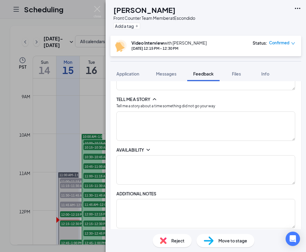
click at [147, 149] on icon "ChevronDown" at bounding box center [148, 150] width 6 height 6
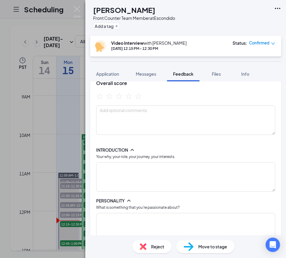
scroll to position [49, 0]
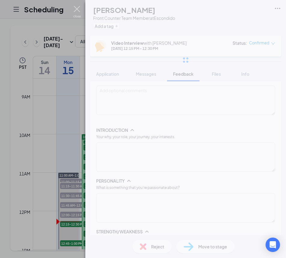
click at [79, 9] on img at bounding box center [77, 12] width 8 height 12
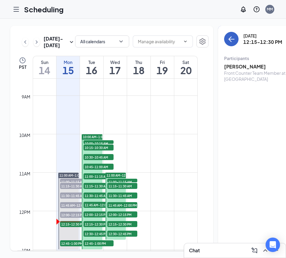
click at [228, 42] on icon "ArrowLeft" at bounding box center [231, 38] width 7 height 7
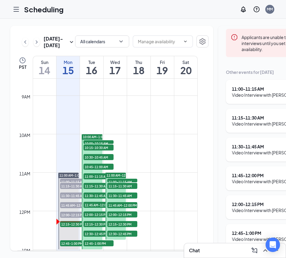
scroll to position [90, 0]
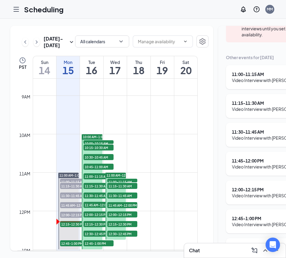
click at [219, 249] on div "Chat" at bounding box center [235, 251] width 92 height 10
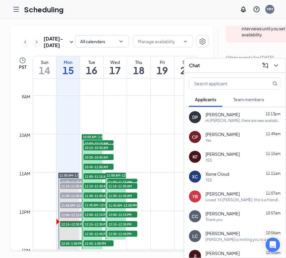
click at [279, 65] on icon "ChevronDown" at bounding box center [275, 65] width 7 height 7
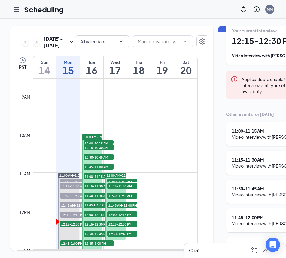
scroll to position [0, 0]
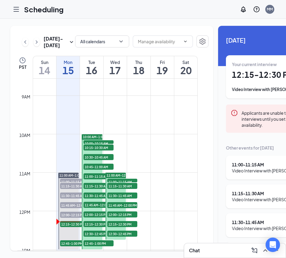
click at [251, 72] on h1 "12:15 - 12:30 PM" at bounding box center [273, 75] width 83 height 10
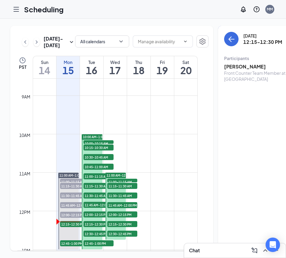
click at [231, 67] on h3 "[PERSON_NAME]" at bounding box center [255, 66] width 63 height 7
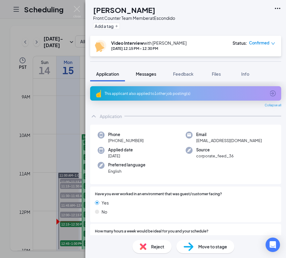
click at [140, 74] on span "Messages" at bounding box center [146, 73] width 20 height 5
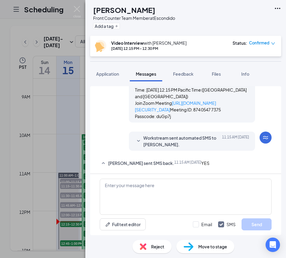
scroll to position [488, 0]
click at [138, 138] on icon "SmallChevronDown" at bounding box center [138, 141] width 7 height 7
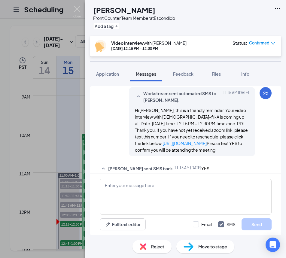
click at [138, 100] on icon "SmallChevronUp" at bounding box center [138, 96] width 7 height 7
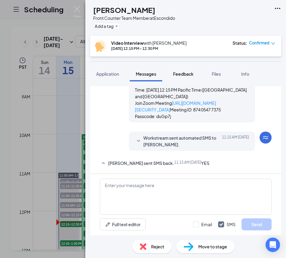
click at [183, 77] on div "Feedback" at bounding box center [183, 74] width 20 height 6
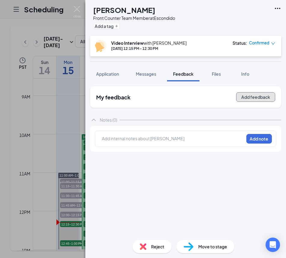
click at [256, 95] on button "Add feedback" at bounding box center [255, 97] width 39 height 10
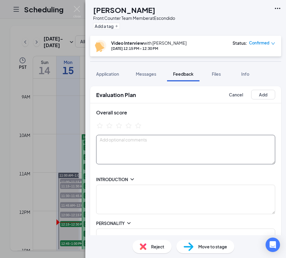
scroll to position [31, 0]
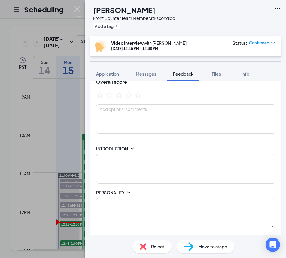
click at [134, 148] on icon "ChevronDown" at bounding box center [131, 149] width 3 height 2
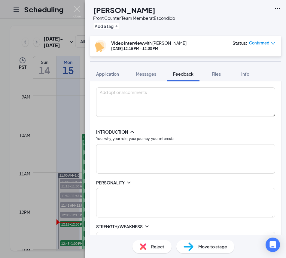
scroll to position [50, 0]
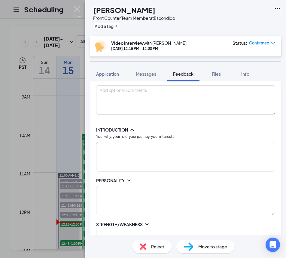
click at [129, 182] on icon "ChevronDown" at bounding box center [129, 180] width 6 height 6
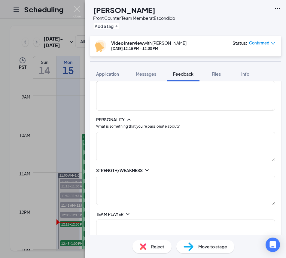
scroll to position [113, 0]
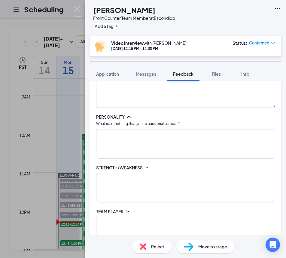
click at [147, 167] on icon "ChevronDown" at bounding box center [147, 168] width 6 height 6
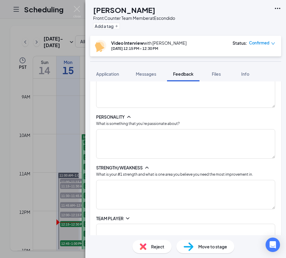
scroll to position [145, 0]
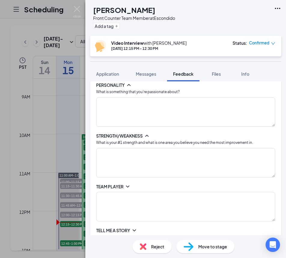
click at [129, 184] on icon "ChevronDown" at bounding box center [128, 186] width 6 height 6
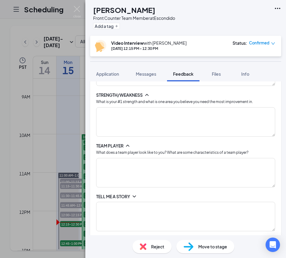
click at [132, 195] on icon "ChevronDown" at bounding box center [134, 196] width 6 height 6
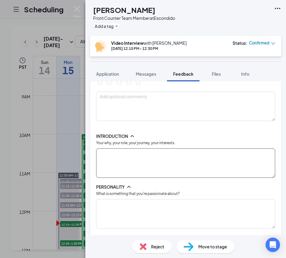
scroll to position [43, 0]
click at [151, 174] on textarea at bounding box center [185, 163] width 179 height 29
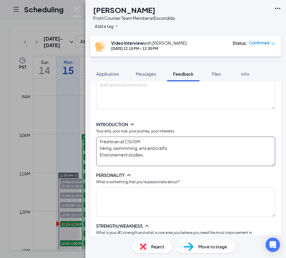
scroll to position [58, 0]
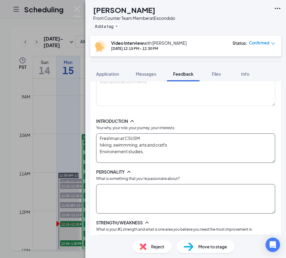
type textarea "Freshman at CSUSM hiking, swimmming, arts and cratfs Environement studies,"
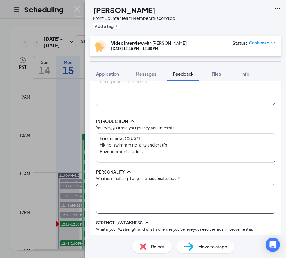
click at [138, 184] on textarea at bounding box center [185, 198] width 179 height 29
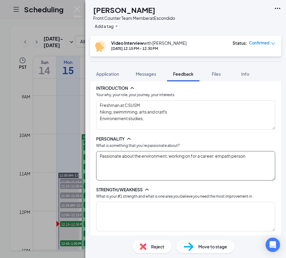
scroll to position [94, 0]
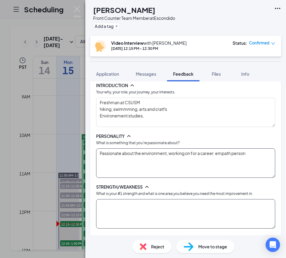
type textarea "Passionate about the environment, working on for a career. empath person"
click at [132, 201] on textarea at bounding box center [185, 213] width 179 height 29
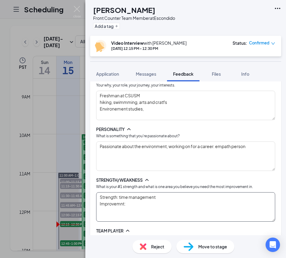
click at [120, 203] on textarea "Strength: time management Improvemnt:" at bounding box center [185, 206] width 179 height 29
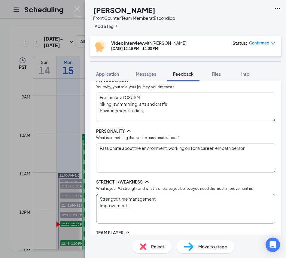
click at [140, 204] on textarea "Strength: time management Improvement:" at bounding box center [185, 208] width 179 height 29
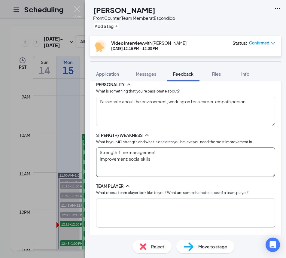
scroll to position [148, 0]
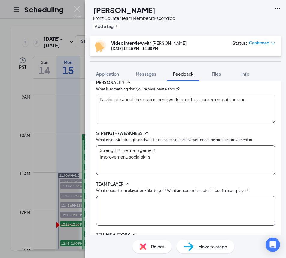
type textarea "Strength: time management Improvement: social skills"
click at [134, 215] on textarea at bounding box center [185, 210] width 179 height 29
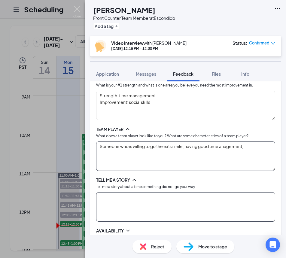
scroll to position [203, 0]
type textarea "Someone who is willing to go the extra mile, having good time anagement,"
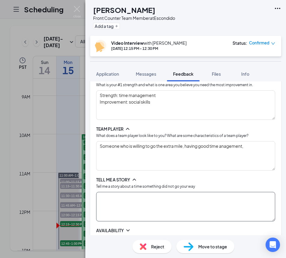
click at [117, 214] on textarea at bounding box center [185, 206] width 179 height 29
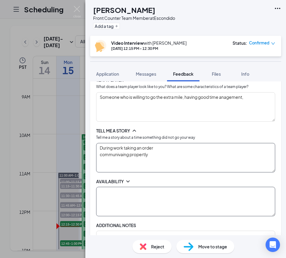
scroll to position [258, 0]
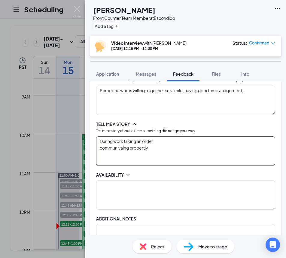
type textarea "During work taking an order communivaing propertly"
click at [126, 174] on icon "ChevronDown" at bounding box center [127, 175] width 3 height 2
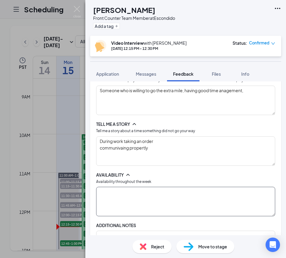
click at [133, 198] on textarea at bounding box center [185, 201] width 179 height 29
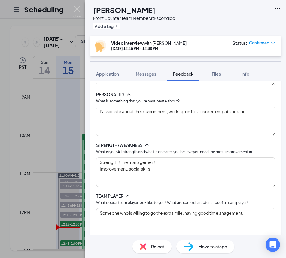
scroll to position [0, 0]
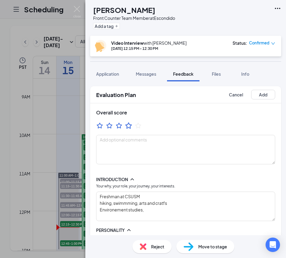
type textarea "Tue/Thurs/Fri/Sat open availability"
click at [132, 126] on icon "StarBorder" at bounding box center [129, 126] width 8 height 8
click at [260, 97] on button "Add" at bounding box center [263, 95] width 24 height 10
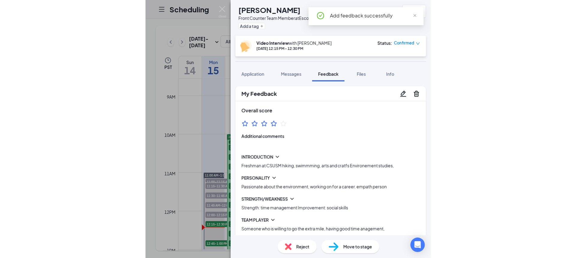
scroll to position [107, 0]
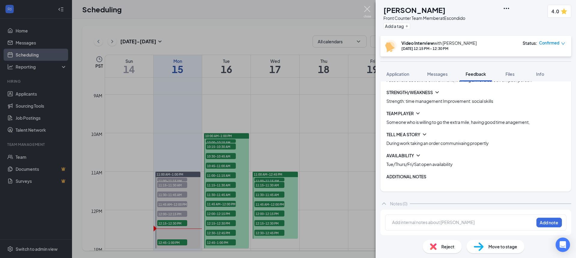
click at [369, 10] on img at bounding box center [368, 12] width 8 height 12
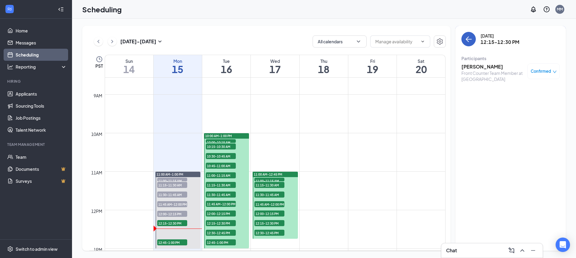
click at [470, 42] on icon "ArrowLeft" at bounding box center [468, 38] width 7 height 7
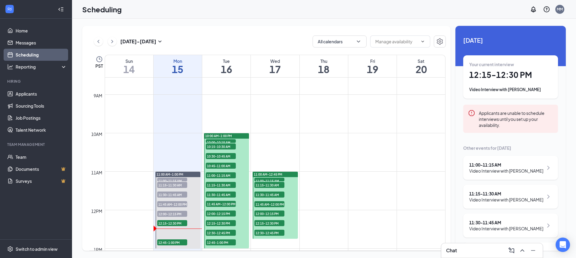
click at [492, 88] on div "Video Interview with [PERSON_NAME]" at bounding box center [511, 89] width 83 height 6
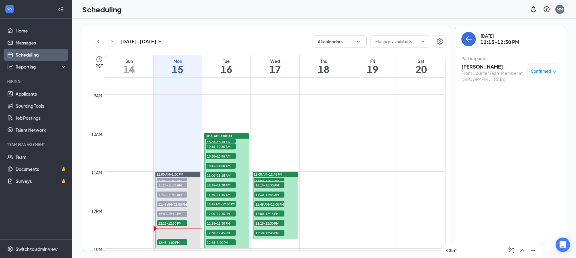
click at [482, 68] on h3 "[PERSON_NAME]" at bounding box center [493, 66] width 63 height 7
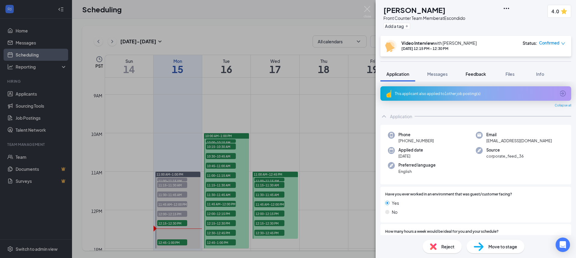
click at [481, 75] on span "Feedback" at bounding box center [476, 73] width 20 height 5
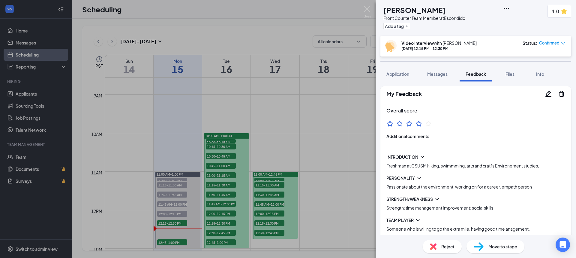
click at [546, 95] on icon "Pencil" at bounding box center [548, 93] width 7 height 7
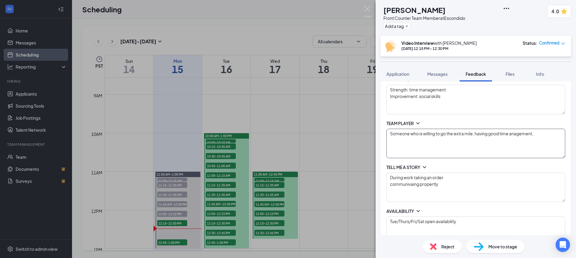
type textarea "Freshman at CSUSM hiking, swimmming, arts and cratfs Environement studies,"
type textarea "Strength: time management Improvement: social skills"
type textarea "During work taking an order communivaing propertly"
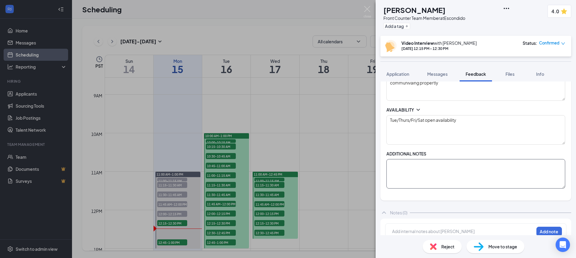
click at [449, 173] on textarea at bounding box center [476, 173] width 179 height 29
type textarea "Freshman at CSUSM hiking, swimmming, arts and cratfs Environement studies,"
type textarea "Strength: time management Improvement: social skills"
type textarea "During work taking an order communivaing propertly"
type textarea "K"
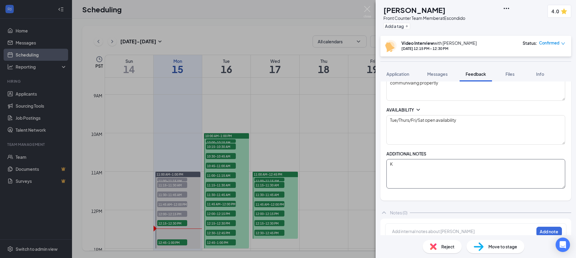
type textarea "Freshman at CSUSM hiking, swimmming, arts and cratfs Environement studies,"
type textarea "Strength: time management Improvement: social skills"
type textarea "During work taking an order communivaing propertly"
type textarea "Ka"
type textarea "Freshman at CSUSM hiking, swimmming, arts and cratfs Environement studies,"
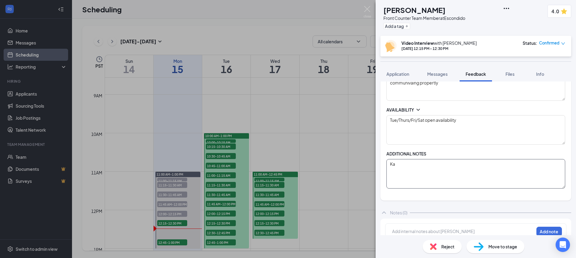
type textarea "Strength: time management Improvement: social skills"
type textarea "During work taking an order communivaing propertly"
type textarea "[PERSON_NAME]"
type textarea "Freshman at CSUSM hiking, swimmming, arts and cratfs Environement studies,"
type textarea "Strength: time management Improvement: social skills"
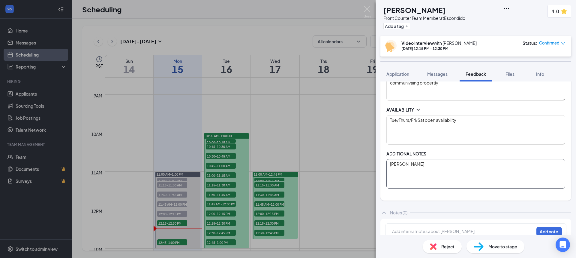
type textarea "During work taking an order communivaing propertly"
type textarea "[PERSON_NAME]"
type textarea "Freshman at CSUSM hiking, swimmming, arts and cratfs Environement studies,"
type textarea "Strength: time management Improvement: social skills"
type textarea "During work taking an order communivaing propertly"
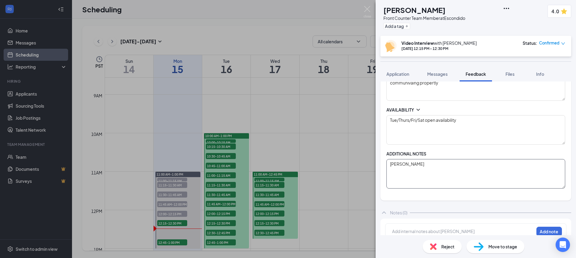
type textarea "Kayla"
type textarea "Freshman at CSUSM hiking, swimmming, arts and cratfs Environement studies,"
type textarea "Strength: time management Improvement: social skills"
type textarea "During work taking an order communivaing propertly"
type textarea "Kayla"
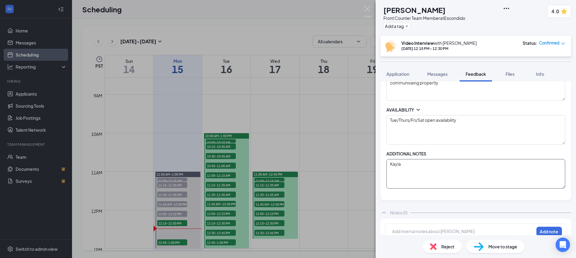
type textarea "Freshman at CSUSM hiking, swimmming, arts and cratfs Environement studies,"
type textarea "Strength: time management Improvement: social skills"
type textarea "During work taking an order communivaing propertly"
type textarea "Kayla w"
type textarea "Freshman at CSUSM hiking, swimmming, arts and cratfs Environement studies,"
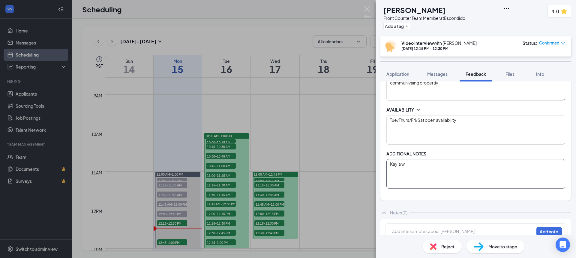
type textarea "Strength: time management Improvement: social skills"
type textarea "During work taking an order communivaing propertly"
type textarea "Kayla wa"
type textarea "Freshman at CSUSM hiking, swimmming, arts and cratfs Environement studies,"
type textarea "Strength: time management Improvement: social skills"
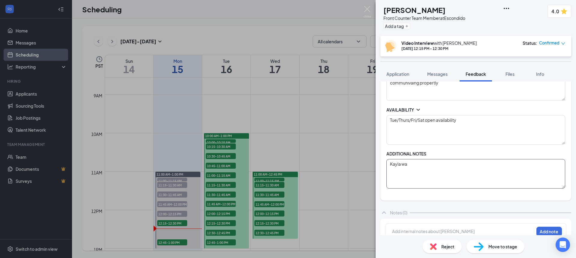
type textarea "During work taking an order communivaing propertly"
type textarea "Kayla was"
type textarea "Freshman at CSUSM hiking, swimmming, arts and cratfs Environement studies,"
type textarea "Strength: time management Improvement: social skills"
type textarea "During work taking an order communivaing propertly"
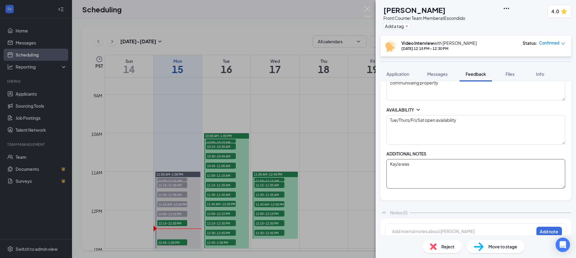
type textarea "Kayla was"
type textarea "Freshman at CSUSM hiking, swimmming, arts and cratfs Environement studies,"
type textarea "Strength: time management Improvement: social skills"
type textarea "During work taking an order communivaing propertly"
type textarea "Freshman at CSUSM hiking, swimmming, arts and cratfs Environement studies,"
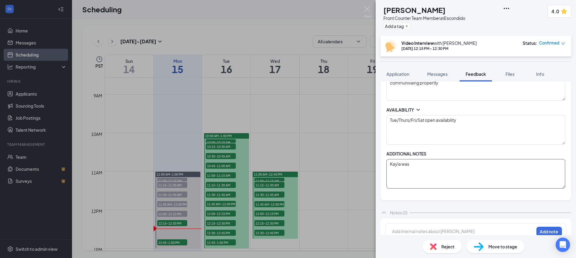
type textarea "Strength: time management Improvement: social skills"
type textarea "During work taking an order communivaing propertly"
type textarea "Kayla was v"
type textarea "Freshman at CSUSM hiking, swimmming, arts and cratfs Environement studies,"
type textarea "Strength: time management Improvement: social skills"
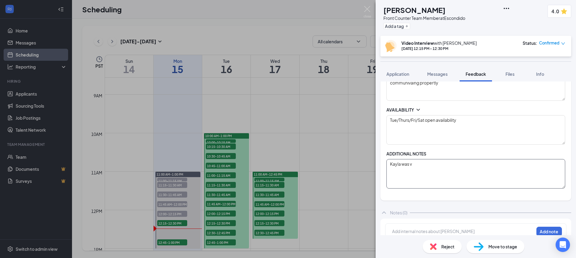
type textarea "During work taking an order communivaing propertly"
type textarea "Kayla was ve"
type textarea "Freshman at CSUSM hiking, swimmming, arts and cratfs Environement studies,"
type textarea "Strength: time management Improvement: social skills"
type textarea "During work taking an order communivaing propertly"
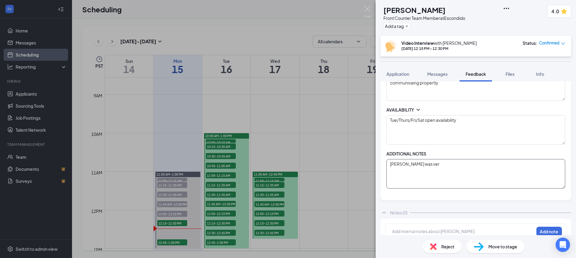
type textarea "[PERSON_NAME] was very"
type textarea "Freshman at CSUSM hiking, swimmming, arts and cratfs Environement studies,"
type textarea "Strength: time management Improvement: social skills"
type textarea "During work taking an order communivaing propertly"
type textarea "Freshman at CSUSM hiking, swimmming, arts and cratfs Environement studies,"
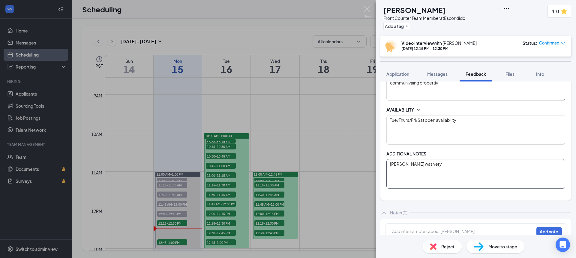
type textarea "Strength: time management Improvement: social skills"
type textarea "During work taking an order communivaing propertly"
type textarea "[PERSON_NAME] was very"
type textarea "Freshman at CSUSM hiking, swimmming, arts and cratfs Environement studies,"
type textarea "Strength: time management Improvement: social skills"
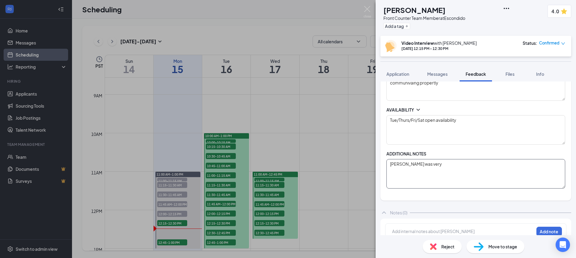
type textarea "During work taking an order communivaing propertly"
type textarea "[PERSON_NAME] was very s"
type textarea "Freshman at CSUSM hiking, swimmming, arts and cratfs Environement studies,"
type textarea "Strength: time management Improvement: social skills"
type textarea "During work taking an order communivaing propertly"
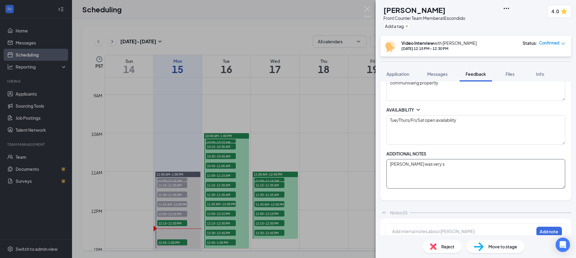
type textarea "[PERSON_NAME] was very sw"
type textarea "Freshman at CSUSM hiking, swimmming, arts and cratfs Environement studies,"
type textarea "Strength: time management Improvement: social skills"
type textarea "During work taking an order communivaing propertly"
type textarea "[PERSON_NAME] was very swe"
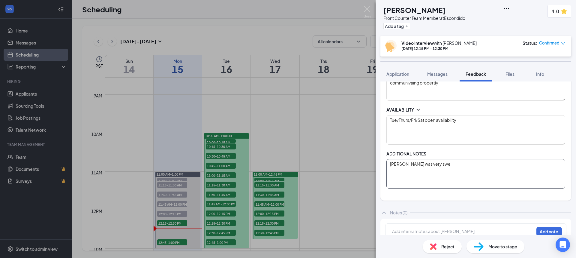
type textarea "Freshman at CSUSM hiking, swimmming, arts and cratfs Environement studies,"
type textarea "Strength: time management Improvement: social skills"
type textarea "During work taking an order communivaing propertly"
type textarea "[PERSON_NAME] was very swee"
type textarea "Freshman at CSUSM hiking, swimmming, arts and cratfs Environement studies,"
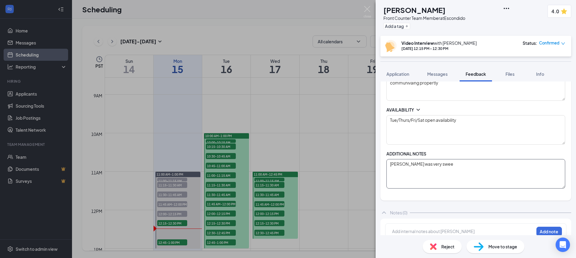
type textarea "Strength: time management Improvement: social skills"
type textarea "During work taking an order communivaing propertly"
type textarea "[PERSON_NAME] was very sweet"
type textarea "Freshman at CSUSM hiking, swimmming, arts and cratfs Environement studies,"
type textarea "Strength: time management Improvement: social skills"
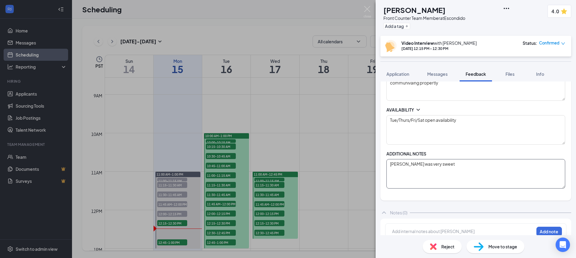
type textarea "During work taking an order communivaing propertly"
type textarea "[PERSON_NAME] was very sweet"
type textarea "Freshman at CSUSM hiking, swimmming, arts and cratfs Environement studies,"
type textarea "Strength: time management Improvement: social skills"
type textarea "During work taking an order communivaing propertly"
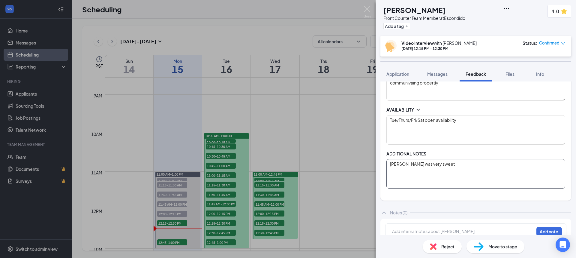
type textarea "[PERSON_NAME] was very sweet a"
type textarea "Freshman at CSUSM hiking, swimmming, arts and cratfs Environement studies,"
type textarea "Strength: time management Improvement: social skills"
type textarea "During work taking an order communivaing propertly"
type textarea "[PERSON_NAME] was very sweet an"
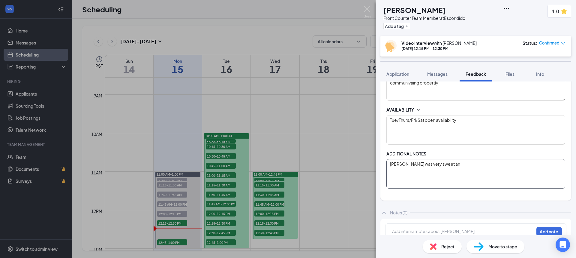
type textarea "Freshman at CSUSM hiking, swimmming, arts and cratfs Environement studies,"
type textarea "Strength: time management Improvement: social skills"
type textarea "During work taking an order communivaing propertly"
type textarea "[PERSON_NAME] was very sweet and"
type textarea "Freshman at CSUSM hiking, swimmming, arts and cratfs Environement studies,"
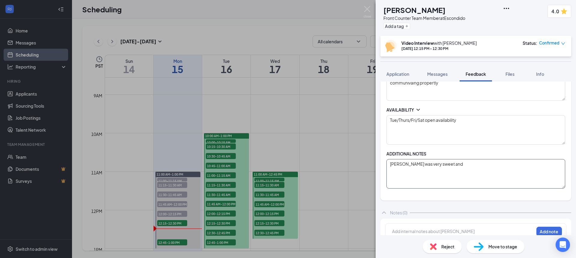
type textarea "Strength: time management Improvement: social skills"
type textarea "During work taking an order communivaing propertly"
type textarea "[PERSON_NAME] was very sweet and"
type textarea "Freshman at CSUSM hiking, swimmming, arts and cratfs Environement studies,"
type textarea "Strength: time management Improvement: social skills"
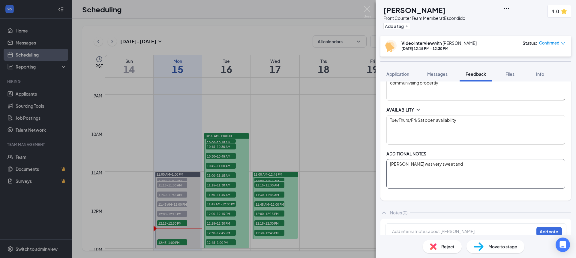
type textarea "During work taking an order communivaing propertly"
type textarea "[PERSON_NAME] was very sweet and s"
type textarea "Freshman at CSUSM hiking, swimmming, arts and cratfs Environement studies,"
type textarea "Strength: time management Improvement: social skills"
type textarea "During work taking an order communivaing propertly"
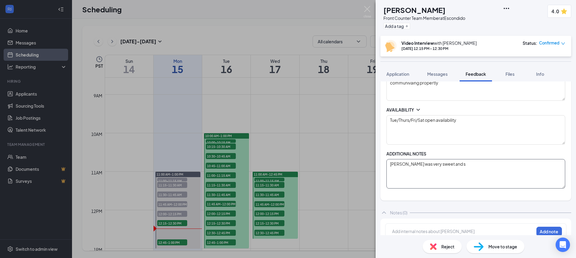
type textarea "[PERSON_NAME] was very sweet and sh"
type textarea "Freshman at CSUSM hiking, swimmming, arts and cratfs Environement studies,"
type textarea "Strength: time management Improvement: social skills"
type textarea "During work taking an order communivaing propertly"
type textarea "[PERSON_NAME] was very sweet and shp"
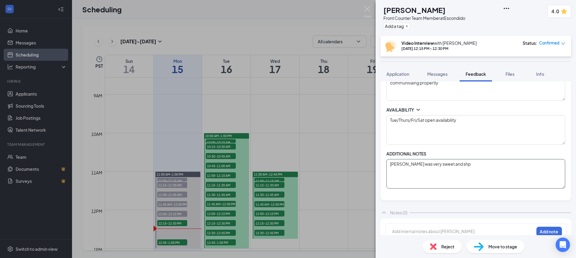
type textarea "Freshman at CSUSM hiking, swimmming, arts and cratfs Environement studies,"
type textarea "Strength: time management Improvement: social skills"
type textarea "During work taking an order communivaing propertly"
type textarea "[PERSON_NAME] was very sweet and shpw"
type textarea "Freshman at CSUSM hiking, swimmming, arts and cratfs Environement studies,"
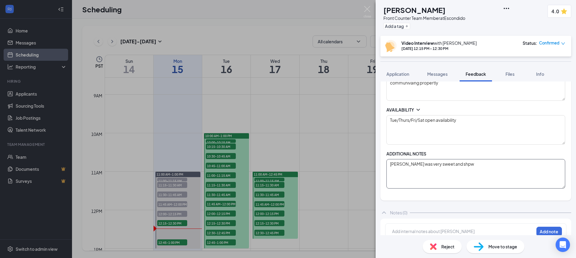
type textarea "Strength: time management Improvement: social skills"
type textarea "During work taking an order communivaing propertly"
type textarea "[PERSON_NAME] was very sweet and shp"
type textarea "Freshman at CSUSM hiking, swimmming, arts and cratfs Environement studies,"
type textarea "Strength: time management Improvement: social skills"
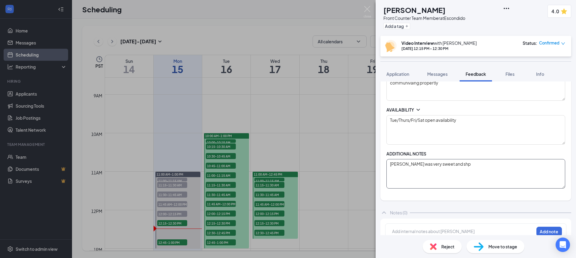
type textarea "During work taking an order communivaing propertly"
type textarea "[PERSON_NAME] was very sweet and sh"
type textarea "Freshman at CSUSM hiking, swimmming, arts and cratfs Environement studies,"
type textarea "Strength: time management Improvement: social skills"
type textarea "During work taking an order communivaing propertly"
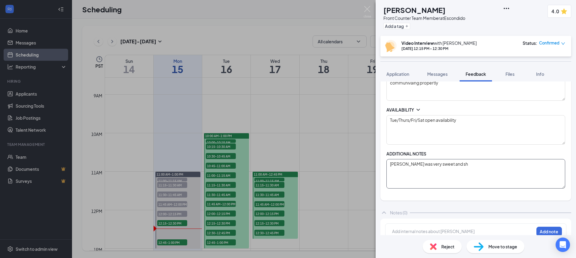
type textarea "[PERSON_NAME] was very sweet and sho"
type textarea "Freshman at CSUSM hiking, swimmming, arts and cratfs Environement studies,"
type textarea "Strength: time management Improvement: social skills"
type textarea "During work taking an order communivaing propertly"
type textarea "[PERSON_NAME] was very sweet and show"
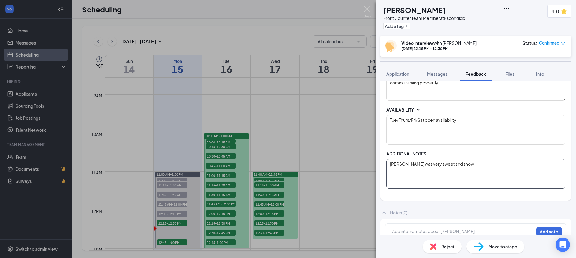
type textarea "Freshman at CSUSM hiking, swimmming, arts and cratfs Environement studies,"
type textarea "Strength: time management Improvement: social skills"
type textarea "During work taking an order communivaing propertly"
type textarea "[PERSON_NAME] was very sweet and showe"
type textarea "Freshman at CSUSM hiking, swimmming, arts and cratfs Environement studies,"
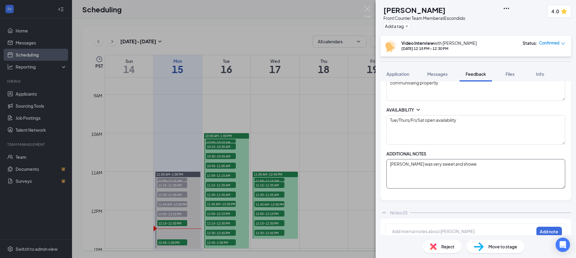
type textarea "Strength: time management Improvement: social skills"
type textarea "During work taking an order communivaing propertly"
type textarea "[PERSON_NAME] was very sweet and showed"
type textarea "Freshman at CSUSM hiking, swimmming, arts and cratfs Environement studies,"
type textarea "Strength: time management Improvement: social skills"
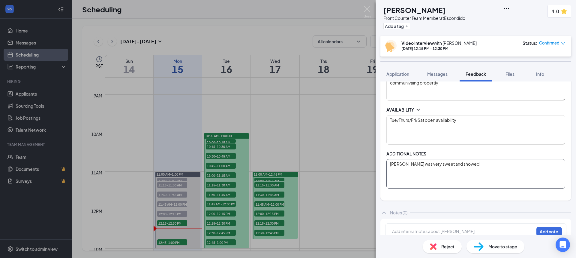
type textarea "During work taking an order communivaing propertly"
type textarea "[PERSON_NAME] was very sweet and showed"
type textarea "Freshman at CSUSM hiking, swimmming, arts and cratfs Environement studies,"
type textarea "Strength: time management Improvement: social skills"
type textarea "During work taking an order communivaing propertly"
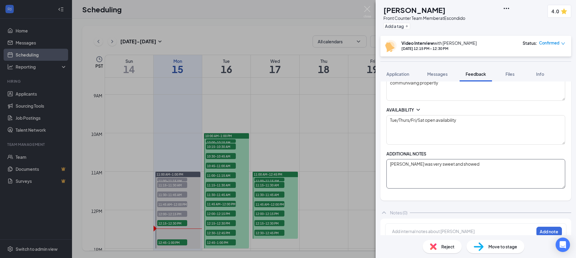
type textarea "[PERSON_NAME] was very sweet and showed C"
type textarea "Freshman at CSUSM hiking, swimmming, arts and cratfs Environement studies,"
type textarea "Strength: time management Improvement: social skills"
type textarea "During work taking an order communivaing propertly"
type textarea "[PERSON_NAME] was very sweet and showed Co"
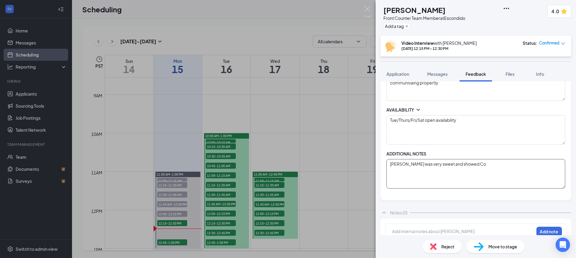
type textarea "Freshman at CSUSM hiking, swimmming, arts and cratfs Environement studies,"
type textarea "Strength: time management Improvement: social skills"
type textarea "During work taking an order communivaing propertly"
type textarea "[PERSON_NAME] was very sweet and showed Cor"
type textarea "Freshman at CSUSM hiking, swimmming, arts and cratfs Environement studies,"
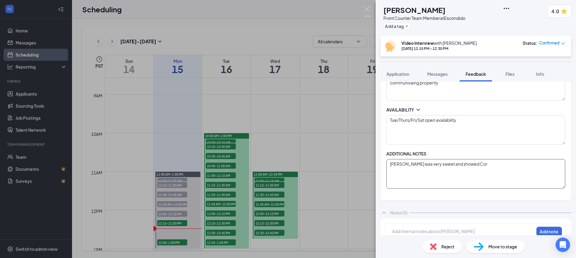
type textarea "Strength: time management Improvement: social skills"
type textarea "During work taking an order communivaing propertly"
type textarea "[PERSON_NAME] was very sweet and showed Core"
type textarea "Freshman at CSUSM hiking, swimmming, arts and cratfs Environement studies,"
type textarea "Strength: time management Improvement: social skills"
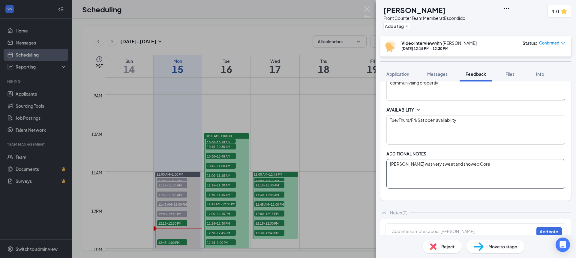
type textarea "During work taking an order communivaing propertly"
type textarea "[PERSON_NAME] was very sweet and showed Core"
type textarea "Freshman at CSUSM hiking, swimmming, arts and cratfs Environement studies,"
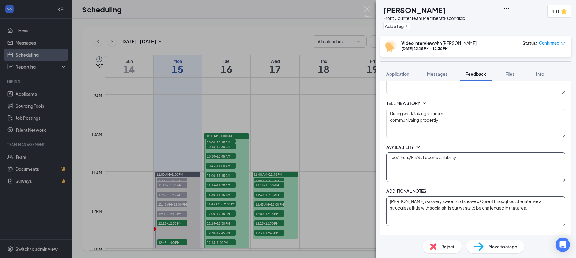
scroll to position [247, 0]
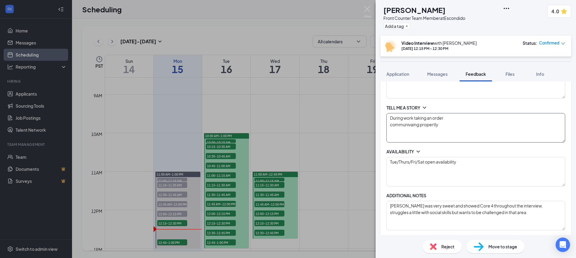
click at [446, 118] on textarea "During work taking an order communivaing propertly" at bounding box center [476, 127] width 179 height 29
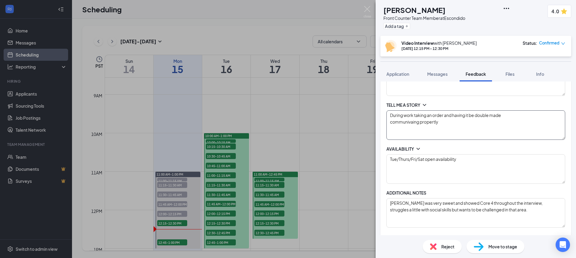
drag, startPoint x: 446, startPoint y: 115, endPoint x: 510, endPoint y: 117, distance: 63.1
click at [510, 117] on textarea "During work taking an order and having it be double made communivaing propertly" at bounding box center [476, 124] width 179 height 29
click at [427, 114] on textarea "At her previous job having her boss pay for an order that was inputted twice by…" at bounding box center [476, 124] width 179 height 29
click at [441, 115] on textarea "At her previous job, having her boss pay for an order that was inputted twice b…" at bounding box center [476, 124] width 179 height 29
click at [446, 115] on textarea "At her previous job, her boss pay for an order that was inputted twice by her, …" at bounding box center [476, 124] width 179 height 29
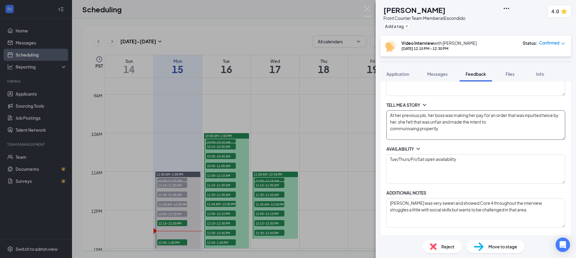
click at [397, 122] on textarea "At her previous job, her boss was making her pay for an order that was inputted…" at bounding box center [476, 124] width 179 height 29
click at [489, 123] on textarea "At her previous job, her boss was making her pay for an order that was inputted…" at bounding box center [476, 124] width 179 height 29
drag, startPoint x: 412, startPoint y: 136, endPoint x: 379, endPoint y: 138, distance: 32.5
click at [379, 138] on div "My Feedback Cancel Update Overall score INTRODUCTION Freshman at CSUSM hiking, …" at bounding box center [476, 157] width 201 height 153
drag, startPoint x: 427, startPoint y: 137, endPoint x: 391, endPoint y: 136, distance: 36.3
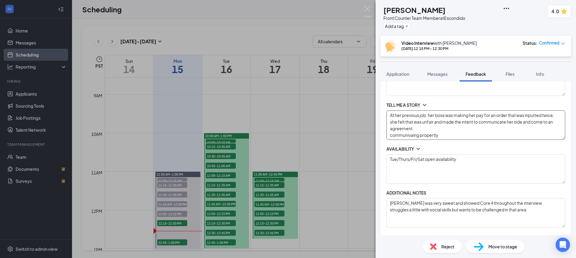
click at [391, 136] on textarea "At her previous job, her boss was making her pay for an order that was inputted…" at bounding box center [476, 124] width 179 height 29
click at [449, 126] on textarea "At her previous job, her boss was making her pay for an order that was inputted…" at bounding box center [476, 124] width 179 height 29
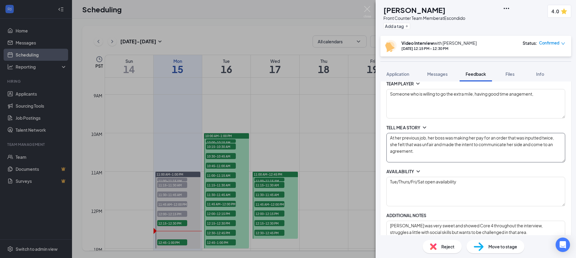
scroll to position [220, 0]
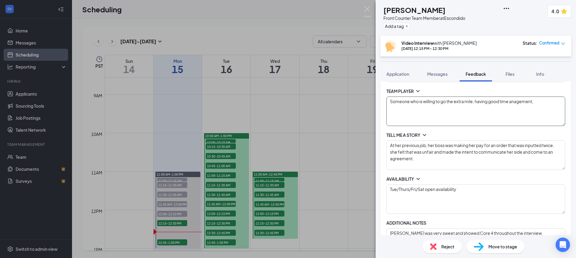
click at [547, 107] on textarea "Someone who is willing to go the extra mile, having good time anagement," at bounding box center [476, 110] width 179 height 29
click at [513, 101] on textarea "Someone who is willing to go the extra mile, having good time anagement," at bounding box center [476, 110] width 179 height 29
click at [544, 105] on textarea "Someone who is willing to go the extra mile, having good time management," at bounding box center [476, 110] width 179 height 29
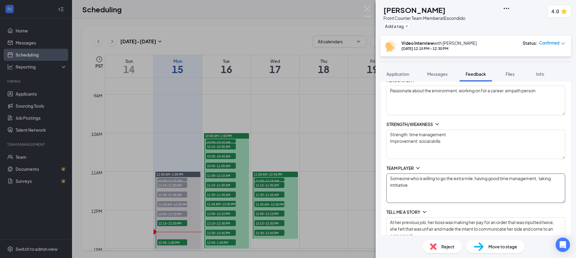
scroll to position [132, 0]
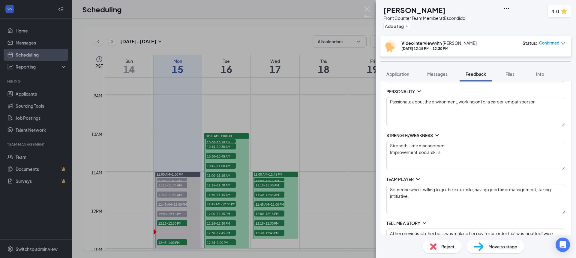
click at [514, 135] on div "STRENGTH/WEAKNESS" at bounding box center [476, 135] width 179 height 6
click at [476, 153] on textarea "Strength: time management Improvement: social skills" at bounding box center [476, 155] width 179 height 29
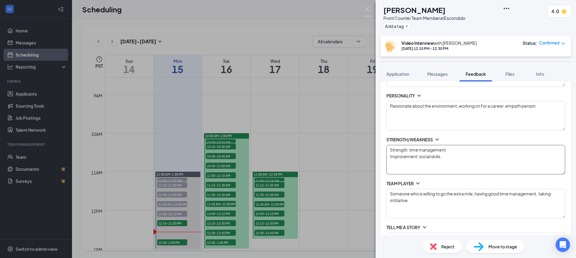
scroll to position [128, 0]
click at [461, 105] on textarea "Passionate about the environment, working on for a career. empath person" at bounding box center [476, 115] width 179 height 29
click at [518, 106] on textarea "Passionate about the environment, this is her drive working on for a career. em…" at bounding box center [476, 115] width 179 height 29
click at [517, 112] on textarea "Passionate about the environment, this is her drive for her career. empath pers…" at bounding box center [476, 115] width 179 height 29
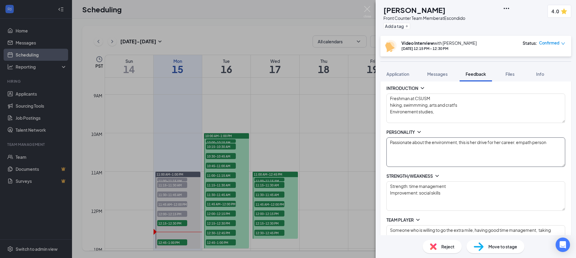
scroll to position [92, 0]
click at [389, 104] on textarea "Freshman at CSUSM hiking, swimmming, arts and cratfs Environement studies," at bounding box center [476, 107] width 179 height 29
click at [428, 104] on textarea "Freshman at CSUSM likes hiking, swimmming, arts and cratfs Environement studies," at bounding box center [476, 107] width 179 height 29
click at [475, 106] on textarea "Freshman at CSUSM likes hiking, swimming, arts and cratfs Environement studies," at bounding box center [476, 107] width 179 height 29
click at [437, 95] on textarea "Freshman at CSUSM likes hiking, swimming, arts and crafts, spending quality tim…" at bounding box center [476, 107] width 179 height 29
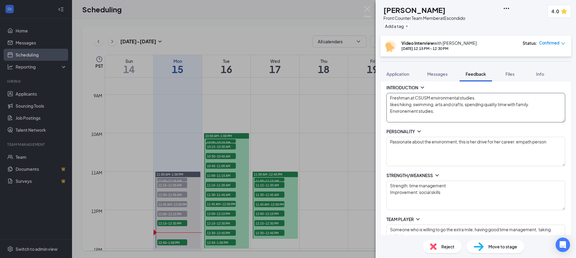
drag, startPoint x: 442, startPoint y: 114, endPoint x: 388, endPoint y: 113, distance: 54.0
click at [388, 113] on textarea "Freshman at CSUSM environmental studies. likes hiking, swimming, arts and craft…" at bounding box center [476, 107] width 179 height 29
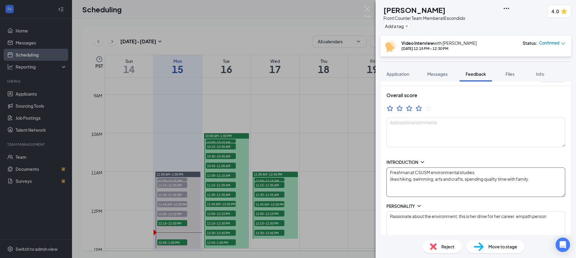
scroll to position [0, 0]
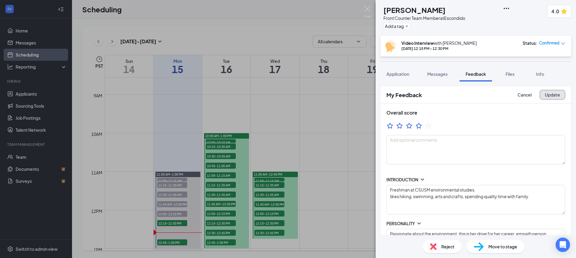
click at [549, 95] on button "Update" at bounding box center [553, 95] width 26 height 10
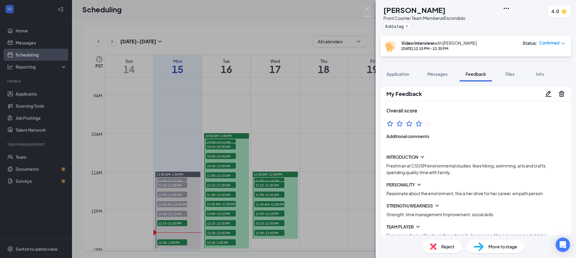
click at [368, 8] on img at bounding box center [368, 12] width 8 height 12
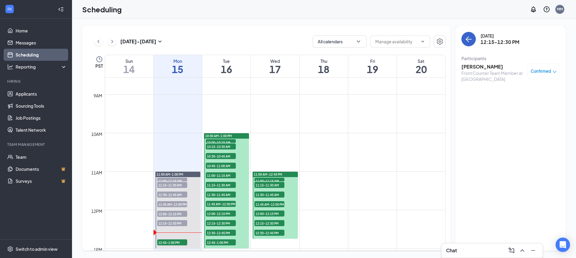
click at [469, 38] on icon "ArrowLeft" at bounding box center [468, 38] width 7 height 7
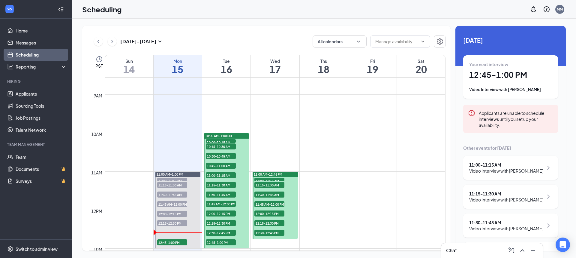
click at [482, 81] on div "Your next interview 12:45 - 1:00 PM Video Interview with [PERSON_NAME]" at bounding box center [511, 76] width 83 height 31
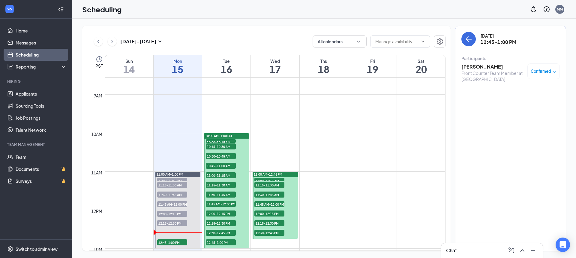
click at [477, 68] on h3 "[PERSON_NAME]" at bounding box center [493, 66] width 63 height 7
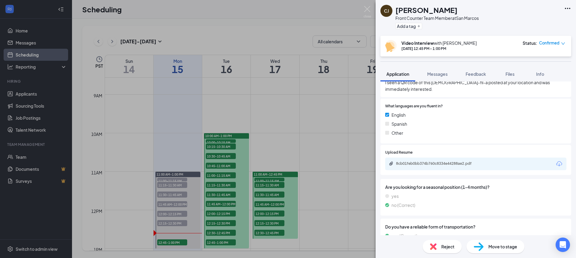
scroll to position [443, 0]
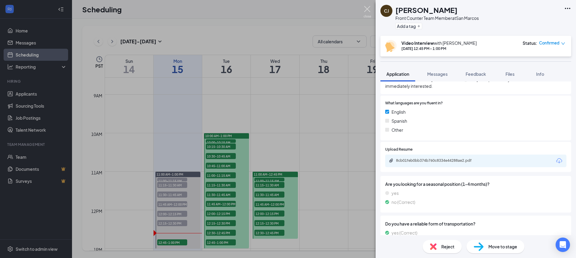
click at [366, 9] on img at bounding box center [368, 12] width 8 height 12
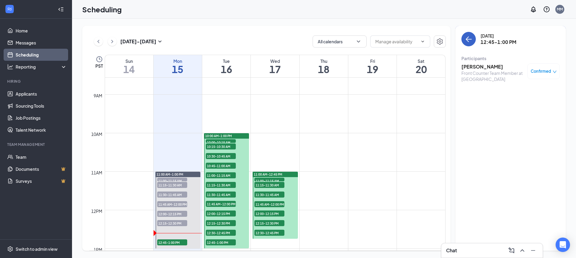
click at [466, 39] on icon "ArrowLeft" at bounding box center [468, 38] width 7 height 7
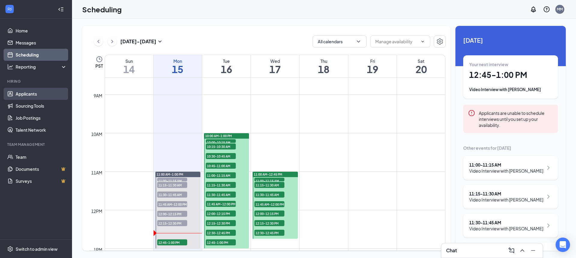
click at [52, 97] on link "Applicants" at bounding box center [41, 94] width 51 height 12
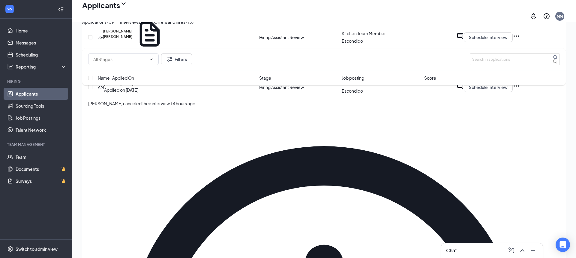
scroll to position [2286, 0]
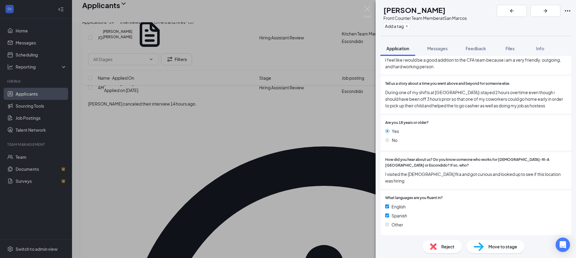
scroll to position [331, 0]
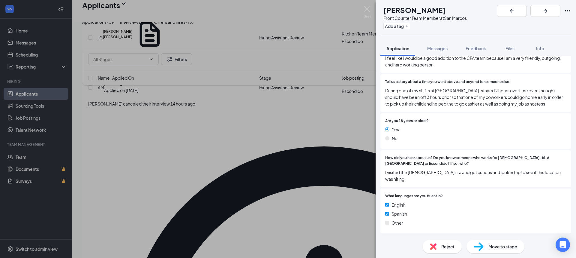
click at [442, 251] on div "Reject" at bounding box center [442, 246] width 39 height 13
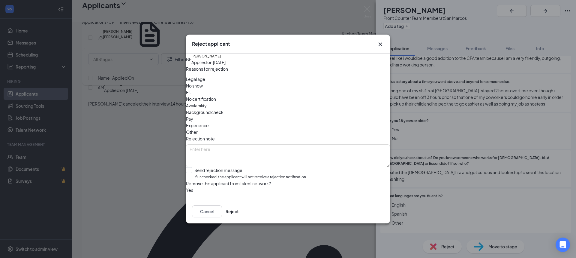
click at [207, 102] on span "Availability" at bounding box center [196, 105] width 21 height 7
click at [200, 167] on input "Send rejection message If unchecked, the applicant will not receive a rejection…" at bounding box center [246, 173] width 121 height 13
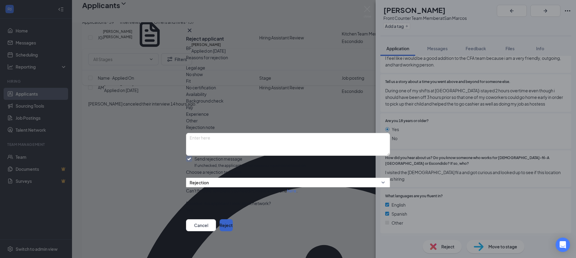
click at [233, 227] on button "Reject" at bounding box center [226, 225] width 13 height 12
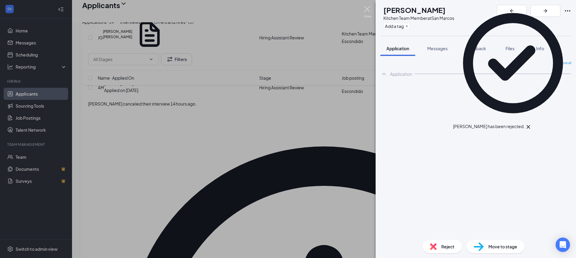
click at [366, 8] on img at bounding box center [368, 12] width 8 height 12
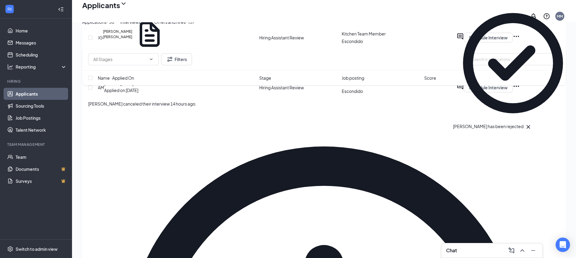
scroll to position [2267, 0]
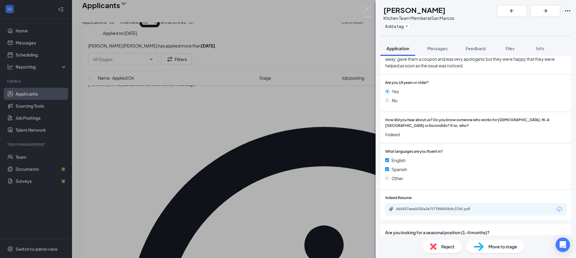
scroll to position [424, 0]
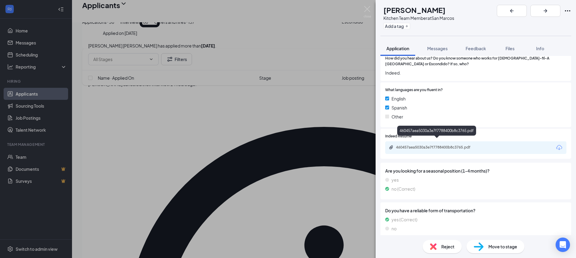
click at [432, 145] on div "460457aea5030a3e7f7788400b8c3765.pdf" at bounding box center [438, 147] width 84 height 5
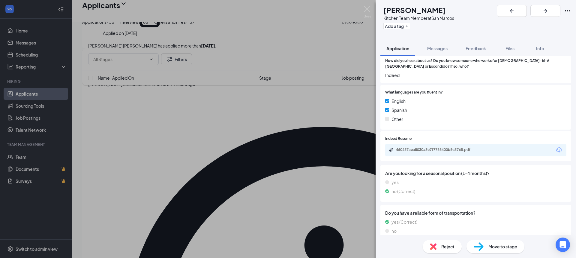
click at [444, 245] on span "Reject" at bounding box center [448, 246] width 13 height 7
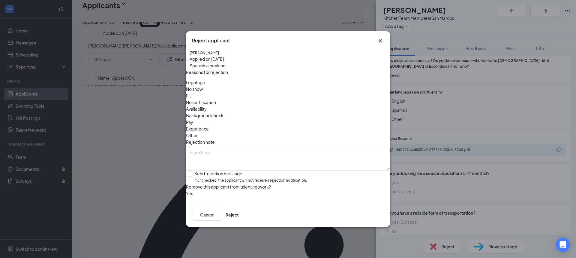
click at [329, 105] on div "Availability" at bounding box center [288, 108] width 204 height 7
drag, startPoint x: 196, startPoint y: 162, endPoint x: 204, endPoint y: 165, distance: 8.8
click at [196, 170] on input "Send rejection message If unchecked, the applicant will not receive a rejection…" at bounding box center [246, 176] width 121 height 13
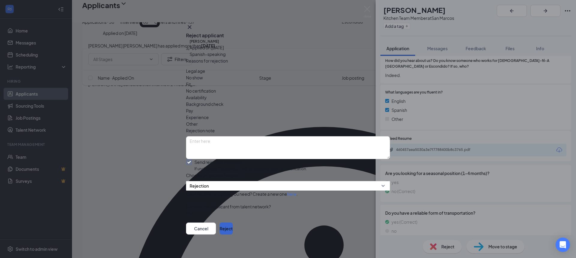
click at [386, 228] on div "Cancel Reject" at bounding box center [288, 228] width 204 height 12
click at [233, 226] on button "Reject" at bounding box center [226, 228] width 13 height 12
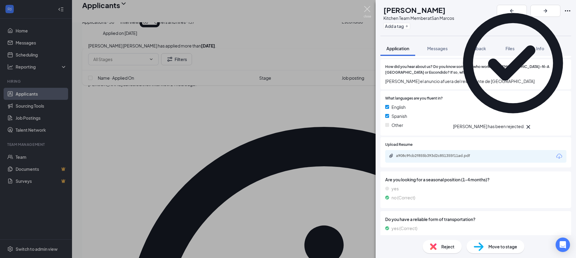
scroll to position [402, 0]
click at [369, 8] on img at bounding box center [368, 12] width 8 height 12
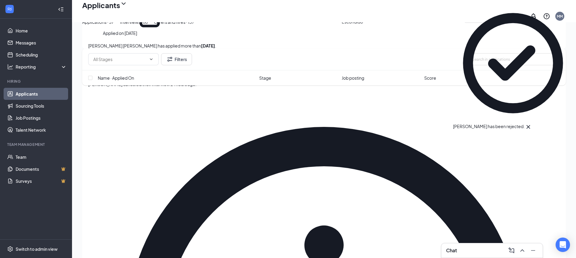
scroll to position [2245, 0]
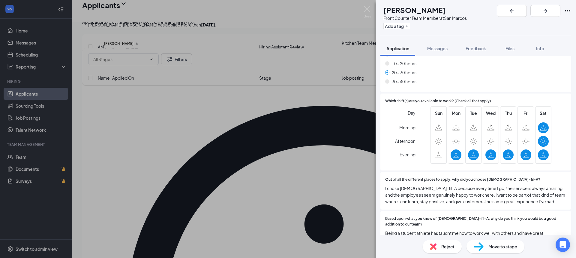
scroll to position [156, 0]
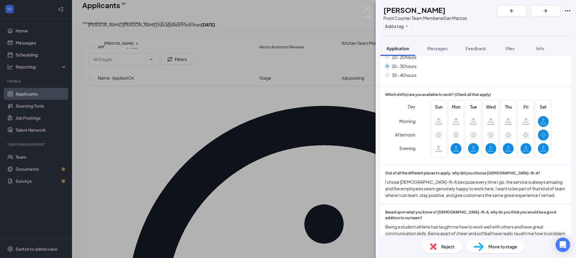
click at [447, 246] on span "Reject" at bounding box center [448, 246] width 13 height 7
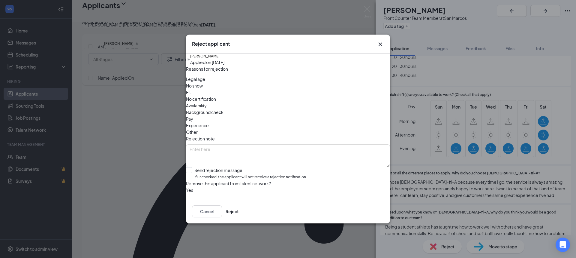
drag, startPoint x: 325, startPoint y: 96, endPoint x: 278, endPoint y: 112, distance: 49.8
click at [207, 102] on span "Availability" at bounding box center [196, 105] width 21 height 7
click at [195, 167] on input "Send rejection message If unchecked, the applicant will not receive a rejection…" at bounding box center [246, 173] width 121 height 13
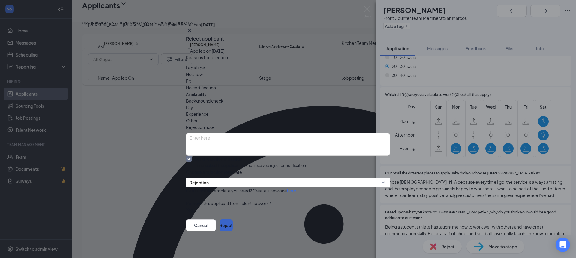
click at [233, 226] on button "Reject" at bounding box center [226, 225] width 13 height 12
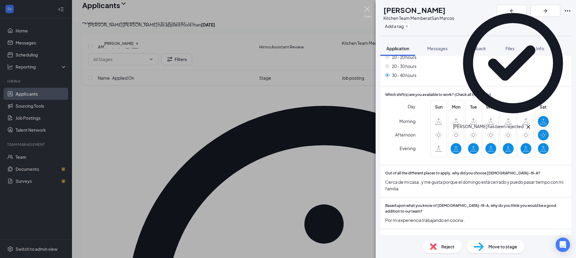
click at [369, 8] on img at bounding box center [368, 12] width 8 height 12
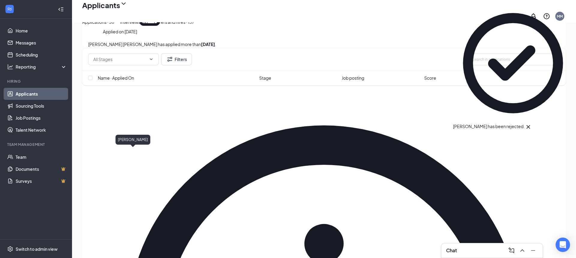
scroll to position [2224, 0]
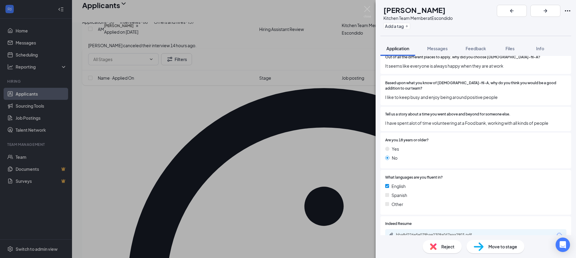
click at [440, 245] on div "Reject" at bounding box center [442, 246] width 39 height 13
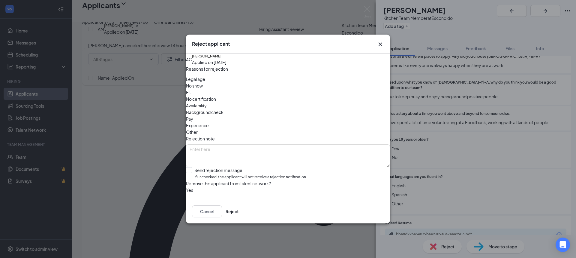
click at [207, 102] on span "Availability" at bounding box center [196, 105] width 21 height 7
drag, startPoint x: 198, startPoint y: 156, endPoint x: 206, endPoint y: 159, distance: 9.2
click at [198, 167] on input "Send rejection message If unchecked, the applicant will not receive a rejection…" at bounding box center [246, 173] width 121 height 13
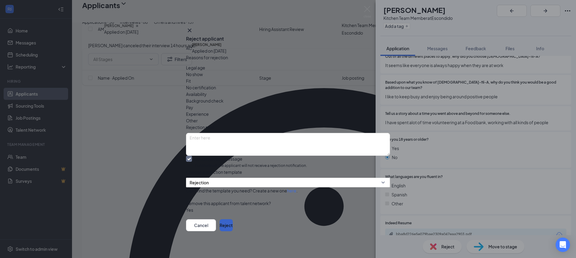
click at [233, 227] on button "Reject" at bounding box center [226, 225] width 13 height 12
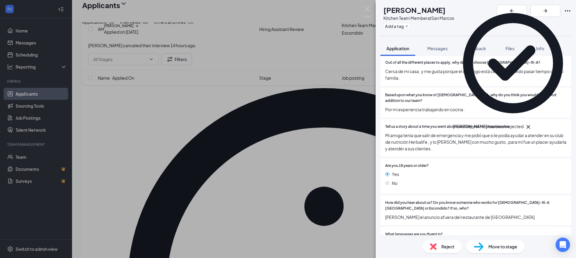
click at [374, 9] on div "ML [PERSON_NAME] Kitchen Team Member at [GEOGRAPHIC_DATA] Add a tag Application…" at bounding box center [288, 129] width 576 height 258
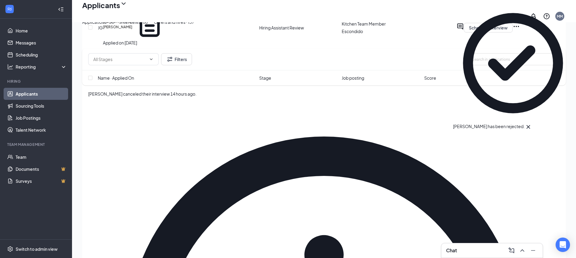
scroll to position [2174, 0]
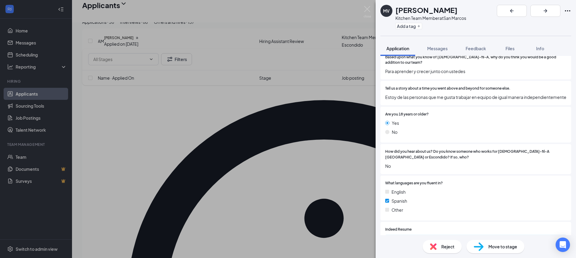
scroll to position [323, 0]
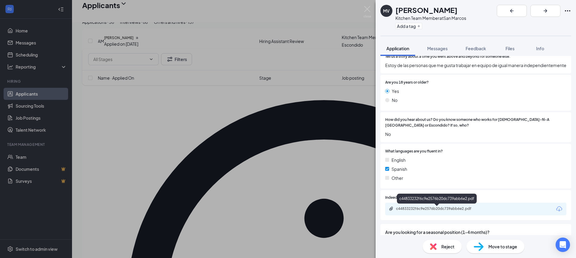
click at [430, 208] on div "c44833232f6c9e2576b20dc739abb6e2.pdf" at bounding box center [438, 208] width 84 height 5
click at [367, 8] on img at bounding box center [368, 12] width 8 height 12
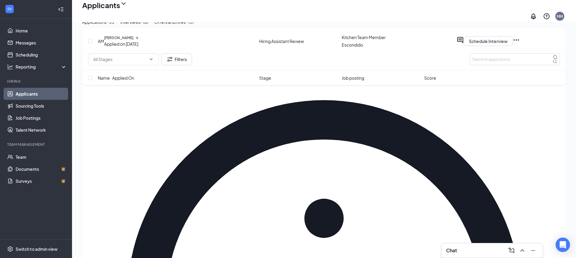
scroll to position [2138, 0]
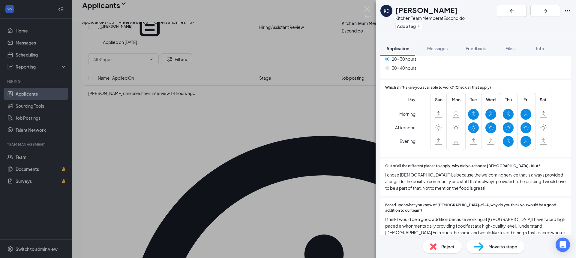
scroll to position [151, 0]
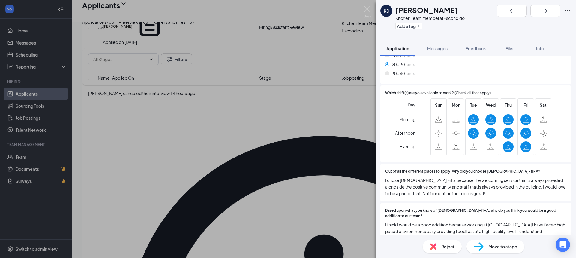
click at [445, 243] on span "Reject" at bounding box center [448, 246] width 13 height 7
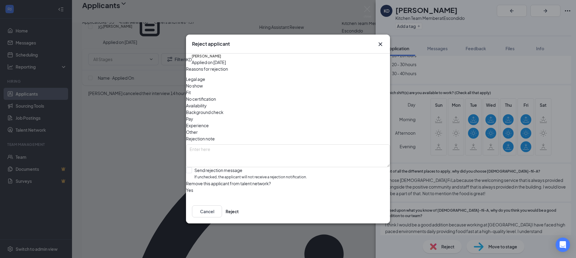
click at [207, 102] on span "Availability" at bounding box center [196, 105] width 21 height 7
click at [198, 167] on input "Send rejection message If unchecked, the applicant will not receive a rejection…" at bounding box center [246, 173] width 121 height 13
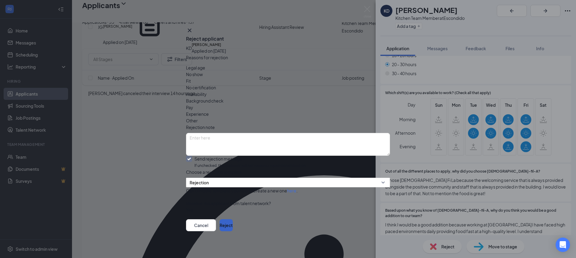
click at [233, 226] on button "Reject" at bounding box center [226, 225] width 13 height 12
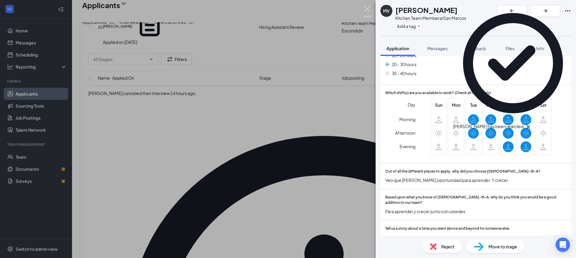
click at [369, 11] on img at bounding box center [368, 12] width 8 height 12
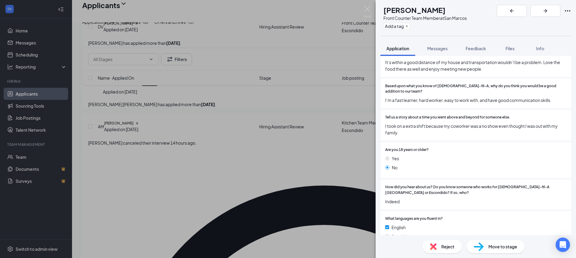
scroll to position [274, 0]
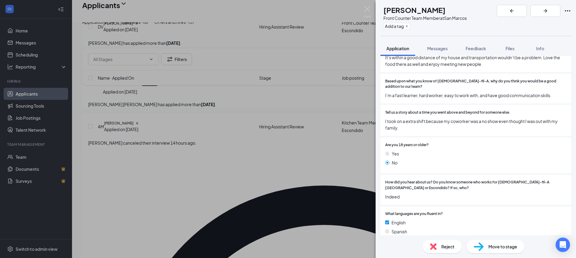
click at [446, 243] on span "Reject" at bounding box center [448, 246] width 13 height 7
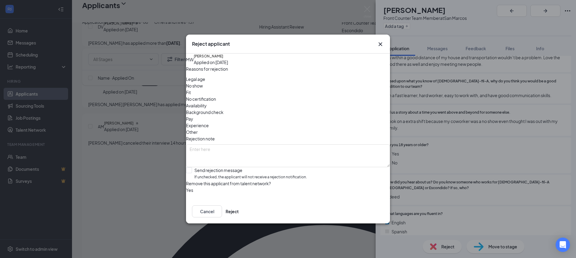
click at [324, 88] on div "Legal age No show Fit No certification Availability Background check Pay Experi…" at bounding box center [288, 105] width 204 height 59
click at [318, 102] on div "Availability" at bounding box center [288, 105] width 204 height 7
drag, startPoint x: 197, startPoint y: 157, endPoint x: 204, endPoint y: 158, distance: 7.2
click at [197, 167] on input "Send rejection message If unchecked, the applicant will not receive a rejection…" at bounding box center [246, 173] width 121 height 13
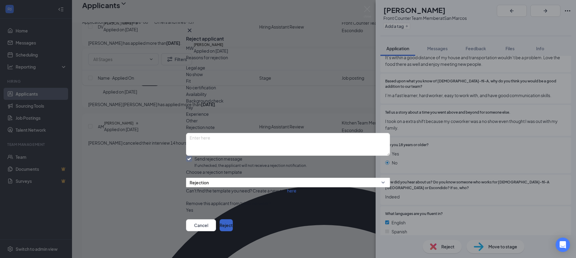
click at [233, 221] on button "Reject" at bounding box center [226, 225] width 13 height 12
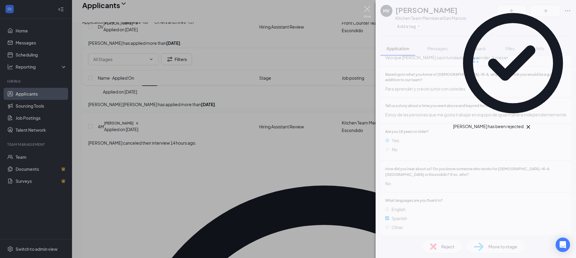
drag, startPoint x: 367, startPoint y: 10, endPoint x: 273, endPoint y: 74, distance: 114.1
click at [367, 11] on img at bounding box center [368, 12] width 8 height 12
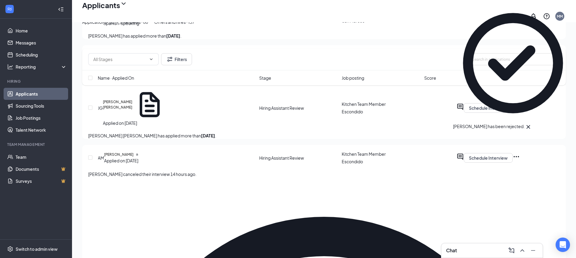
scroll to position [2017, 0]
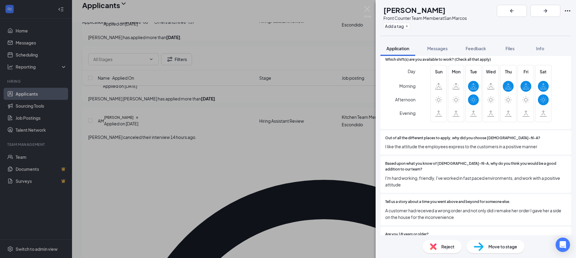
scroll to position [163, 0]
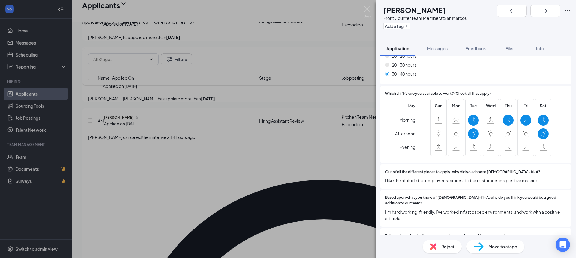
click at [448, 245] on span "Reject" at bounding box center [448, 246] width 13 height 7
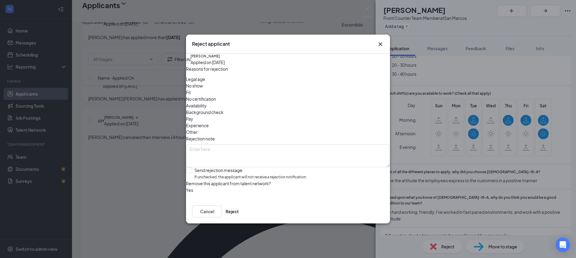
click at [207, 102] on span "Availability" at bounding box center [196, 105] width 21 height 7
click at [194, 167] on input "Send rejection message If unchecked, the applicant will not receive a rejection…" at bounding box center [246, 173] width 121 height 13
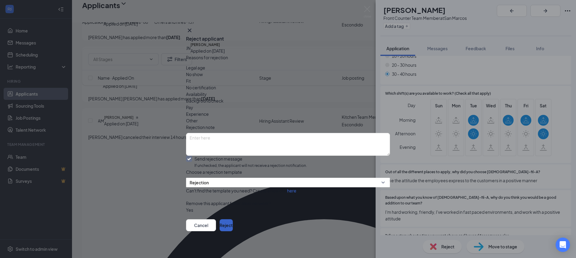
click at [233, 225] on button "Reject" at bounding box center [226, 225] width 13 height 12
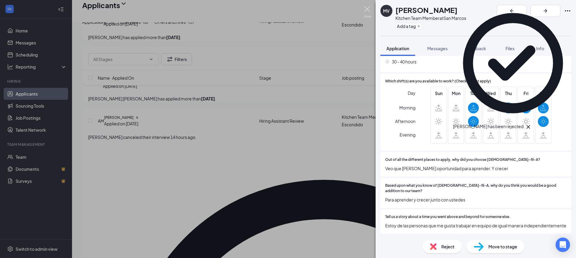
drag, startPoint x: 369, startPoint y: 10, endPoint x: 301, endPoint y: 42, distance: 75.9
click at [369, 10] on img at bounding box center [368, 12] width 8 height 12
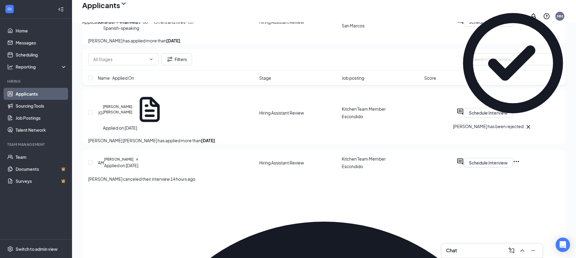
scroll to position [1973, 0]
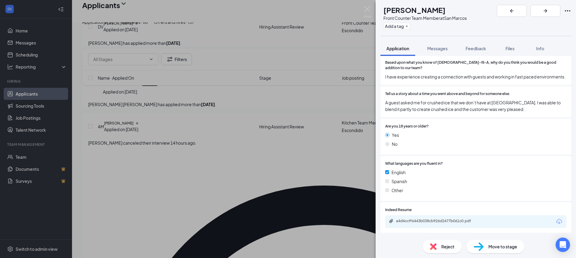
scroll to position [338, 0]
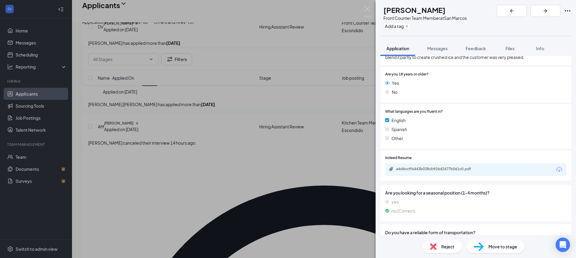
click at [427, 169] on div "a4d4ccff6443b038cb926d2477b061c0.pdf" at bounding box center [438, 168] width 84 height 5
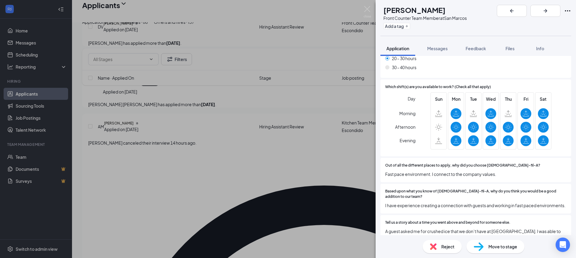
scroll to position [154, 0]
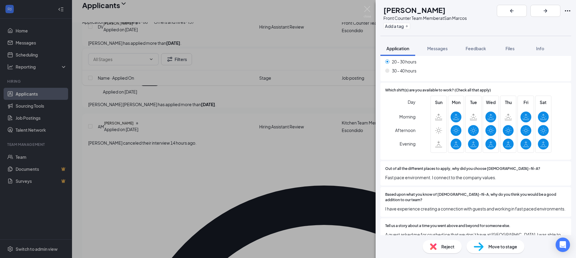
click at [437, 247] on div "Reject" at bounding box center [442, 246] width 39 height 13
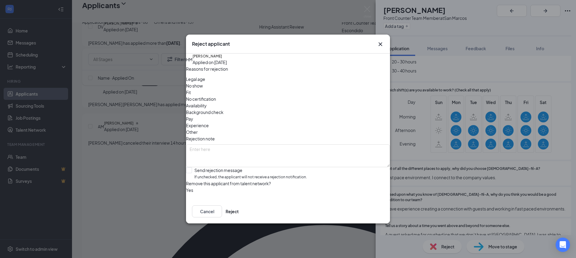
click at [191, 95] on span "Fit" at bounding box center [188, 92] width 5 height 7
click at [193, 167] on input "Send rejection message If unchecked, the applicant will not receive a rejection…" at bounding box center [246, 173] width 121 height 13
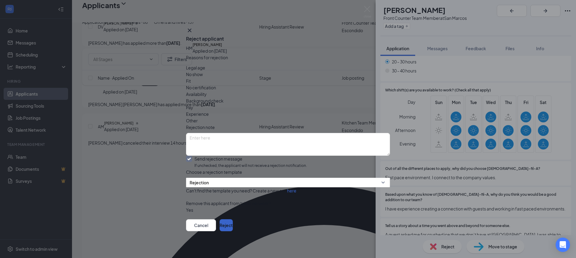
drag, startPoint x: 361, startPoint y: 220, endPoint x: 364, endPoint y: 225, distance: 5.0
click at [233, 220] on button "Reject" at bounding box center [226, 225] width 13 height 12
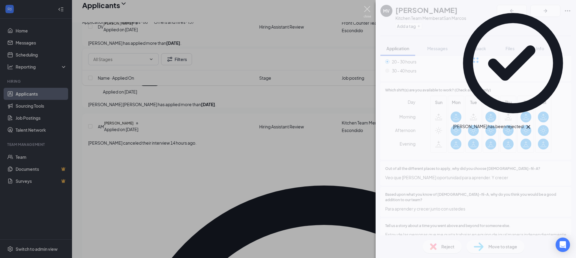
click at [369, 6] on img at bounding box center [368, 12] width 8 height 12
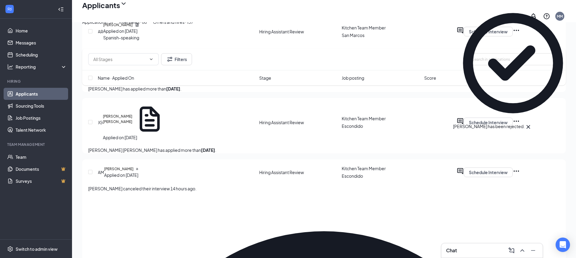
scroll to position [1923, 0]
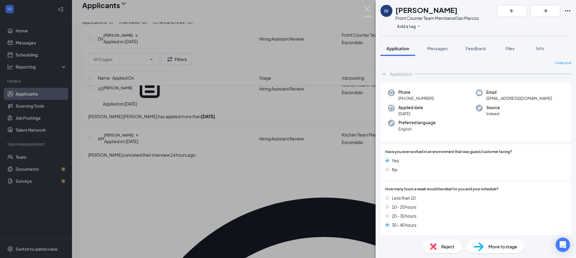
click at [369, 13] on img at bounding box center [368, 12] width 8 height 12
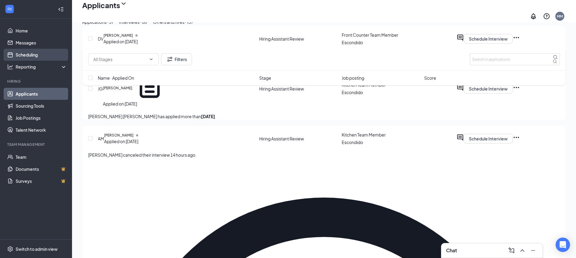
click at [51, 52] on link "Scheduling" at bounding box center [41, 55] width 51 height 12
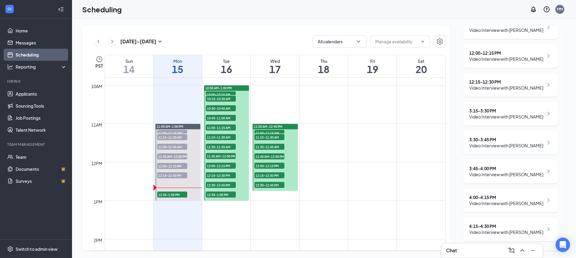
scroll to position [363, 0]
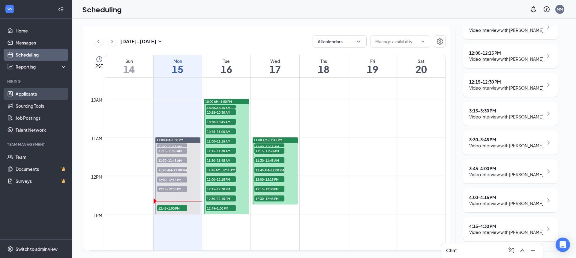
click at [36, 92] on link "Applicants" at bounding box center [41, 94] width 51 height 12
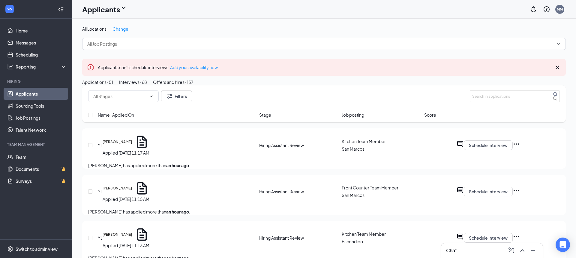
click at [147, 85] on div "Interviews · 68" at bounding box center [133, 82] width 28 height 7
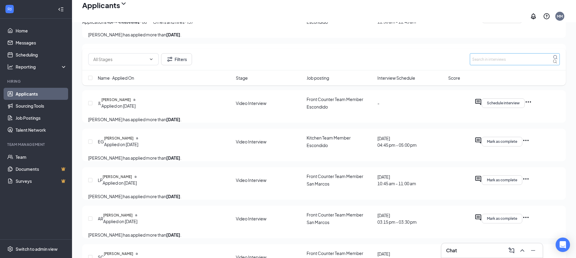
scroll to position [391, 0]
click at [487, 62] on input "text" at bounding box center [515, 59] width 90 height 12
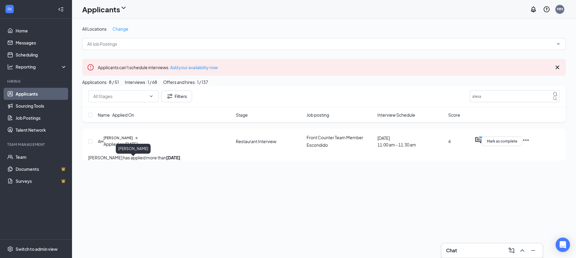
click at [133, 141] on h5 "[PERSON_NAME]" at bounding box center [118, 137] width 29 height 5
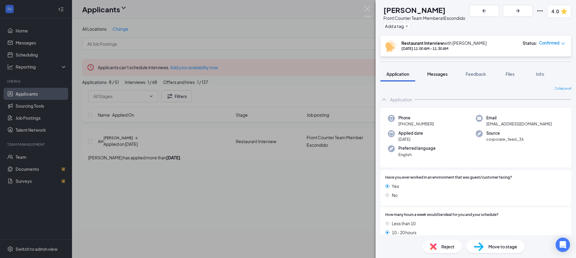
click at [432, 77] on button "Messages" at bounding box center [438, 73] width 32 height 15
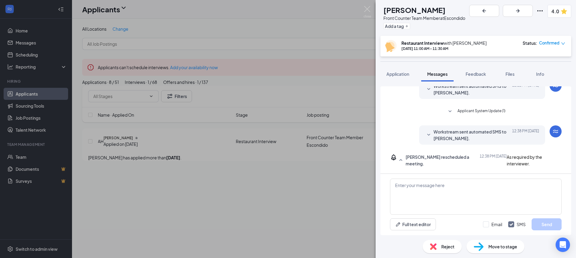
scroll to position [153, 0]
click at [431, 131] on icon "SmallChevronDown" at bounding box center [428, 134] width 7 height 7
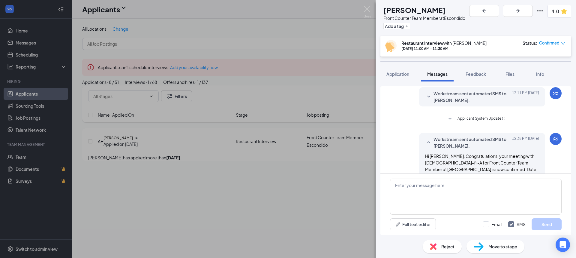
scroll to position [116, 0]
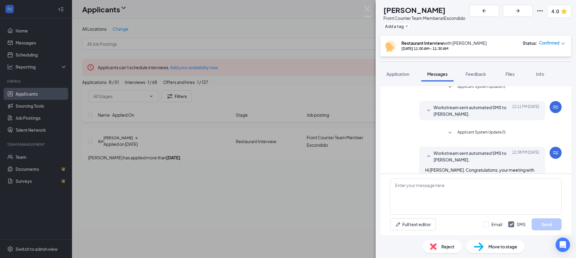
click at [432, 112] on icon "SmallChevronDown" at bounding box center [428, 110] width 7 height 7
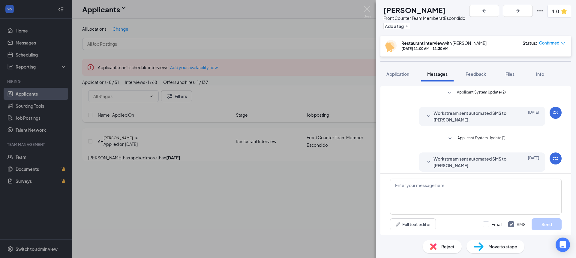
scroll to position [11, 0]
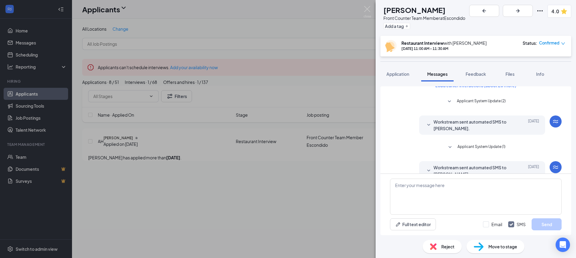
click at [450, 145] on icon "SmallChevronDown" at bounding box center [450, 147] width 7 height 7
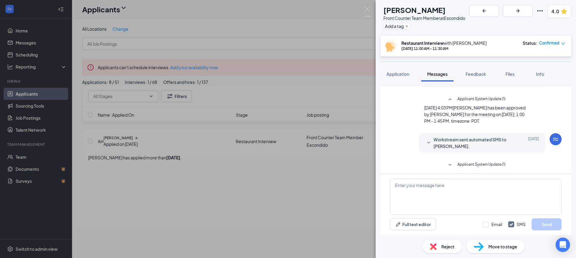
scroll to position [59, 0]
click at [430, 141] on icon "SmallChevronDown" at bounding box center [428, 141] width 7 height 7
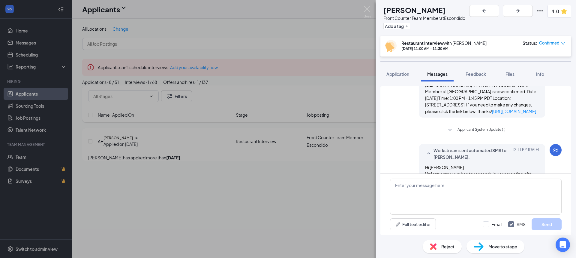
scroll to position [142, 0]
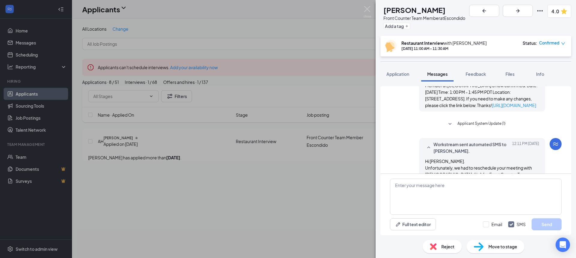
click at [454, 126] on icon "SmallChevronDown" at bounding box center [450, 123] width 7 height 7
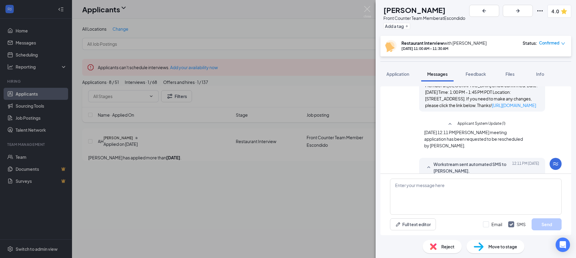
scroll to position [144, 0]
click at [372, 11] on div "AH [PERSON_NAME] Front Counter Team Member at Escondido Add a tag 4.0 Restauran…" at bounding box center [288, 129] width 576 height 258
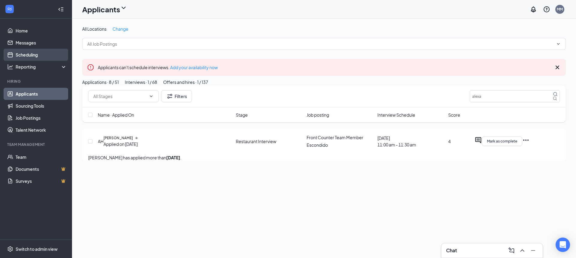
click at [44, 56] on link "Scheduling" at bounding box center [41, 55] width 51 height 12
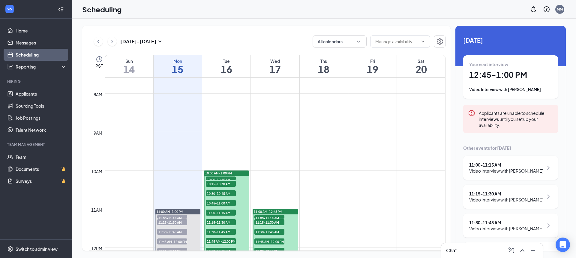
scroll to position [292, 0]
click at [63, 92] on link "Applicants" at bounding box center [41, 94] width 51 height 12
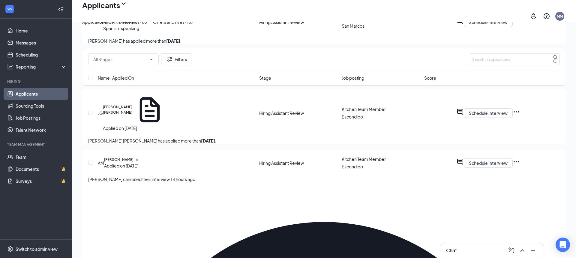
scroll to position [1896, 0]
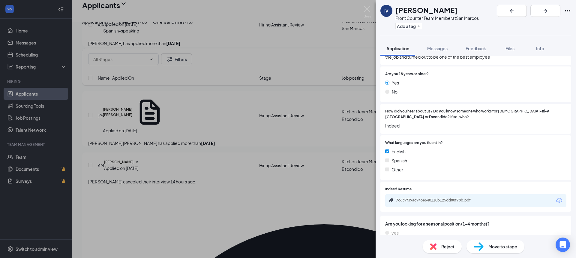
scroll to position [365, 0]
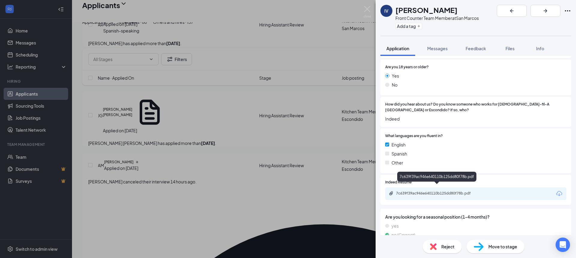
click at [458, 191] on div "7c639f39ac946e640110b125dd80f78b.pdf" at bounding box center [438, 193] width 84 height 5
drag, startPoint x: 368, startPoint y: 8, endPoint x: 237, endPoint y: 133, distance: 180.5
click at [368, 8] on img at bounding box center [368, 12] width 8 height 12
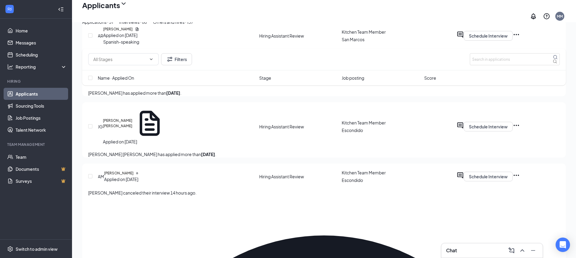
scroll to position [1889, 0]
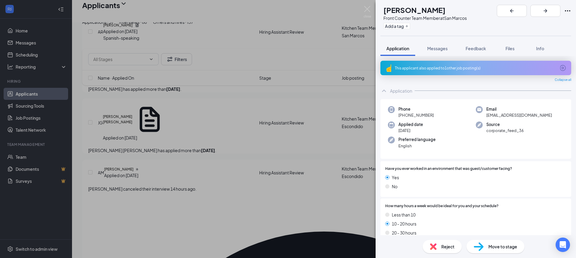
click at [442, 67] on div "This applicant also applied to 1 other job posting(s)" at bounding box center [475, 67] width 161 height 5
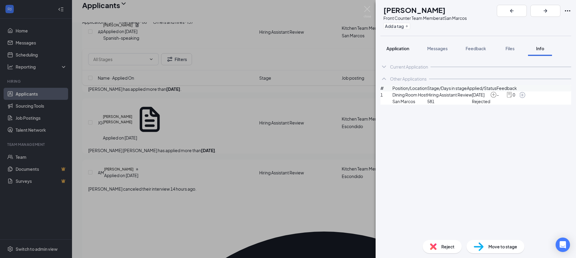
drag, startPoint x: 398, startPoint y: 44, endPoint x: 405, endPoint y: 50, distance: 9.6
click at [398, 44] on button "Application" at bounding box center [398, 48] width 35 height 15
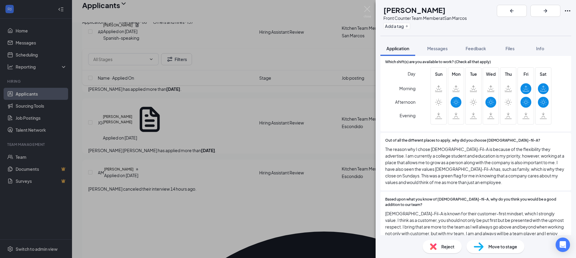
scroll to position [198, 0]
drag, startPoint x: 366, startPoint y: 7, endPoint x: 188, endPoint y: 130, distance: 216.2
click at [366, 7] on img at bounding box center [368, 12] width 8 height 12
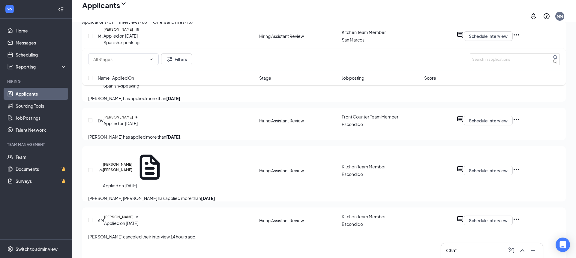
scroll to position [1838, 0]
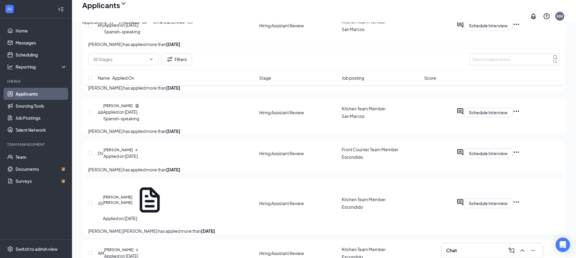
scroll to position [1789, 0]
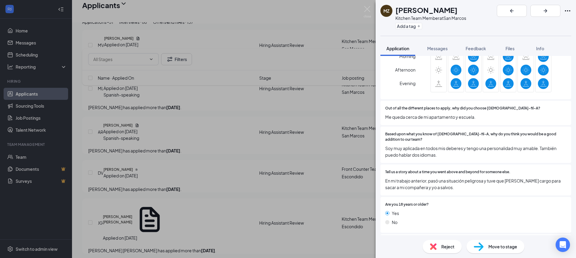
scroll to position [224, 0]
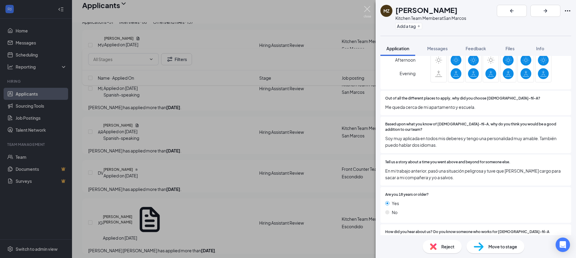
click at [365, 12] on img at bounding box center [368, 12] width 8 height 12
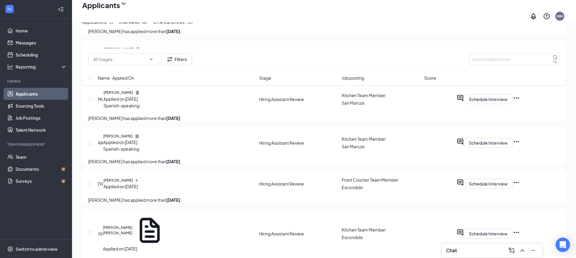
scroll to position [1777, 0]
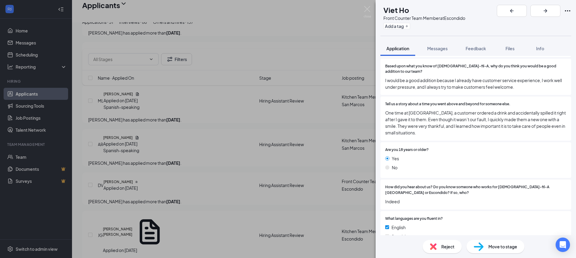
scroll to position [302, 0]
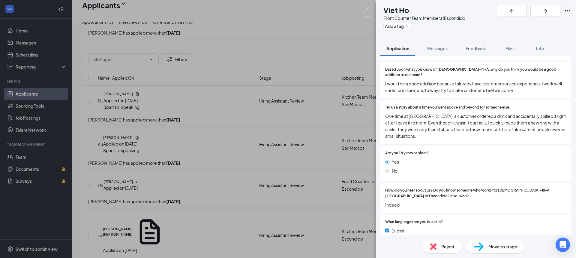
click at [444, 242] on div "Reject" at bounding box center [442, 246] width 39 height 13
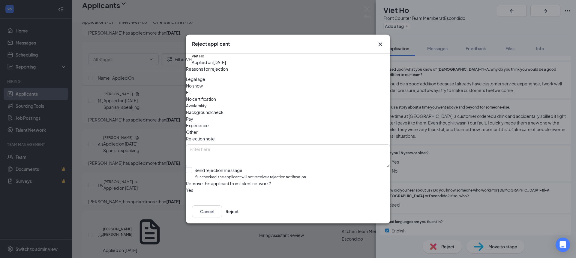
click at [207, 102] on span "Availability" at bounding box center [196, 105] width 21 height 7
click at [198, 167] on input "Send rejection message If unchecked, the applicant will not receive a rejection…" at bounding box center [246, 173] width 121 height 13
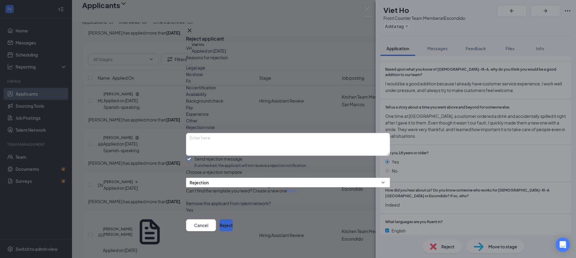
click at [233, 228] on button "Reject" at bounding box center [226, 225] width 13 height 12
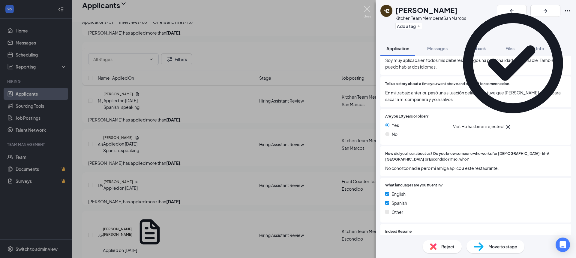
drag, startPoint x: 367, startPoint y: 14, endPoint x: 265, endPoint y: 93, distance: 129.7
click at [367, 13] on img at bounding box center [368, 12] width 8 height 12
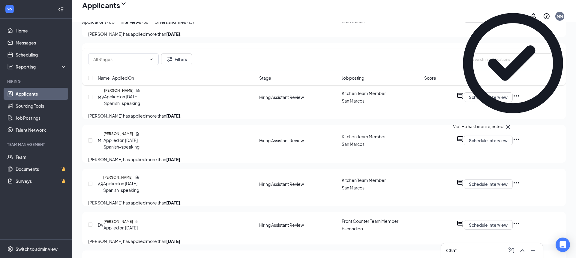
scroll to position [1727, 0]
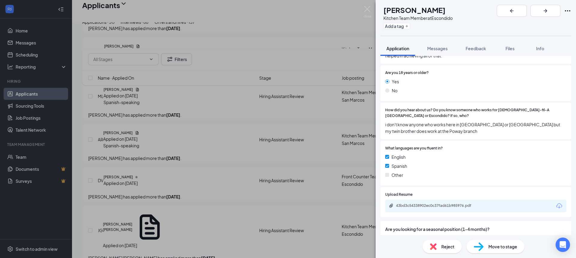
scroll to position [478, 0]
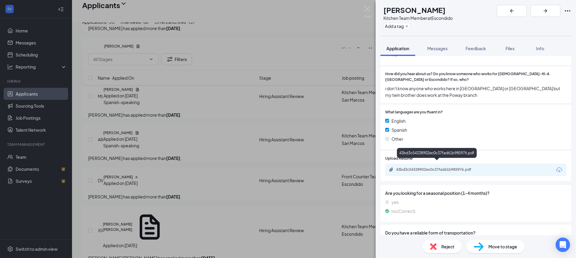
click at [415, 167] on div "43bd3c54338902ec0c37fad61b985976.pdf" at bounding box center [438, 169] width 84 height 5
click at [369, 7] on img at bounding box center [368, 12] width 8 height 12
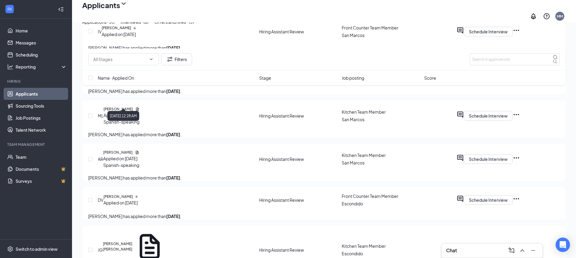
scroll to position [1695, 0]
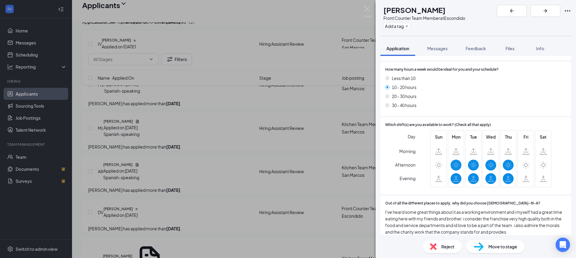
scroll to position [141, 0]
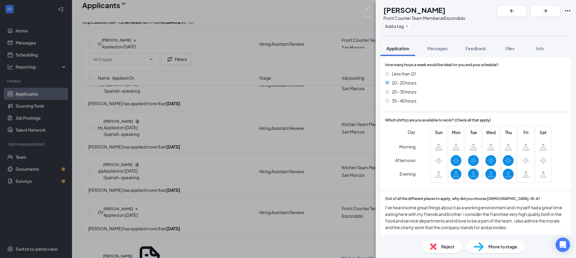
click at [372, 10] on div "AB [PERSON_NAME] Front Counter Team Member at Escondido Add a tag Application M…" at bounding box center [288, 129] width 576 height 258
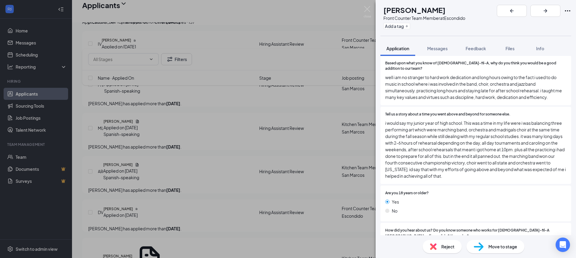
scroll to position [363, 0]
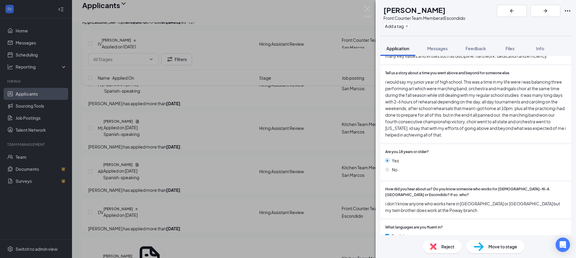
click at [433, 246] on img at bounding box center [433, 246] width 7 height 7
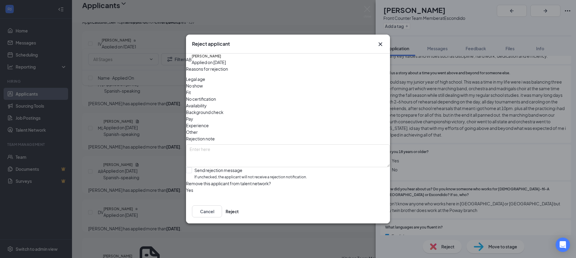
click at [310, 102] on div "Availability" at bounding box center [288, 105] width 204 height 7
click at [199, 167] on input "Send rejection message If unchecked, the applicant will not receive a rejection…" at bounding box center [246, 173] width 121 height 13
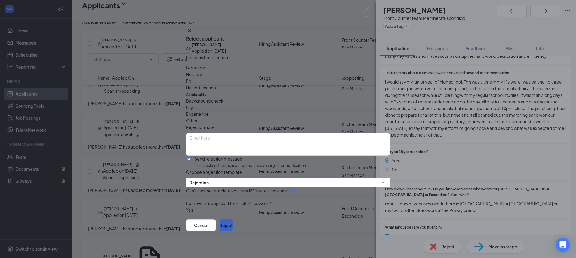
click at [233, 225] on button "Reject" at bounding box center [226, 225] width 13 height 12
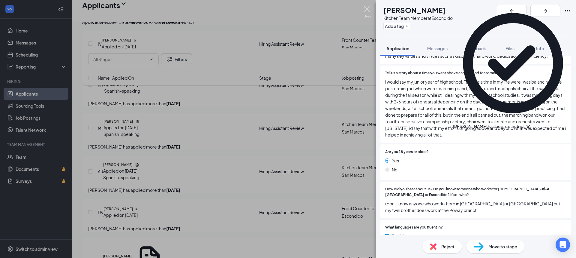
click at [370, 9] on img at bounding box center [368, 12] width 8 height 12
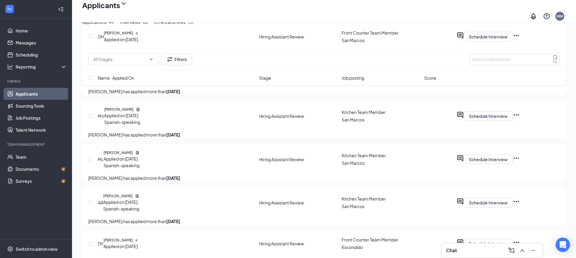
scroll to position [1624, 0]
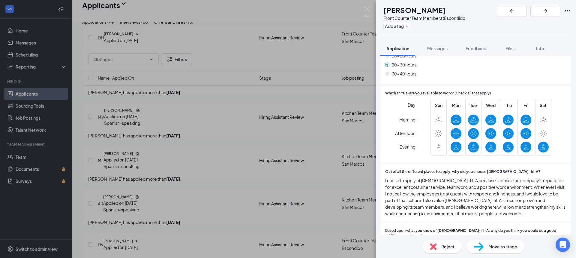
scroll to position [156, 0]
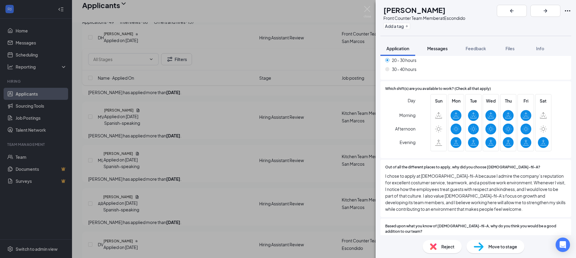
click at [438, 50] on span "Messages" at bounding box center [438, 48] width 20 height 5
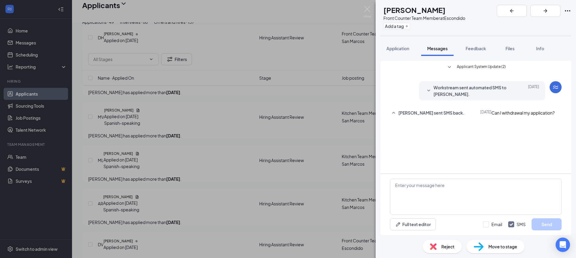
click at [449, 246] on span "Reject" at bounding box center [448, 246] width 13 height 7
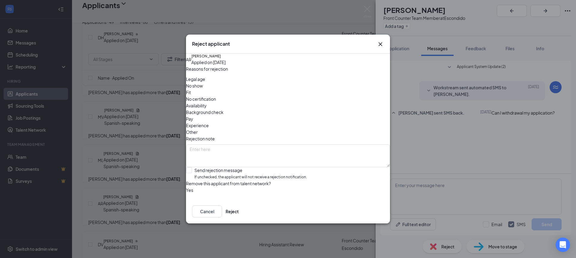
drag, startPoint x: 198, startPoint y: 156, endPoint x: 207, endPoint y: 159, distance: 10.3
click at [198, 167] on input "Send rejection message If unchecked, the applicant will not receive a rejection…" at bounding box center [246, 173] width 121 height 13
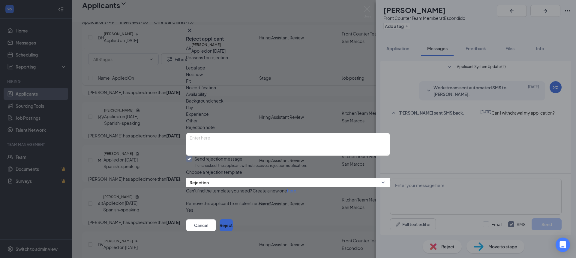
click at [233, 223] on button "Reject" at bounding box center [226, 225] width 13 height 12
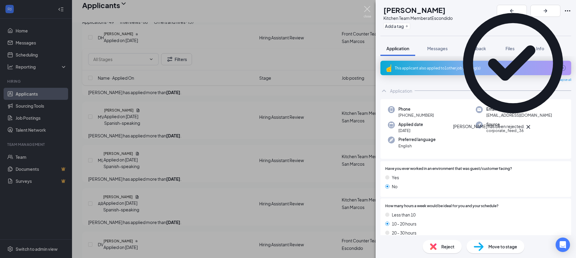
click at [368, 7] on img at bounding box center [368, 12] width 8 height 12
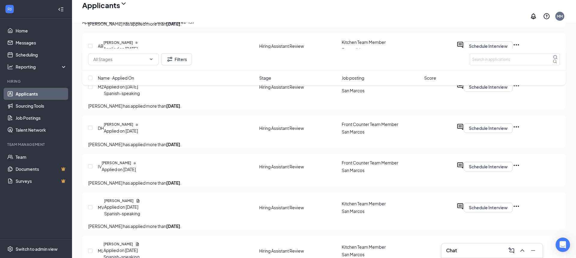
scroll to position [1495, 0]
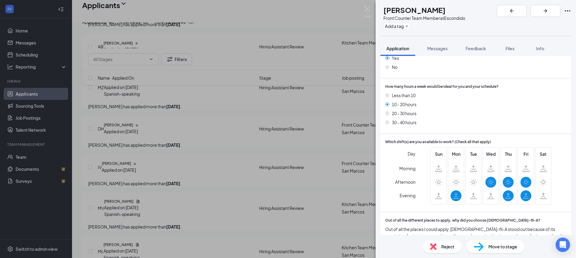
scroll to position [135, 0]
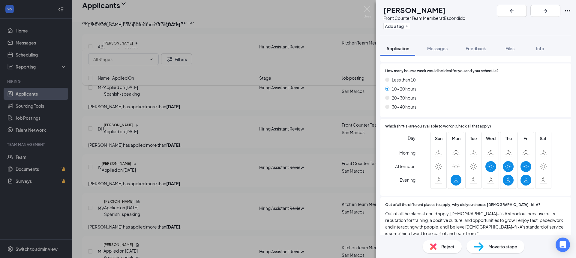
click at [442, 244] on span "Reject" at bounding box center [448, 246] width 13 height 7
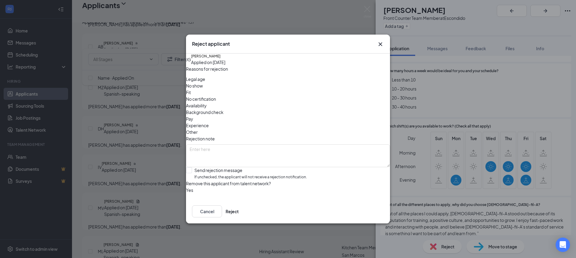
click at [191, 95] on span "Fit" at bounding box center [188, 92] width 5 height 7
click at [242, 144] on textarea at bounding box center [288, 155] width 204 height 23
click at [207, 102] on span "Availability" at bounding box center [196, 105] width 21 height 7
click at [198, 167] on input "Send rejection message If unchecked, the applicant will not receive a rejection…" at bounding box center [246, 173] width 121 height 13
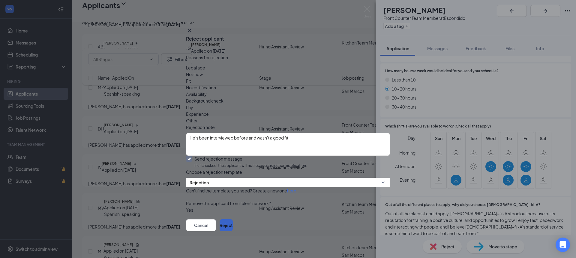
click at [233, 223] on button "Reject" at bounding box center [226, 225] width 13 height 12
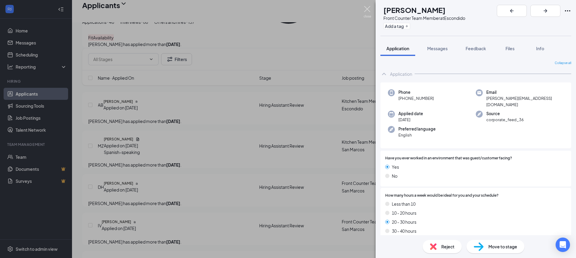
drag, startPoint x: 365, startPoint y: 7, endPoint x: 337, endPoint y: 47, distance: 49.0
click at [365, 7] on img at bounding box center [368, 12] width 8 height 12
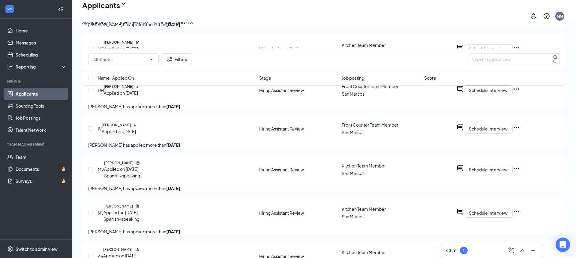
click at [470, 244] on div "Chat 1" at bounding box center [492, 250] width 101 height 14
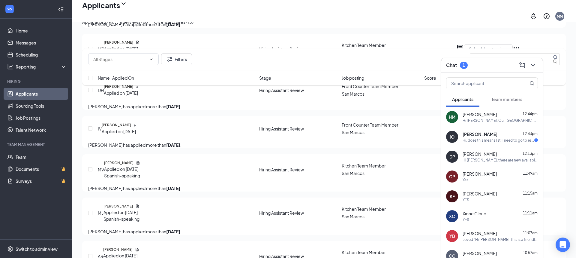
click at [488, 138] on div "Hi, does this means I still need to go to escondió because of under constructio…" at bounding box center [499, 140] width 72 height 5
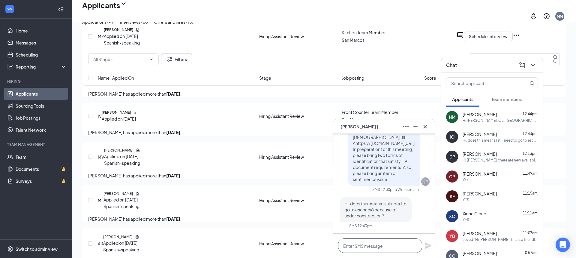
click at [372, 239] on textarea at bounding box center [380, 245] width 84 height 14
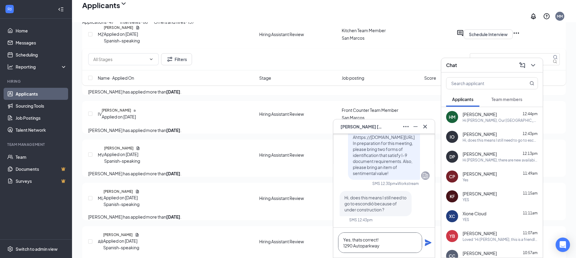
click at [364, 246] on textarea "Yes, thats correct! 1290 Autoparkway" at bounding box center [380, 242] width 84 height 20
click at [393, 244] on textarea "Yes, thats correct! [STREET_ADDRESS]" at bounding box center [380, 242] width 84 height 20
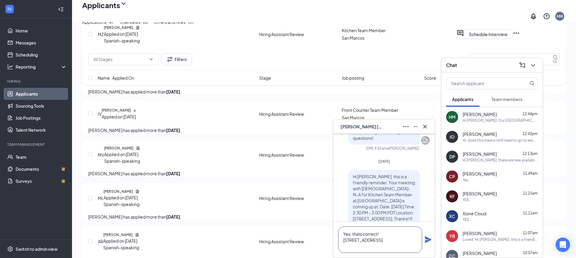
scroll to position [-100, 0]
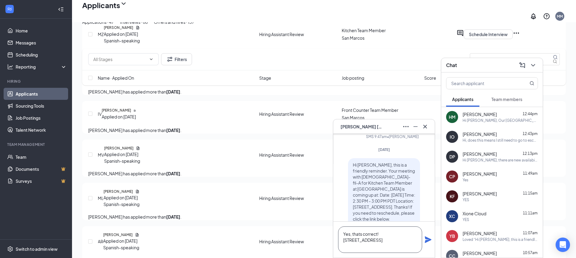
click at [386, 242] on textarea "Yes, thats correct! [STREET_ADDRESS]" at bounding box center [380, 239] width 84 height 26
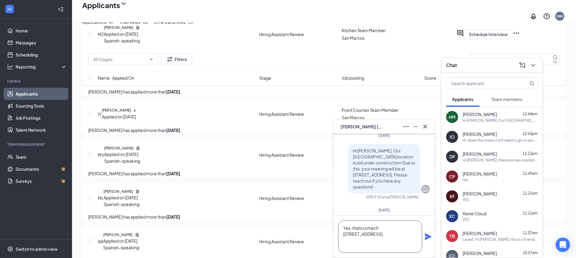
scroll to position [-166, 0]
click at [430, 237] on icon "Plane" at bounding box center [428, 236] width 7 height 7
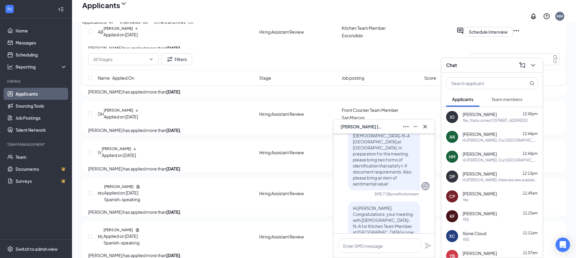
scroll to position [-413, 0]
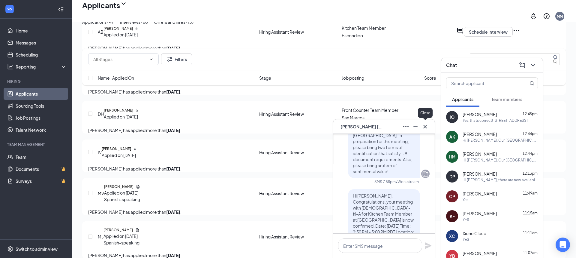
click at [427, 127] on icon "Cross" at bounding box center [425, 126] width 7 height 7
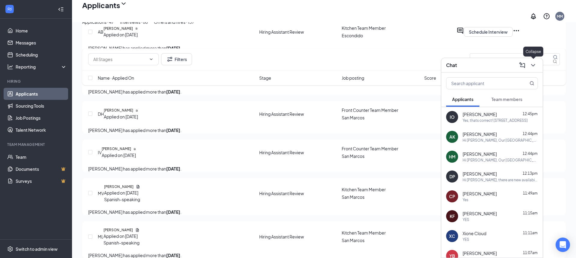
click at [535, 68] on icon "ChevronDown" at bounding box center [533, 65] width 7 height 7
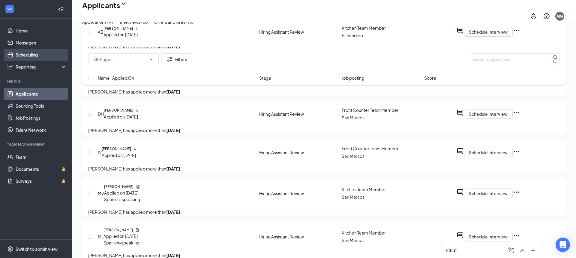
click at [37, 54] on link "Scheduling" at bounding box center [41, 55] width 51 height 12
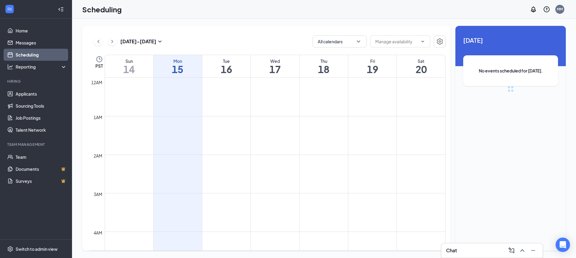
scroll to position [295, 0]
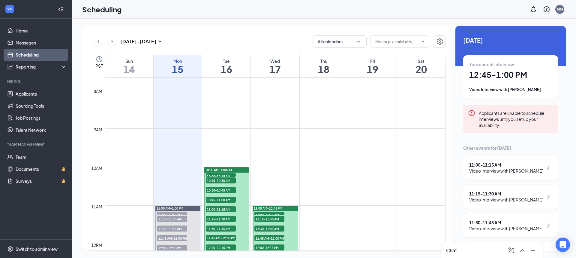
click at [520, 75] on h1 "12:45 - 1:00 PM" at bounding box center [511, 75] width 83 height 10
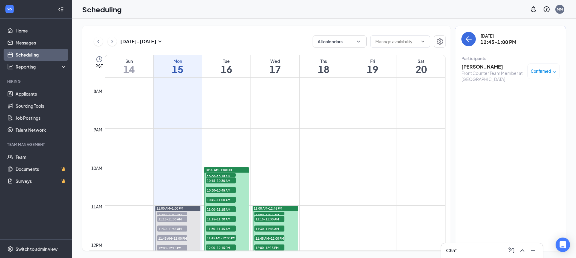
click at [491, 69] on h3 "[PERSON_NAME]" at bounding box center [493, 66] width 63 height 7
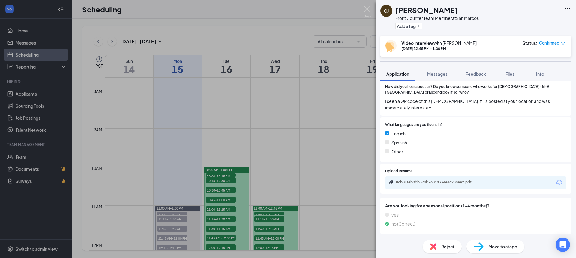
scroll to position [443, 0]
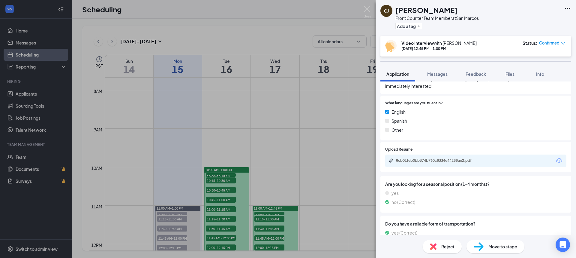
click at [447, 158] on div "8cb01feb0bb374b760c8334e44288ae2.pdf" at bounding box center [438, 160] width 84 height 5
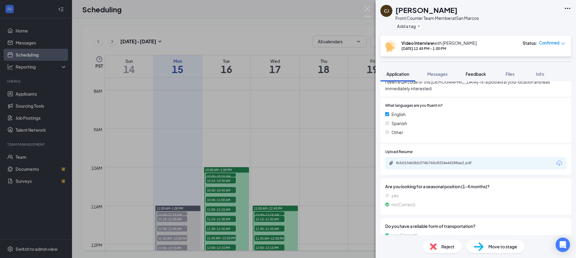
click at [474, 77] on div "Feedback" at bounding box center [476, 74] width 20 height 6
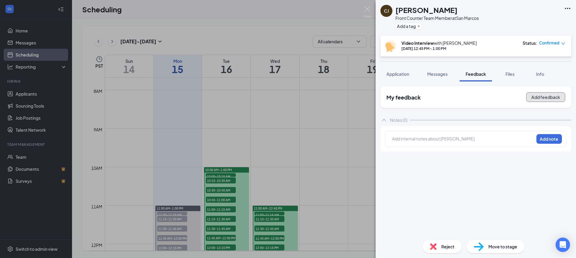
click at [539, 95] on button "Add feedback" at bounding box center [546, 97] width 39 height 10
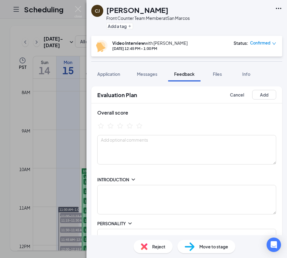
scroll to position [19, 0]
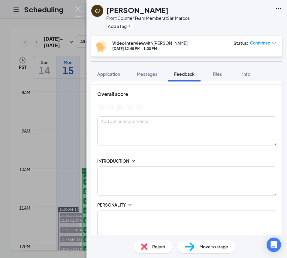
click at [135, 161] on icon "ChevronDown" at bounding box center [133, 161] width 6 height 6
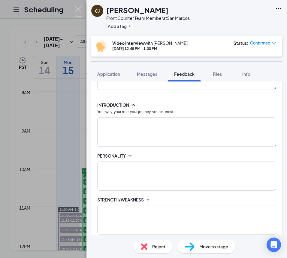
scroll to position [77, 0]
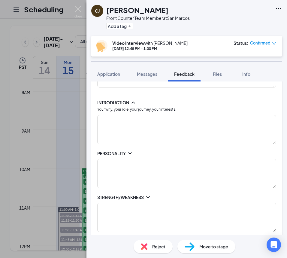
click at [147, 198] on icon "ChevronDown" at bounding box center [148, 197] width 6 height 6
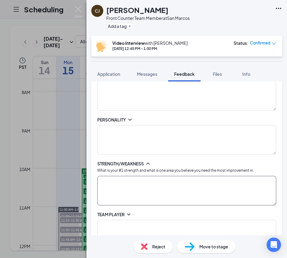
scroll to position [116, 0]
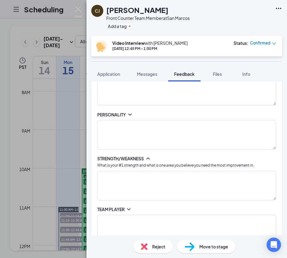
click at [127, 211] on icon "ChevronDown" at bounding box center [129, 209] width 6 height 6
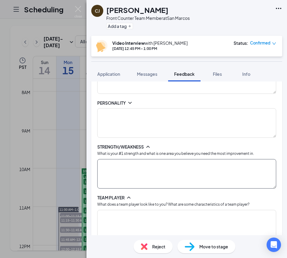
scroll to position [131, 0]
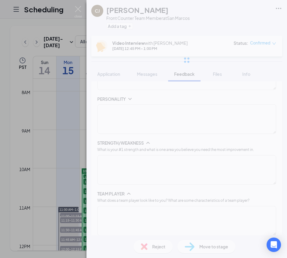
click at [131, 99] on icon "ChevronDown" at bounding box center [129, 99] width 3 height 2
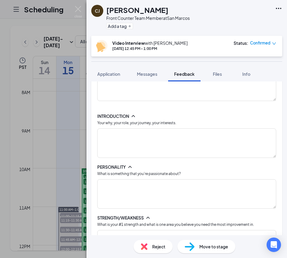
scroll to position [57, 0]
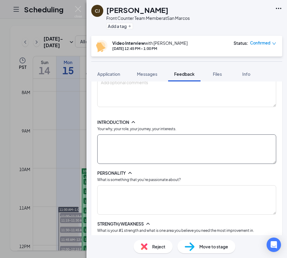
click at [151, 144] on textarea at bounding box center [186, 148] width 179 height 29
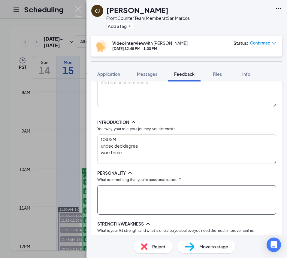
click at [143, 194] on textarea at bounding box center [186, 199] width 179 height 29
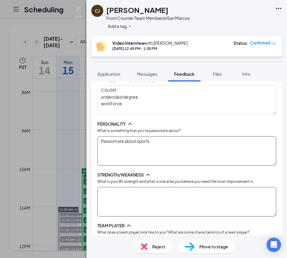
scroll to position [108, 0]
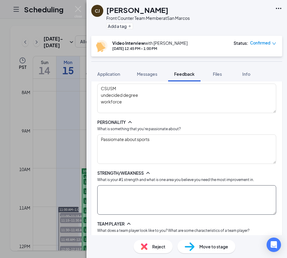
click at [129, 214] on textarea at bounding box center [186, 199] width 179 height 29
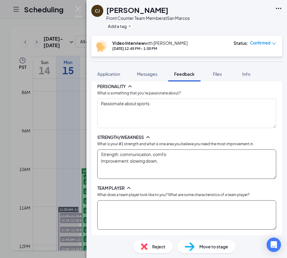
scroll to position [145, 0]
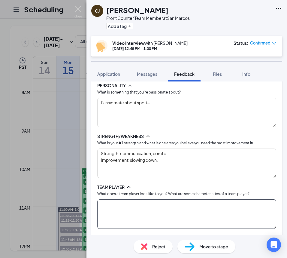
click at [122, 210] on textarea at bounding box center [186, 213] width 179 height 29
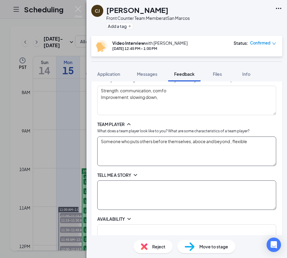
scroll to position [220, 0]
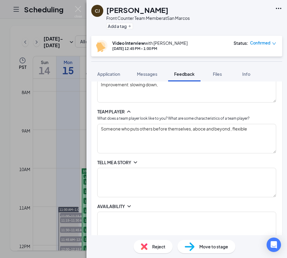
click at [135, 162] on icon "ChevronDown" at bounding box center [135, 162] width 3 height 2
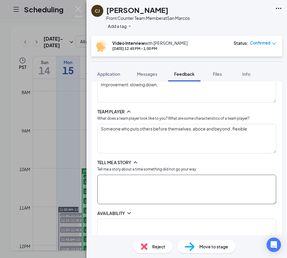
click at [129, 183] on textarea at bounding box center [186, 188] width 179 height 29
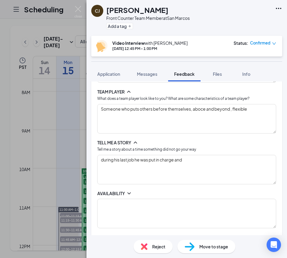
click at [127, 192] on icon "ChevronDown" at bounding box center [129, 193] width 6 height 6
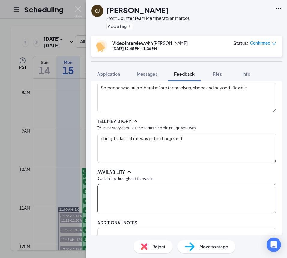
click at [128, 196] on textarea at bounding box center [186, 198] width 179 height 29
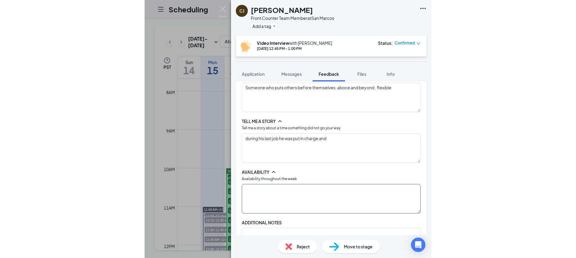
scroll to position [261, 0]
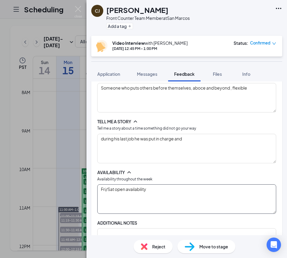
click at [107, 189] on textarea "Fri/Sat open availability" at bounding box center [186, 198] width 179 height 29
click at [117, 187] on textarea "Fri/ Sat open availability" at bounding box center [186, 198] width 179 height 29
click at [124, 189] on textarea "Mon/Tue Wed Sat open availability" at bounding box center [186, 198] width 179 height 29
click at [131, 189] on textarea "Mon/Tue/Thursopen availability Wed Sat open availability" at bounding box center [186, 198] width 179 height 29
click at [125, 198] on textarea "Mon/Tue/Thurs open availability Wed Sat open availability" at bounding box center [186, 198] width 179 height 29
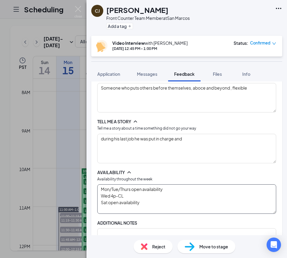
click at [114, 203] on textarea "Mon/Tue/Thurs open availability Wed 4p-CL Sat open availability" at bounding box center [186, 198] width 179 height 29
drag, startPoint x: 131, startPoint y: 188, endPoint x: 149, endPoint y: 190, distance: 18.4
click at [131, 188] on textarea "Mon/Tue/Thurs open availability Wed 4p-CL Sat open availability" at bounding box center [186, 198] width 179 height 29
drag, startPoint x: 146, startPoint y: 202, endPoint x: 101, endPoint y: 202, distance: 45.6
click at [101, 202] on textarea "Mon/Tue/Thurs/Sat open availability Wed 4p-CL Sat open availability" at bounding box center [186, 198] width 179 height 29
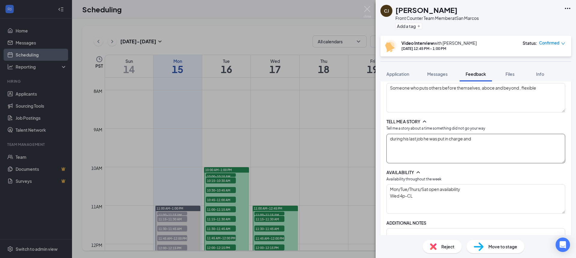
click at [491, 141] on textarea "during his last job he was put in charge and" at bounding box center [476, 148] width 179 height 29
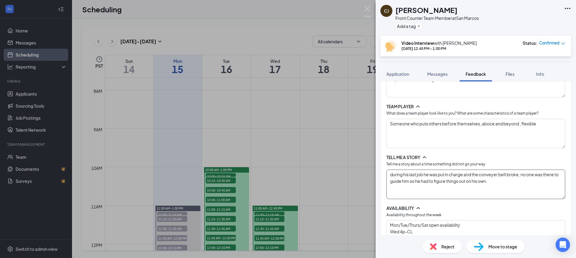
scroll to position [232, 0]
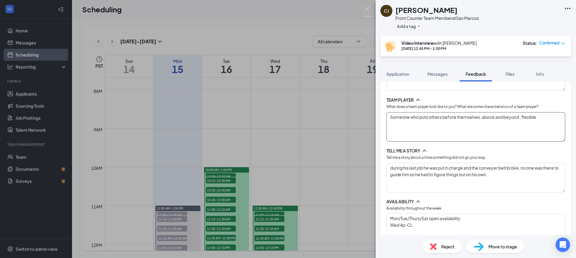
click at [427, 129] on textarea "Someone who puts others before themselves, aboce and beyond , flexible" at bounding box center [476, 126] width 179 height 29
click at [492, 116] on textarea "Someone who puts others before themselves, aboce and beyond , flexible" at bounding box center [476, 126] width 179 height 29
click at [541, 116] on textarea "Someone who puts others before themselves, above and beyond , flexible" at bounding box center [476, 126] width 179 height 29
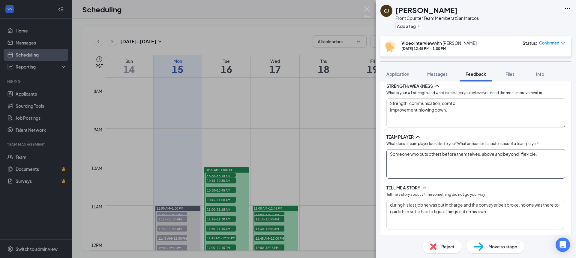
scroll to position [195, 0]
click at [455, 105] on textarea "Strength: communication, comfo Improvement: slowing down," at bounding box center [476, 112] width 179 height 29
drag, startPoint x: 442, startPoint y: 104, endPoint x: 470, endPoint y: 104, distance: 28.2
click at [470, 104] on textarea "Strength: communication, comfo Improvement: slowing down," at bounding box center [476, 112] width 179 height 29
click at [476, 115] on textarea "Strength: communication Improvement: slowing down," at bounding box center [476, 112] width 179 height 29
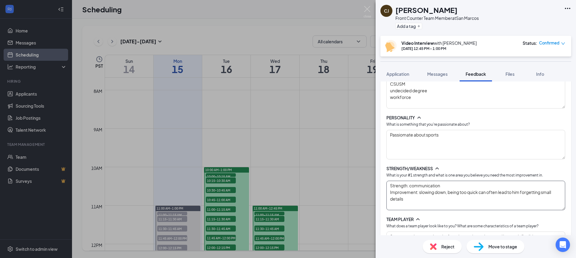
scroll to position [112, 0]
click at [406, 136] on textarea "Passiomate about sports" at bounding box center [476, 145] width 179 height 29
click at [454, 142] on textarea "Passionate about sports" at bounding box center [476, 145] width 179 height 29
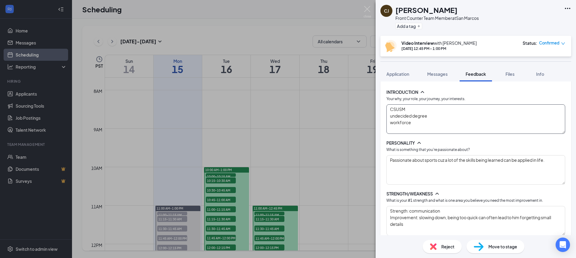
click at [410, 121] on textarea "CSUSM undecided degree workforce" at bounding box center [476, 118] width 179 height 29
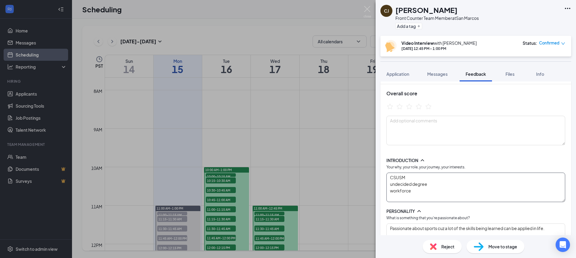
scroll to position [0, 0]
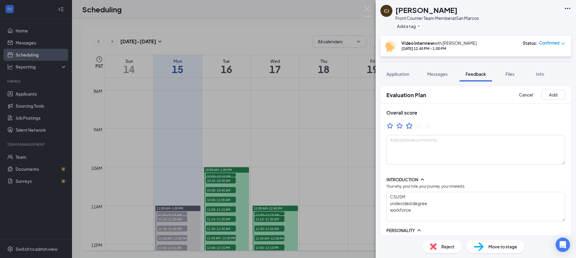
click at [408, 125] on icon "StarBorder" at bounding box center [410, 126] width 8 height 8
click at [548, 98] on button "Add" at bounding box center [554, 95] width 24 height 10
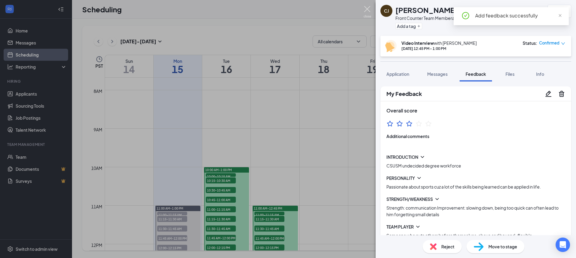
click at [369, 12] on img at bounding box center [368, 12] width 8 height 12
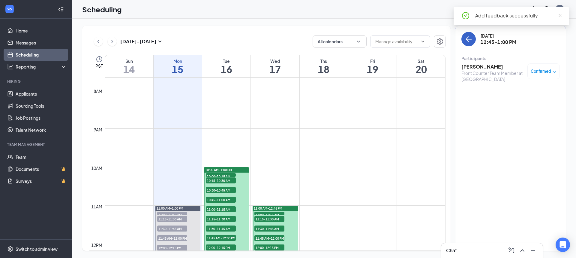
click at [472, 38] on icon "ArrowLeft" at bounding box center [468, 38] width 7 height 7
